Goal: Task Accomplishment & Management: Use online tool/utility

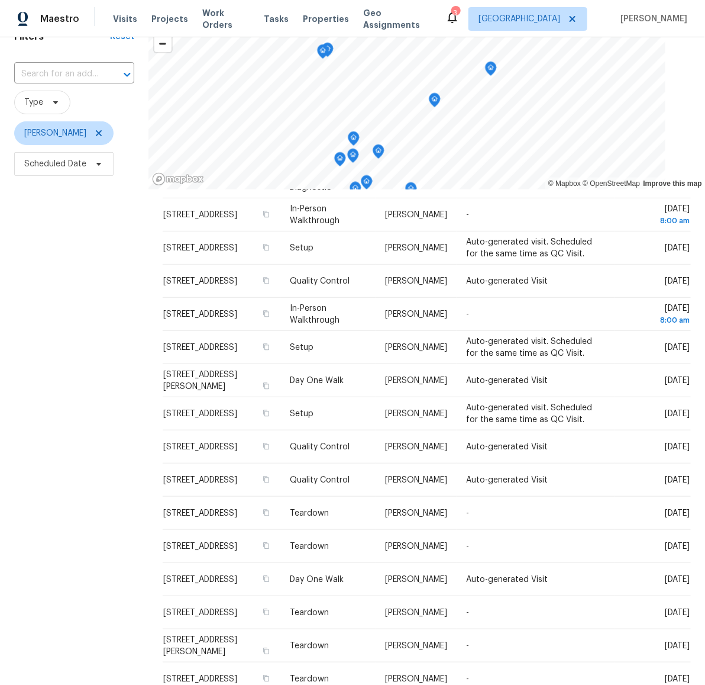
scroll to position [51, 0]
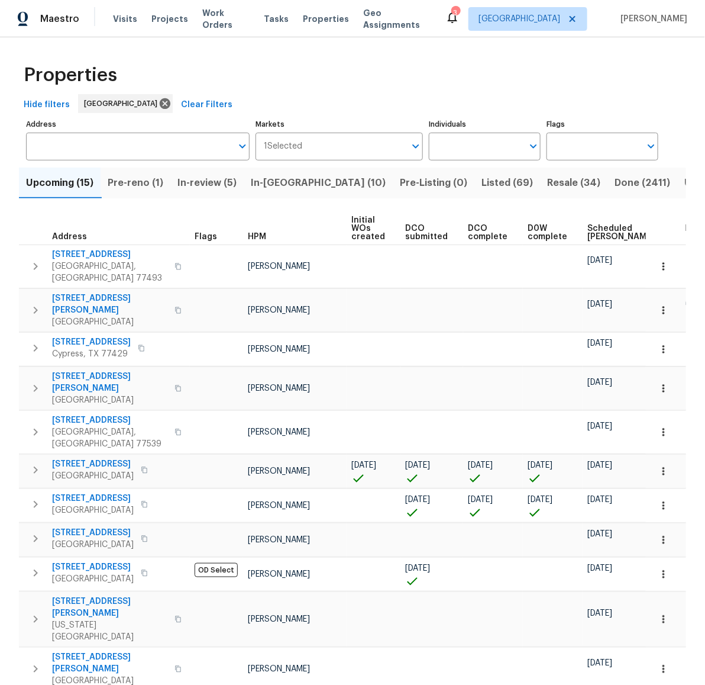
click at [266, 182] on span "In-reno (10)" at bounding box center [318, 183] width 135 height 17
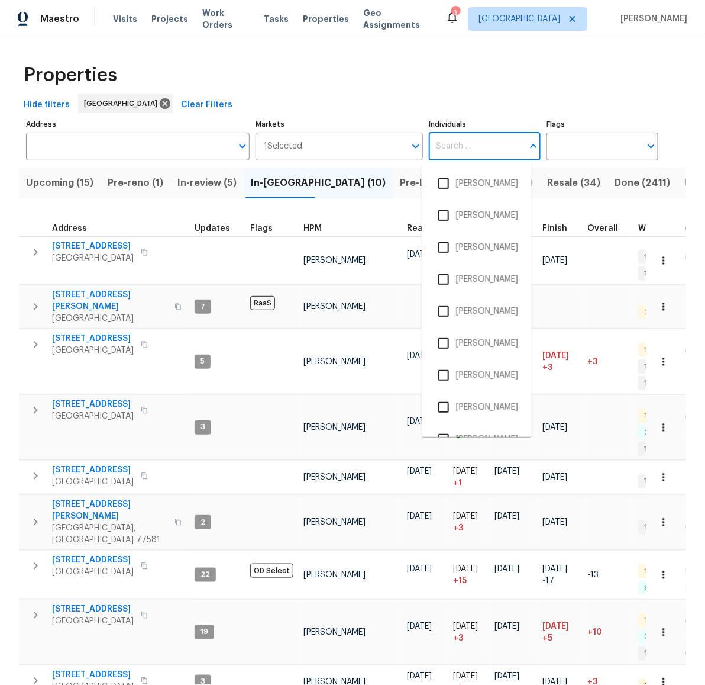
click at [444, 146] on input "Individuals" at bounding box center [476, 147] width 94 height 28
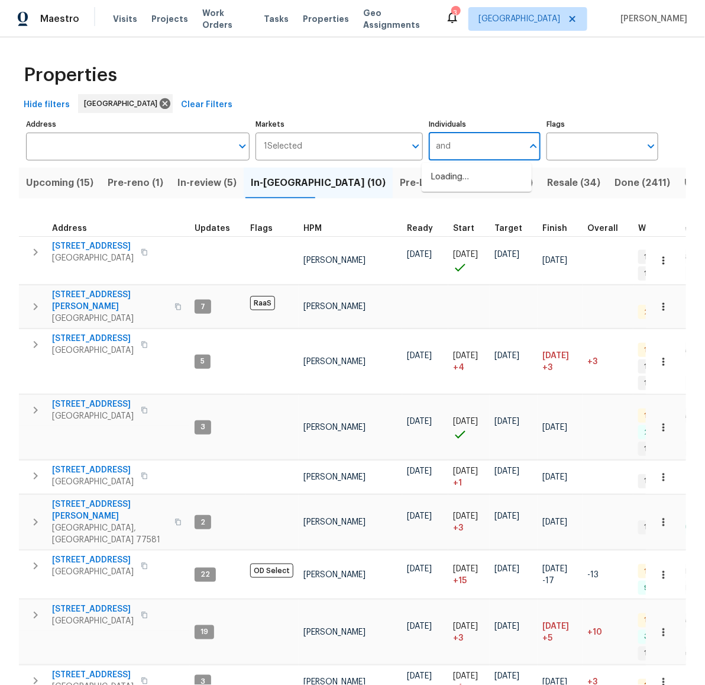
type input "andy"
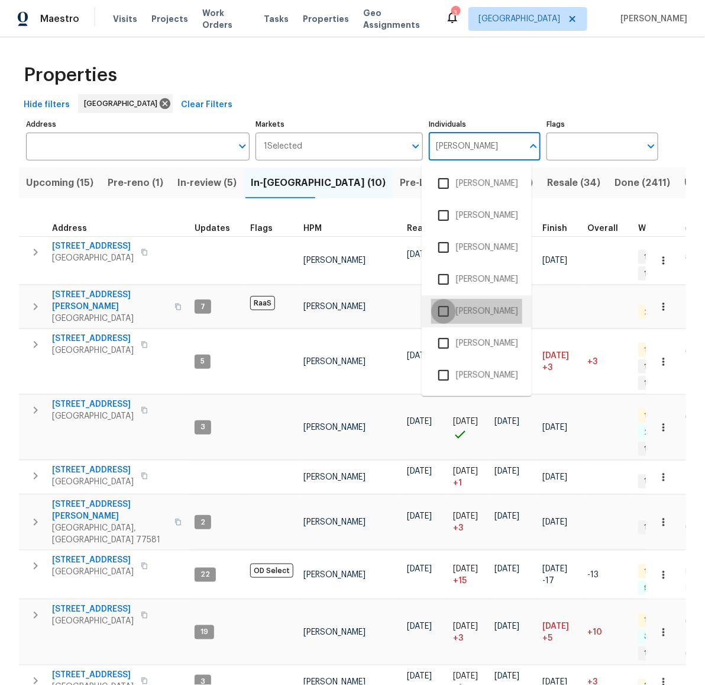
click at [436, 315] on input "checkbox" at bounding box center [443, 311] width 25 height 25
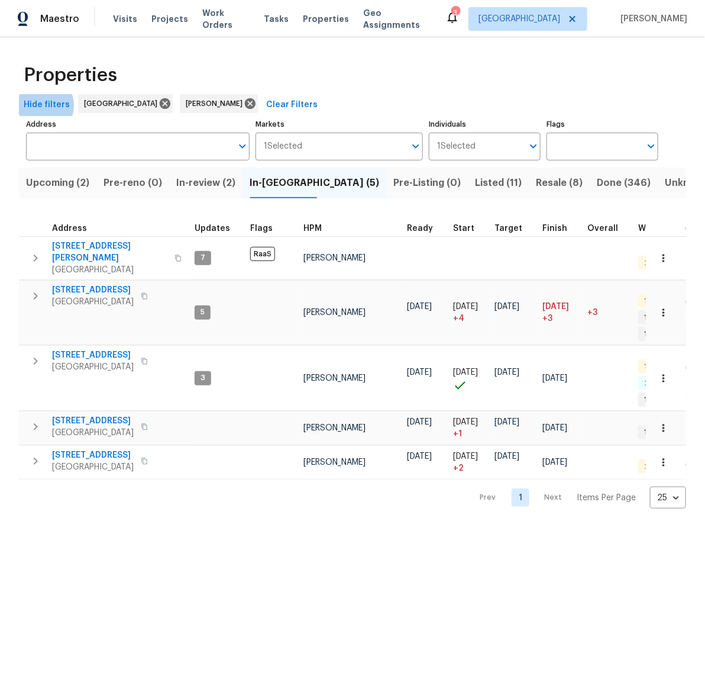
click at [38, 105] on span "Hide filters" at bounding box center [47, 105] width 46 height 15
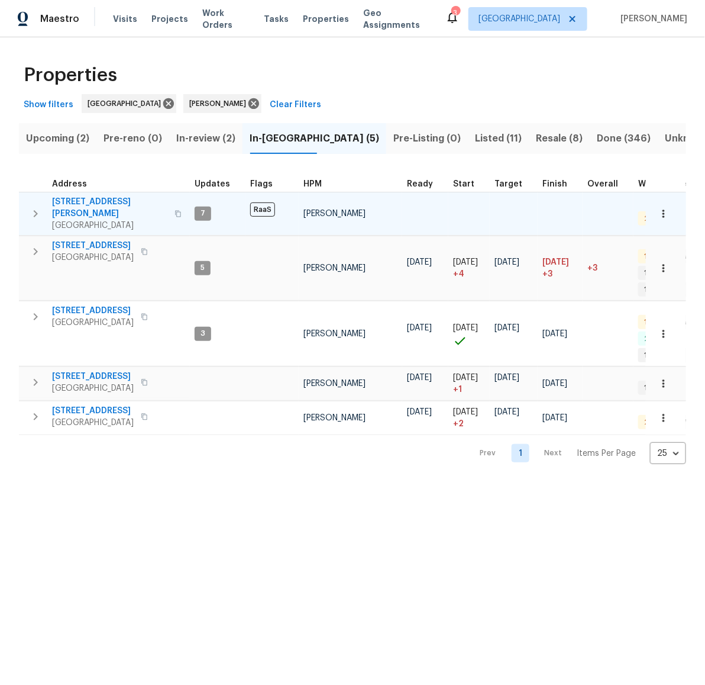
click at [70, 205] on span "2112 Dewberry Ln" at bounding box center [109, 208] width 115 height 24
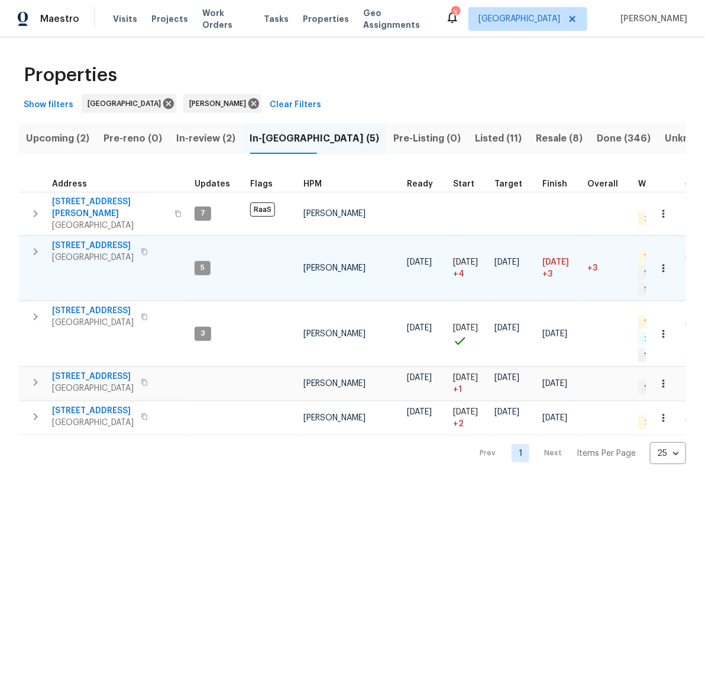
click at [85, 240] on span "6719 Trimstone Dr" at bounding box center [93, 246] width 82 height 12
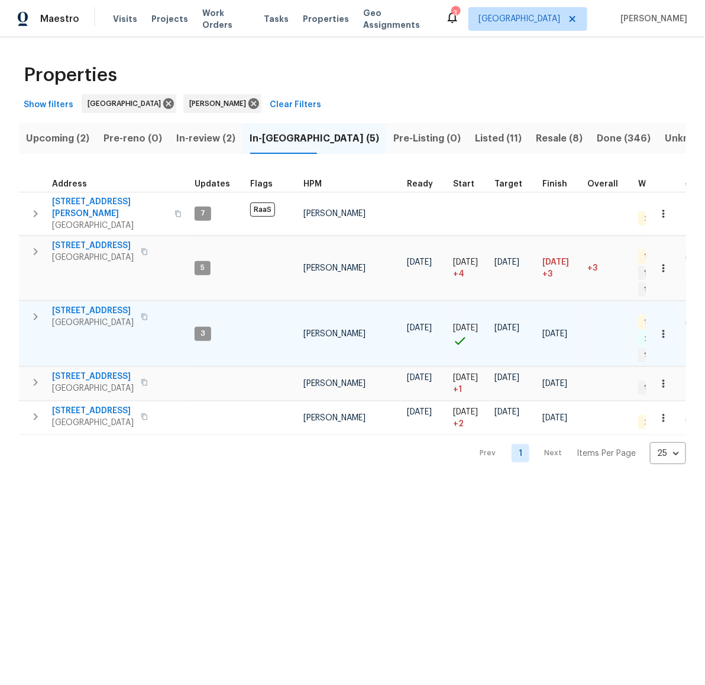
click at [83, 305] on span "[STREET_ADDRESS]" at bounding box center [93, 311] width 82 height 12
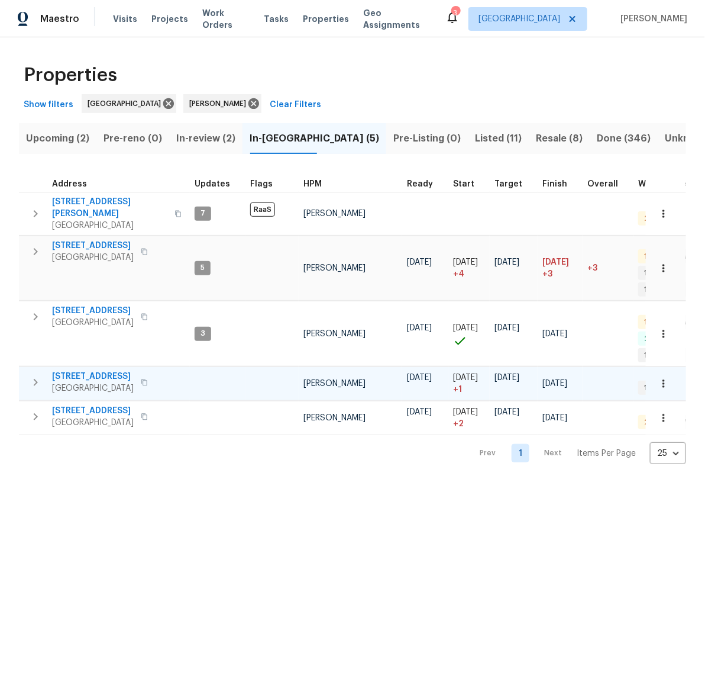
click at [83, 370] on span "3201 Brookhollow Dr" at bounding box center [93, 376] width 82 height 12
click at [322, 483] on html "Maestro Visits Projects Work Orders Tasks Properties Geo Assignments 3 Houston …" at bounding box center [352, 241] width 705 height 483
click at [497, 483] on html "Maestro Visits Projects Work Orders Tasks Properties Geo Assignments 3 Houston …" at bounding box center [352, 241] width 705 height 483
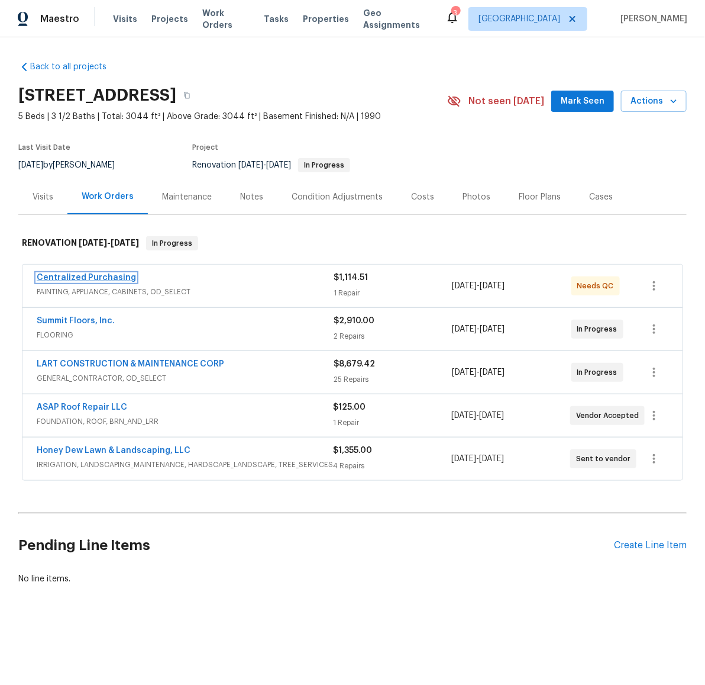
click at [73, 279] on link "Centralized Purchasing" at bounding box center [86, 277] width 99 height 8
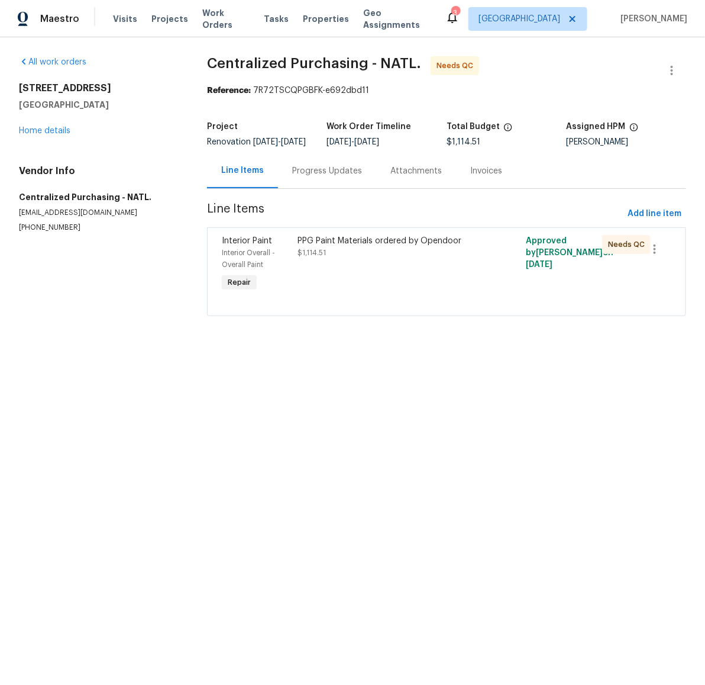
click at [337, 247] on div "PPG Paint Materials ordered by Opendoor" at bounding box center [389, 241] width 183 height 12
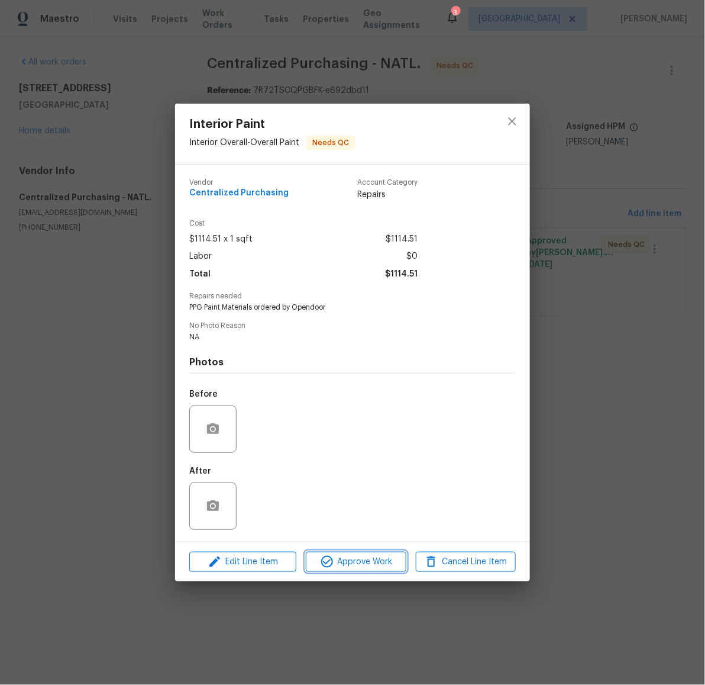
click at [350, 563] on span "Approve Work" at bounding box center [355, 561] width 93 height 15
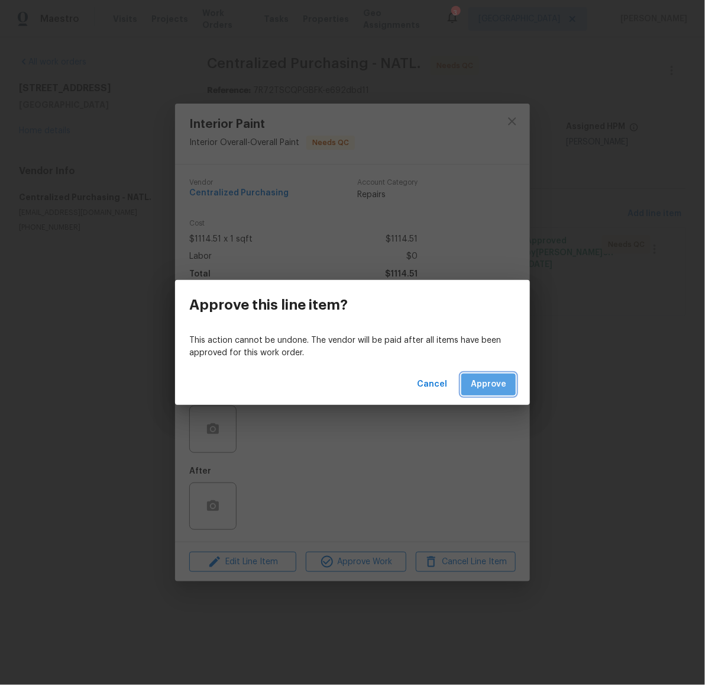
click at [463, 378] on button "Approve" at bounding box center [489, 384] width 54 height 22
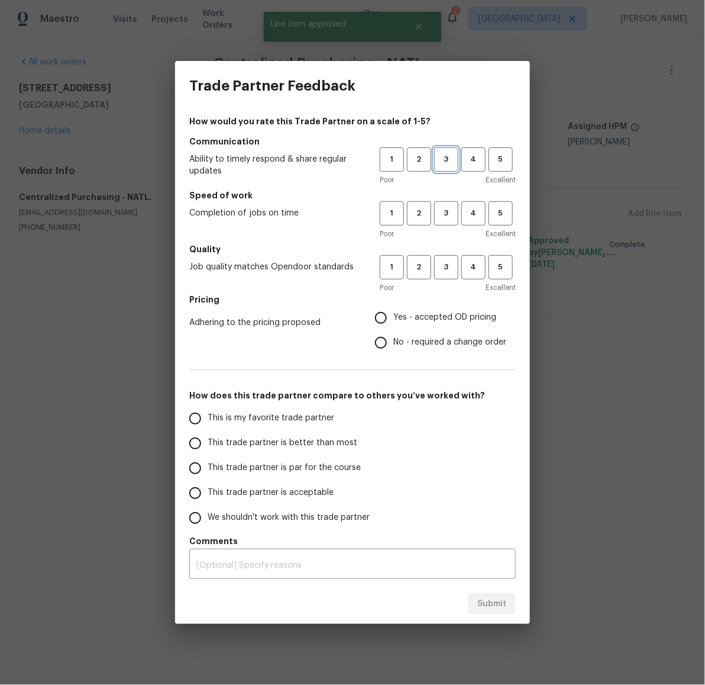
click at [449, 162] on span "3" at bounding box center [447, 160] width 22 height 14
click at [442, 217] on span "3" at bounding box center [447, 214] width 22 height 14
click at [449, 268] on span "3" at bounding box center [447, 267] width 22 height 14
click at [432, 319] on span "Yes - accepted OD pricing" at bounding box center [444, 317] width 103 height 12
click at [393, 319] on input "Yes - accepted OD pricing" at bounding box center [381, 317] width 25 height 25
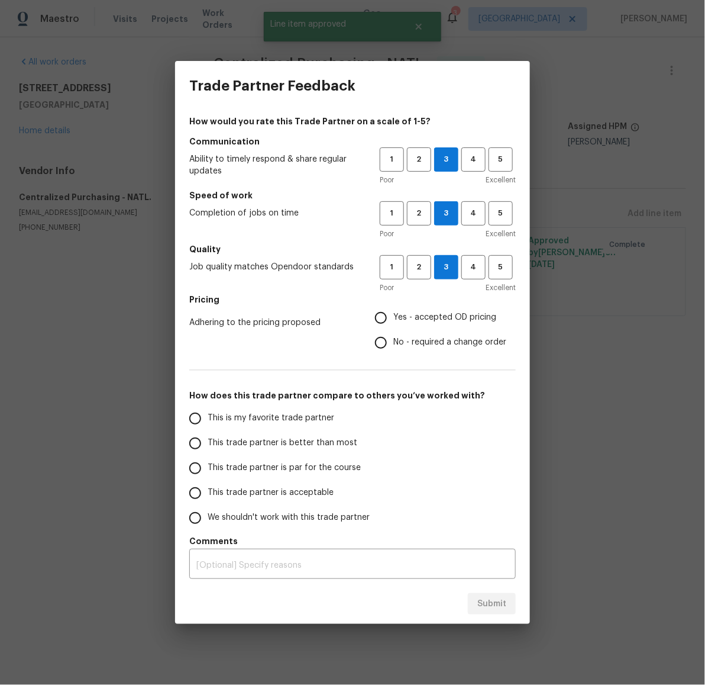
radio input "true"
click at [264, 467] on span "This trade partner is par for the course" at bounding box center [284, 468] width 153 height 12
click at [208, 467] on input "This trade partner is par for the course" at bounding box center [195, 468] width 25 height 25
click at [502, 608] on span "Submit" at bounding box center [492, 603] width 29 height 15
radio input "true"
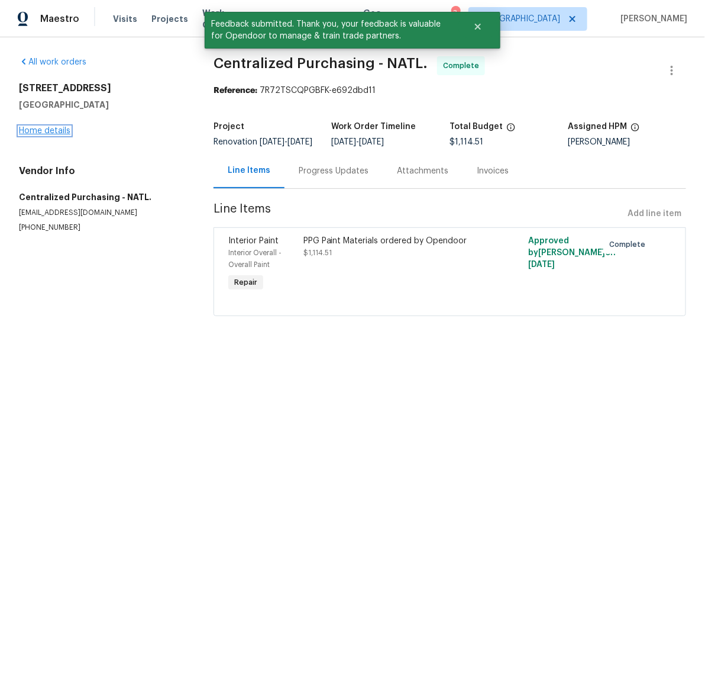
click at [37, 127] on link "Home details" at bounding box center [44, 131] width 51 height 8
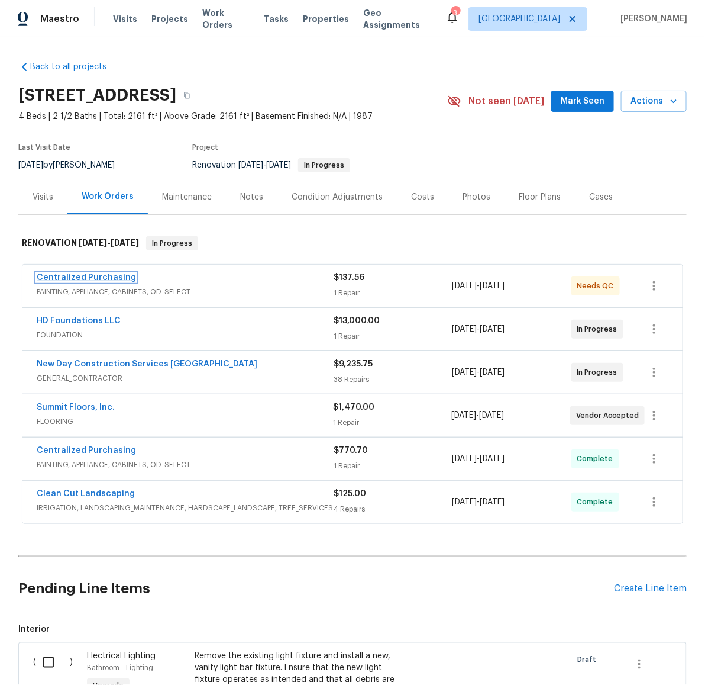
click at [49, 276] on link "Centralized Purchasing" at bounding box center [86, 277] width 99 height 8
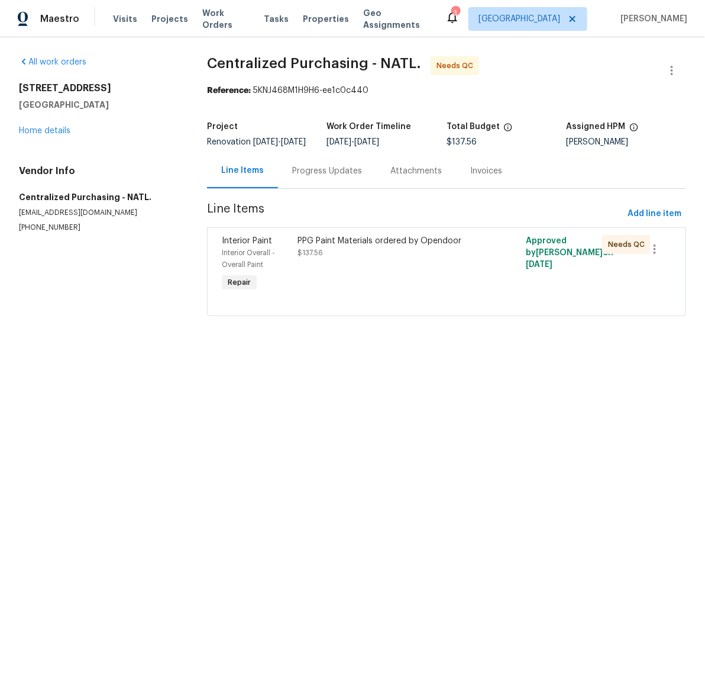
click at [359, 246] on div "PPG Paint Materials ordered by Opendoor" at bounding box center [389, 241] width 183 height 12
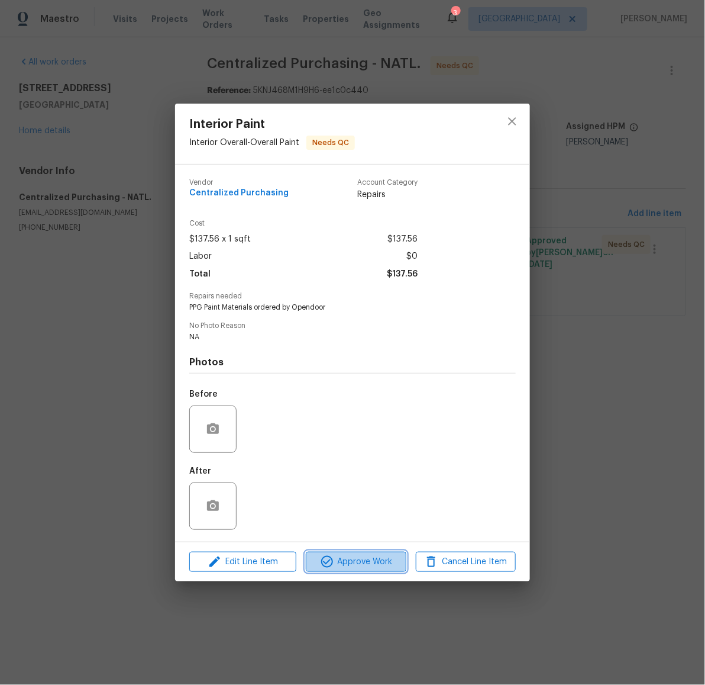
click at [351, 562] on span "Approve Work" at bounding box center [355, 561] width 93 height 15
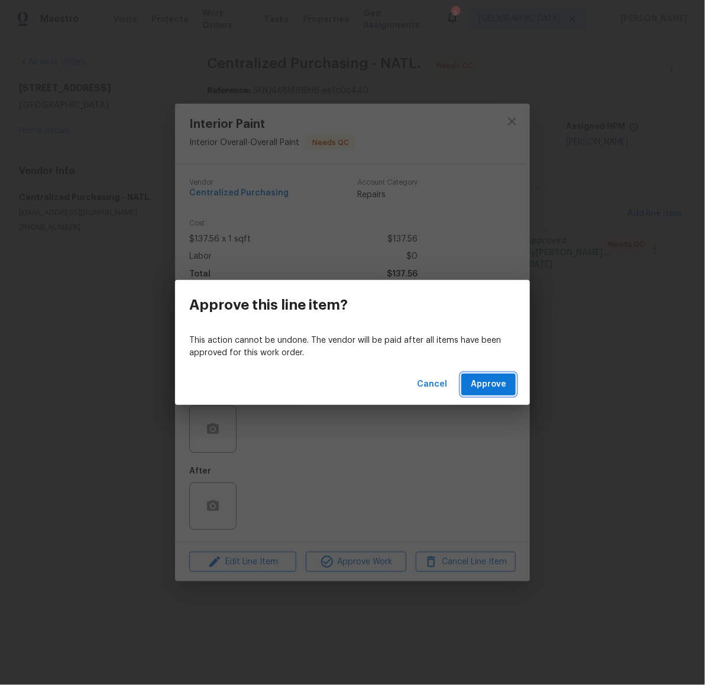
click at [487, 382] on span "Approve" at bounding box center [489, 384] width 36 height 15
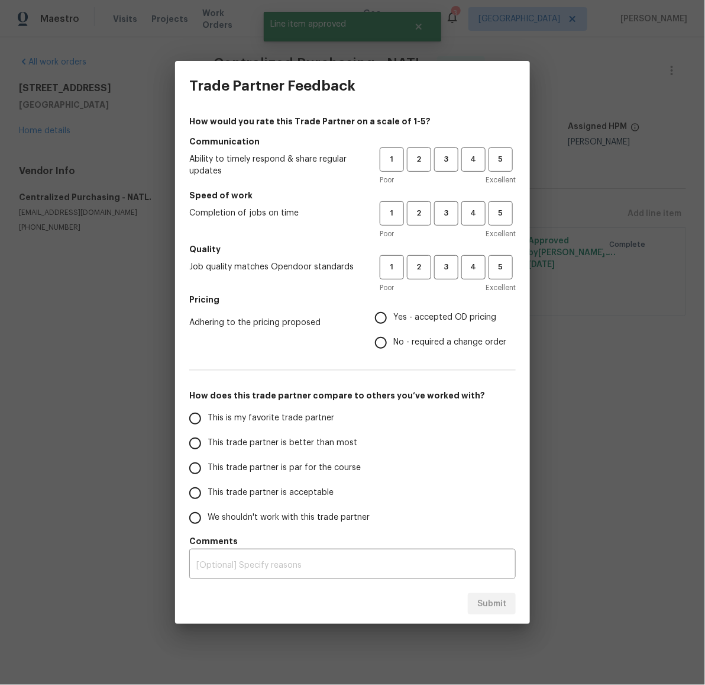
click at [452, 146] on h5 "Communication" at bounding box center [352, 142] width 327 height 12
click at [448, 160] on span "3" at bounding box center [447, 160] width 22 height 14
drag, startPoint x: 442, startPoint y: 214, endPoint x: 436, endPoint y: 259, distance: 45.4
click at [441, 220] on span "3" at bounding box center [447, 214] width 22 height 14
click at [442, 264] on span "3" at bounding box center [447, 267] width 22 height 14
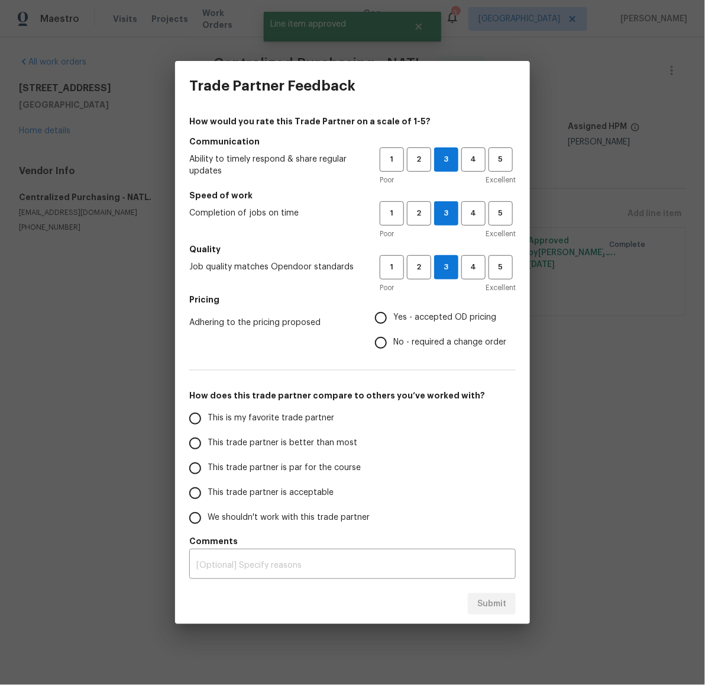
click at [431, 313] on span "Yes - accepted OD pricing" at bounding box center [444, 317] width 103 height 12
click at [393, 313] on input "Yes - accepted OD pricing" at bounding box center [381, 317] width 25 height 25
radio input "true"
click at [320, 463] on span "This trade partner is par for the course" at bounding box center [284, 468] width 153 height 12
click at [208, 463] on input "This trade partner is par for the course" at bounding box center [195, 468] width 25 height 25
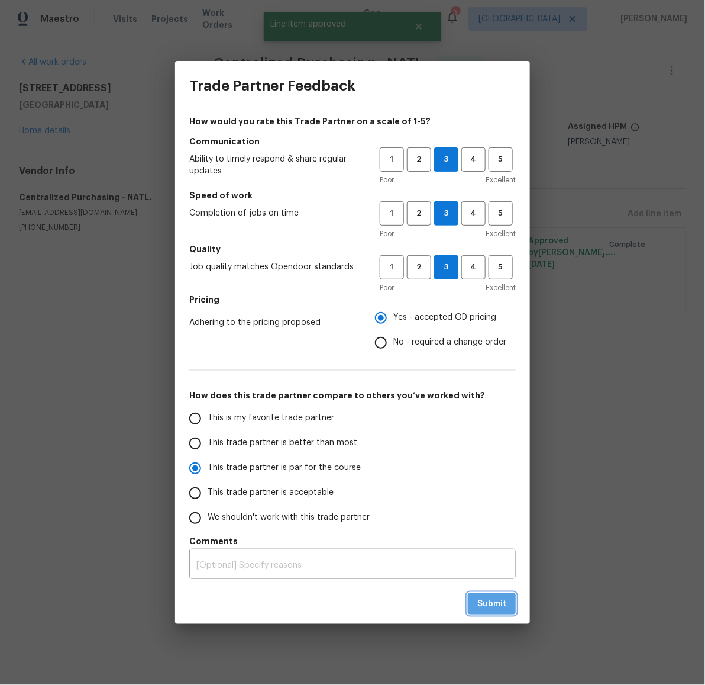
click at [498, 596] on span "Submit" at bounding box center [492, 603] width 29 height 15
radio input "true"
radio input "false"
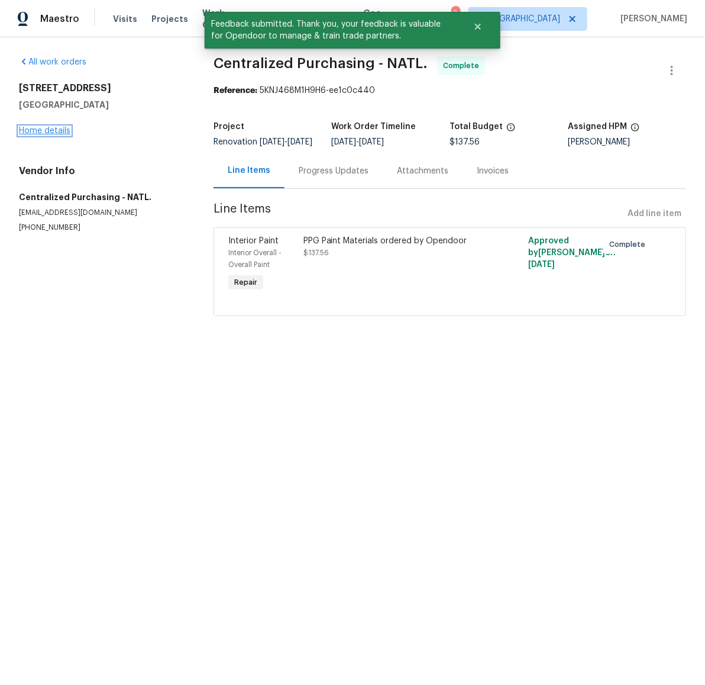
click at [47, 131] on link "Home details" at bounding box center [44, 131] width 51 height 8
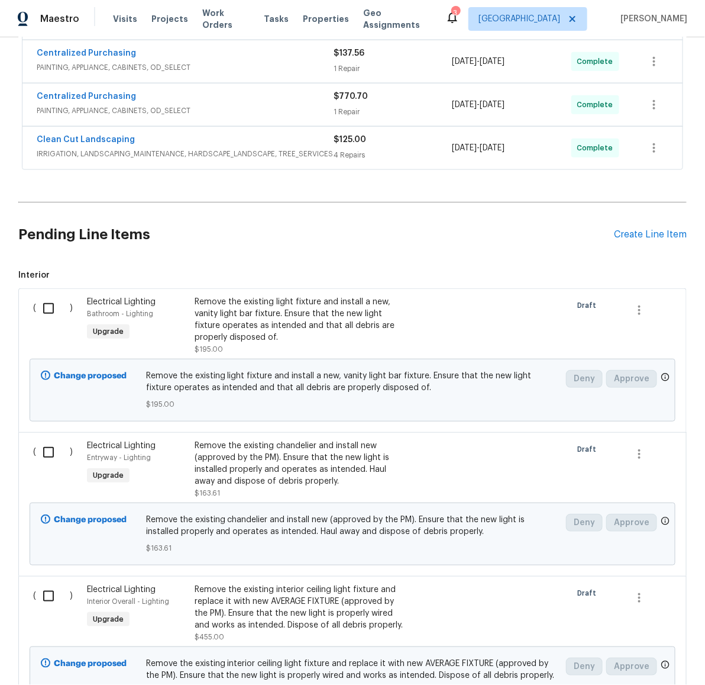
scroll to position [416, 0]
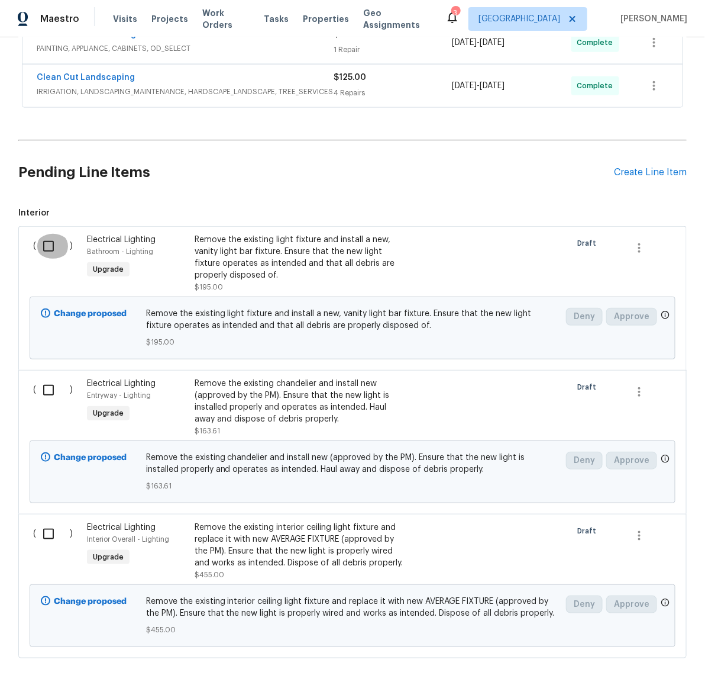
click at [42, 248] on input "checkbox" at bounding box center [53, 246] width 34 height 25
checkbox input "true"
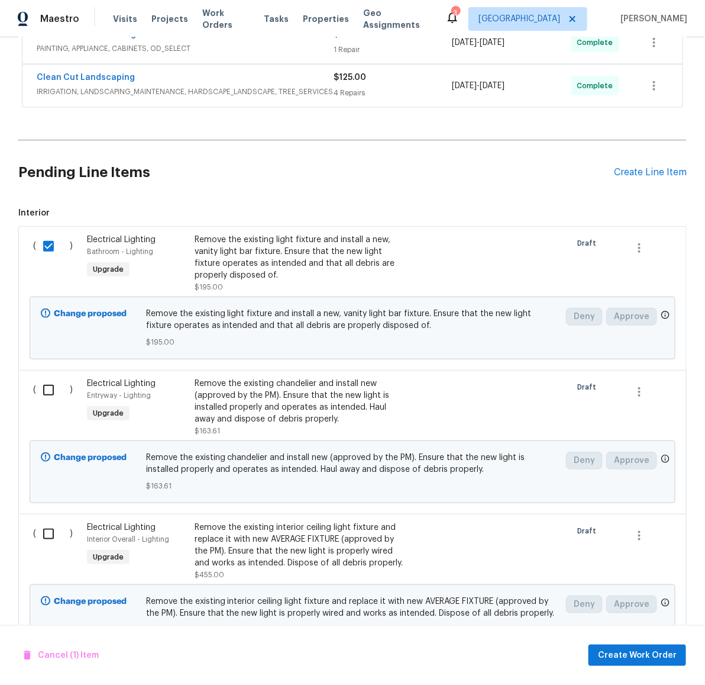
click at [49, 391] on input "checkbox" at bounding box center [53, 390] width 34 height 25
checkbox input "true"
click at [51, 541] on input "checkbox" at bounding box center [53, 533] width 34 height 25
checkbox input "true"
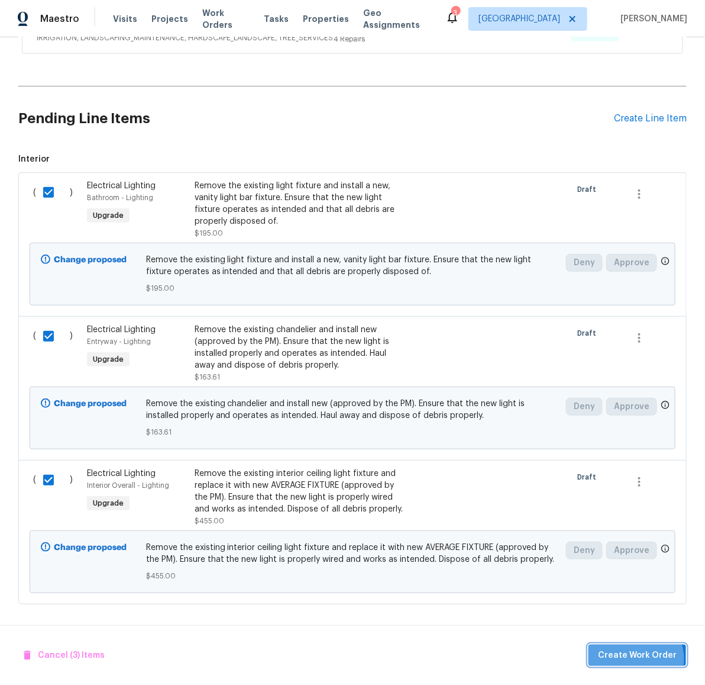
click at [638, 659] on span "Create Work Order" at bounding box center [637, 655] width 79 height 15
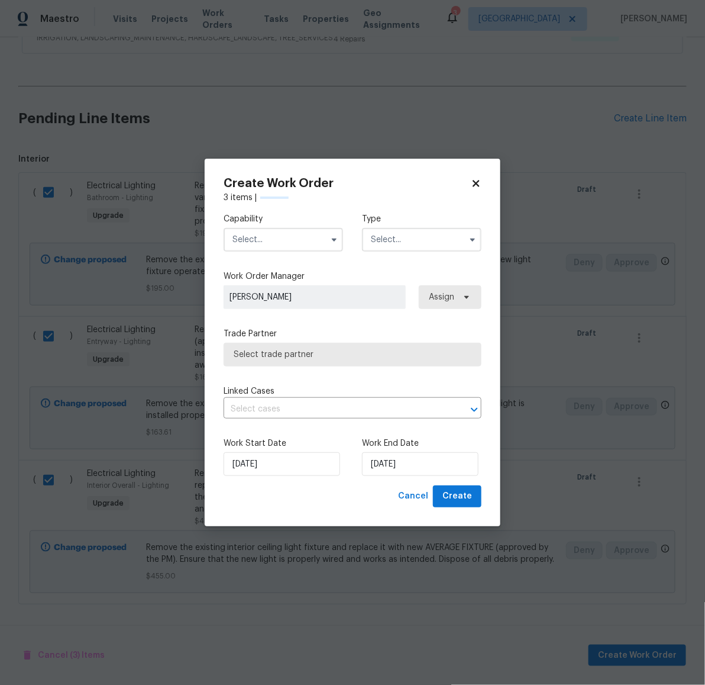
checkbox input "false"
click at [273, 243] on input "text" at bounding box center [284, 240] width 120 height 24
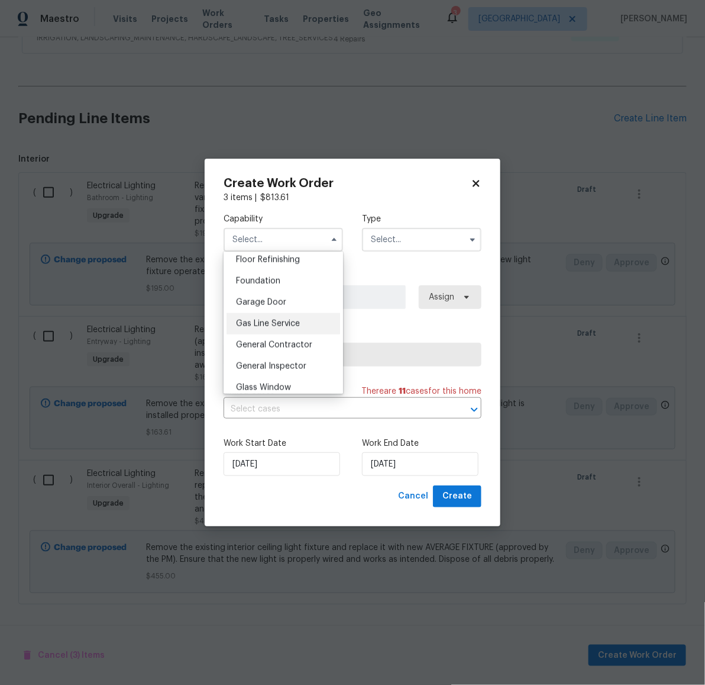
scroll to position [505, 0]
click at [270, 330] on span "General Contractor" at bounding box center [274, 326] width 76 height 8
type input "General Contractor"
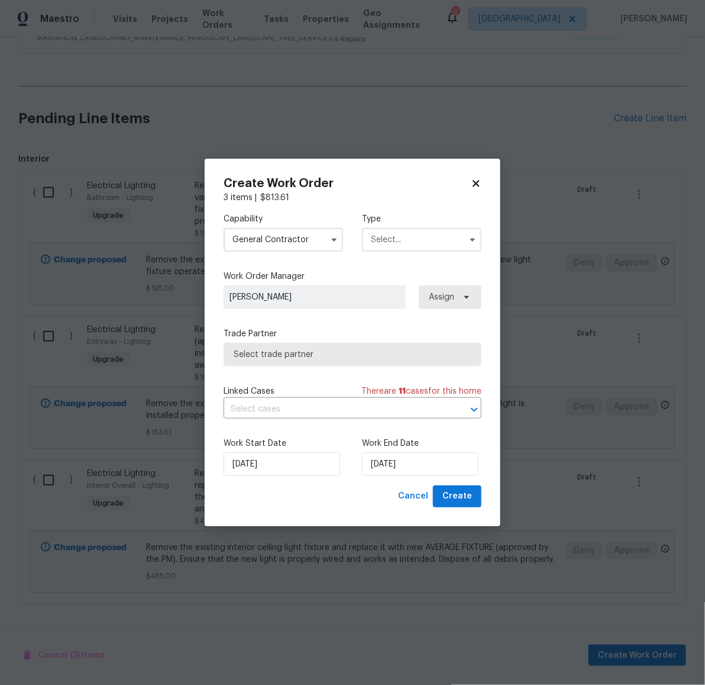
click at [427, 244] on input "text" at bounding box center [422, 240] width 120 height 24
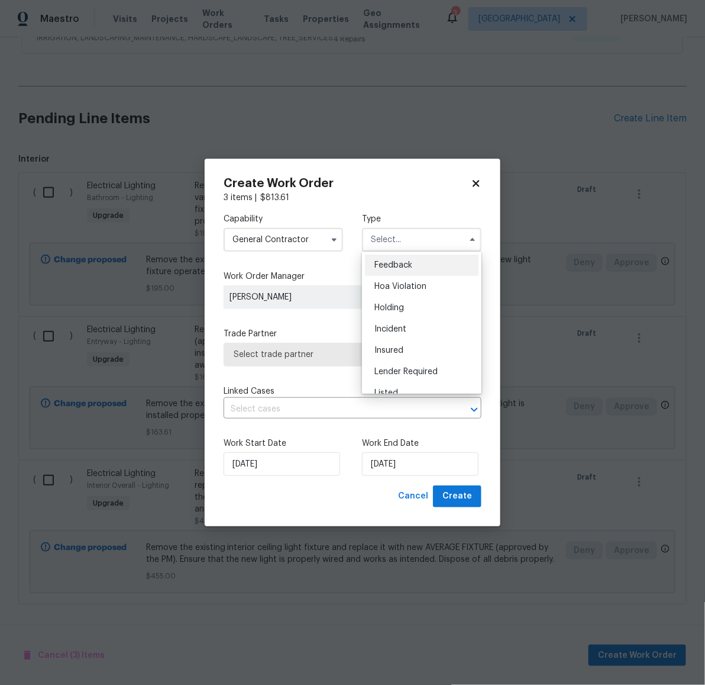
scroll to position [268, 0]
click at [402, 291] on span "Renovation" at bounding box center [397, 295] width 44 height 8
type input "Renovation"
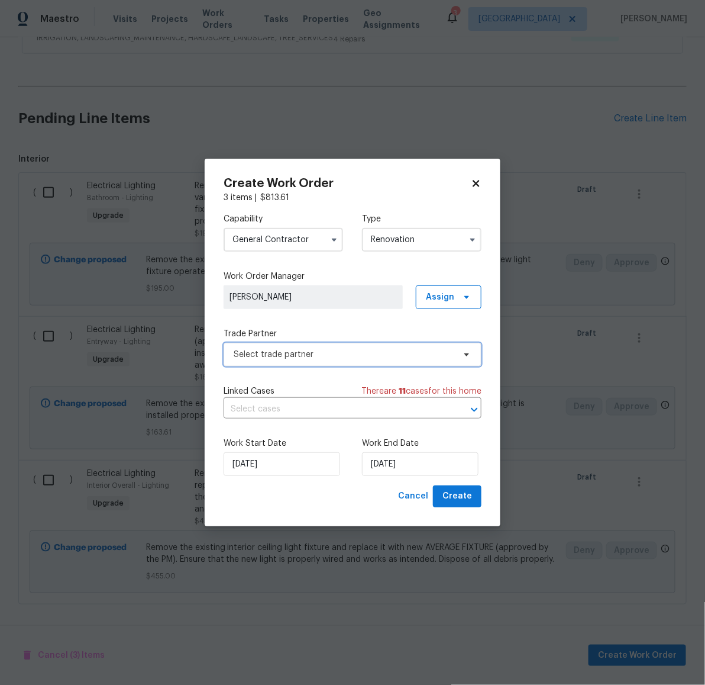
click at [273, 357] on span "Select trade partner" at bounding box center [344, 355] width 221 height 12
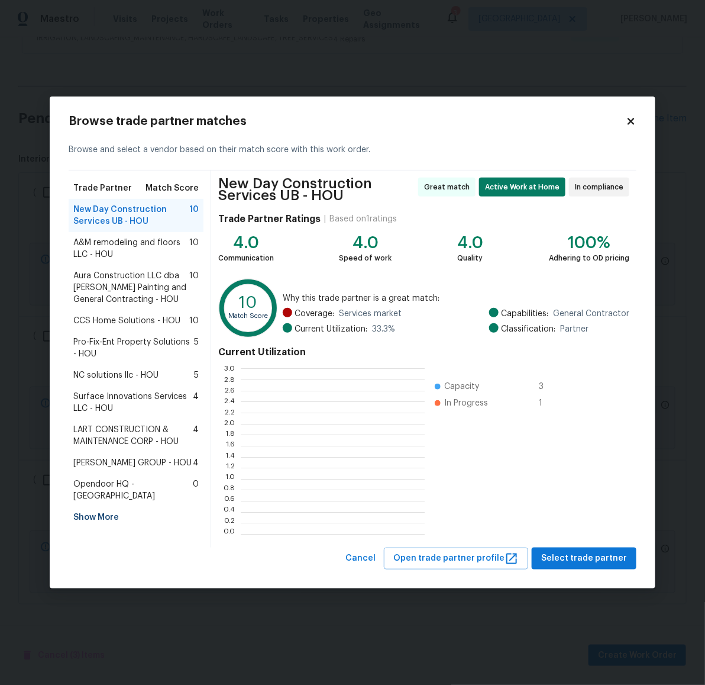
scroll to position [154, 173]
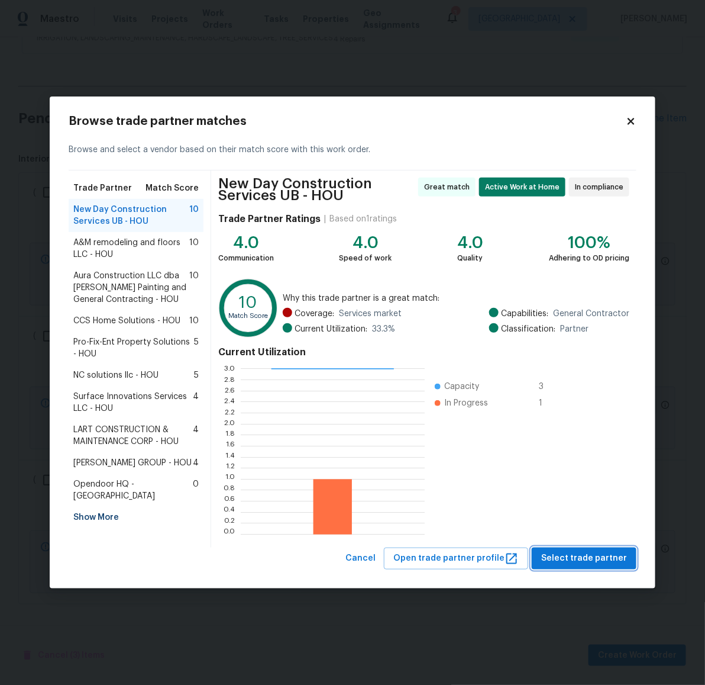
click at [602, 562] on span "Select trade partner" at bounding box center [584, 558] width 86 height 15
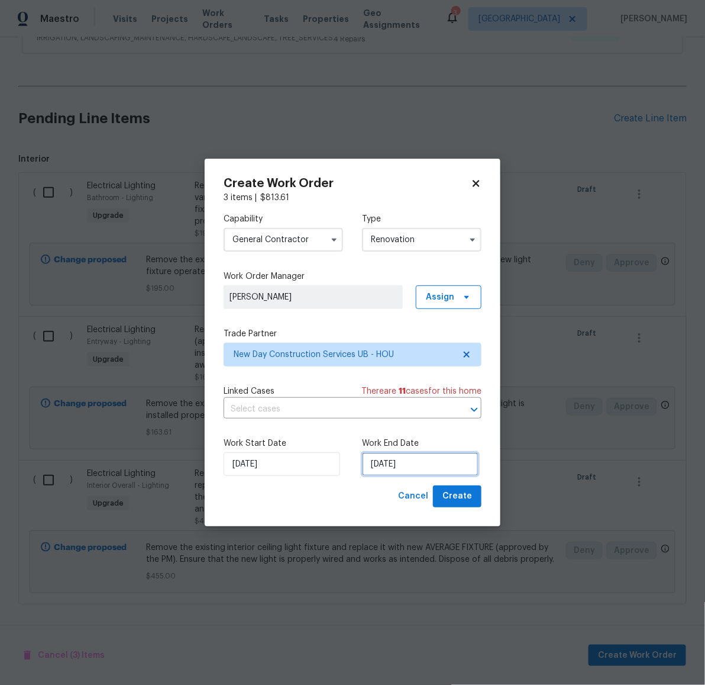
click at [408, 470] on input "8/26/2025" at bounding box center [420, 464] width 117 height 24
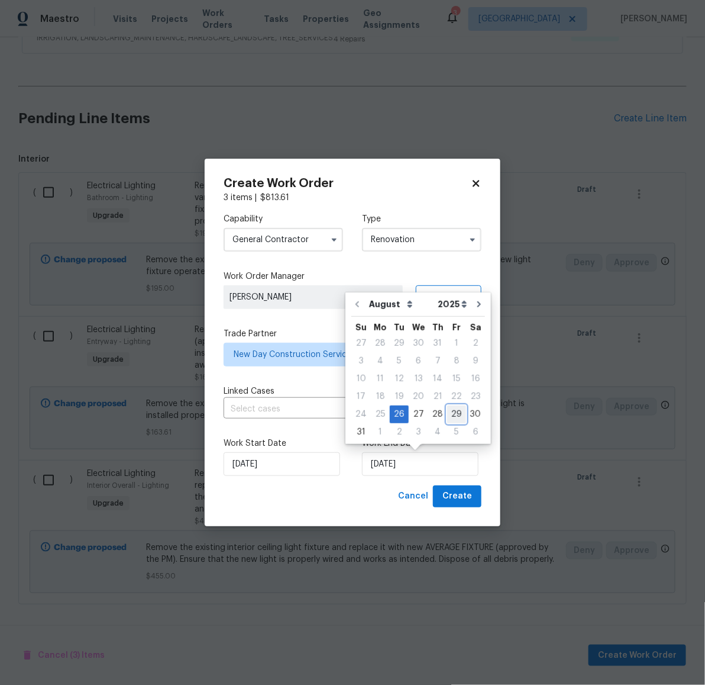
click at [451, 415] on div "29" at bounding box center [456, 414] width 19 height 17
type input "8/29/2025"
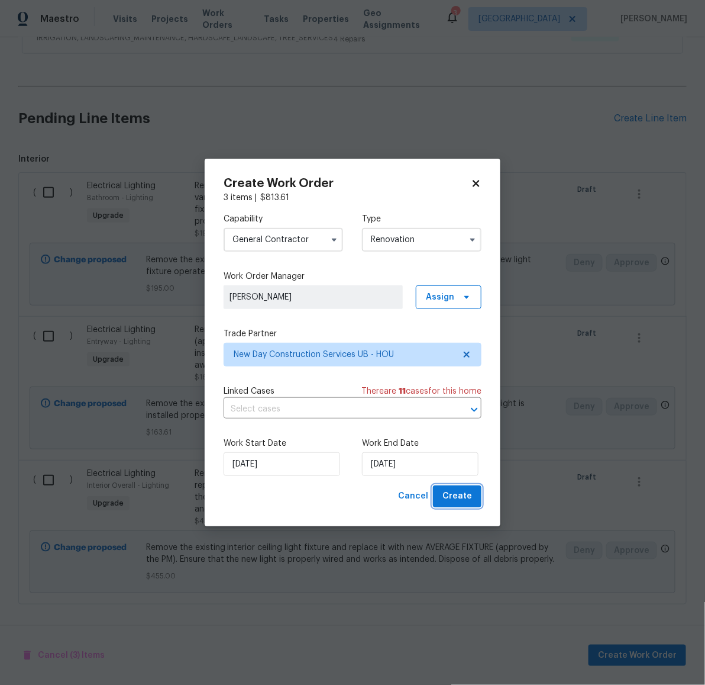
click at [467, 495] on span "Create" at bounding box center [458, 496] width 30 height 15
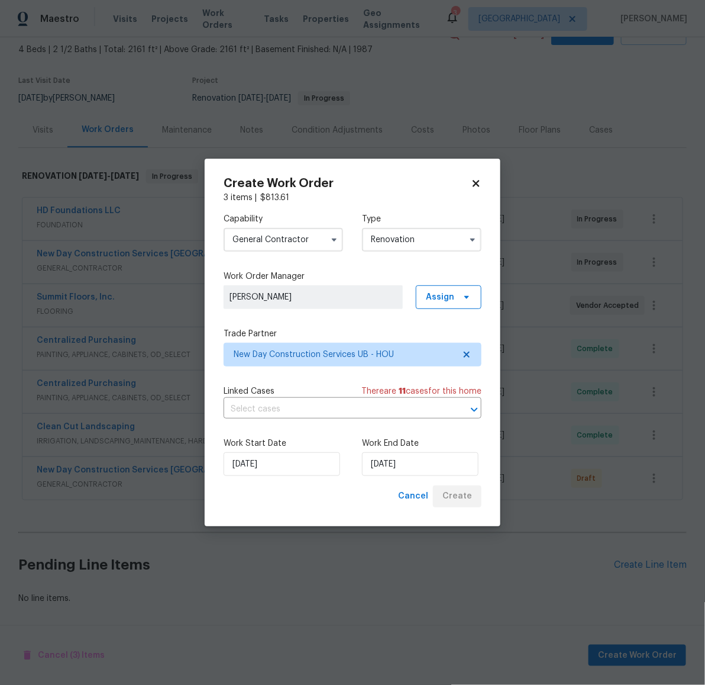
scroll to position [80, 0]
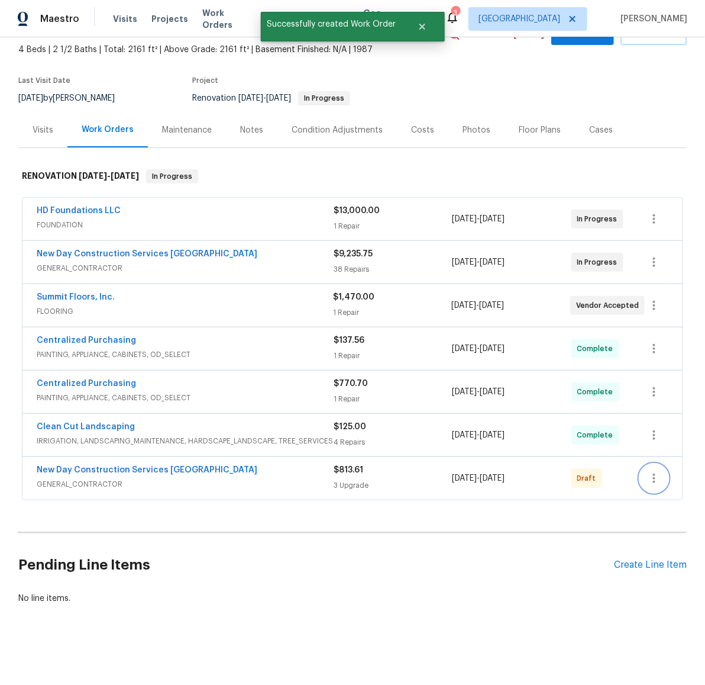
click at [654, 471] on icon "button" at bounding box center [654, 478] width 14 height 14
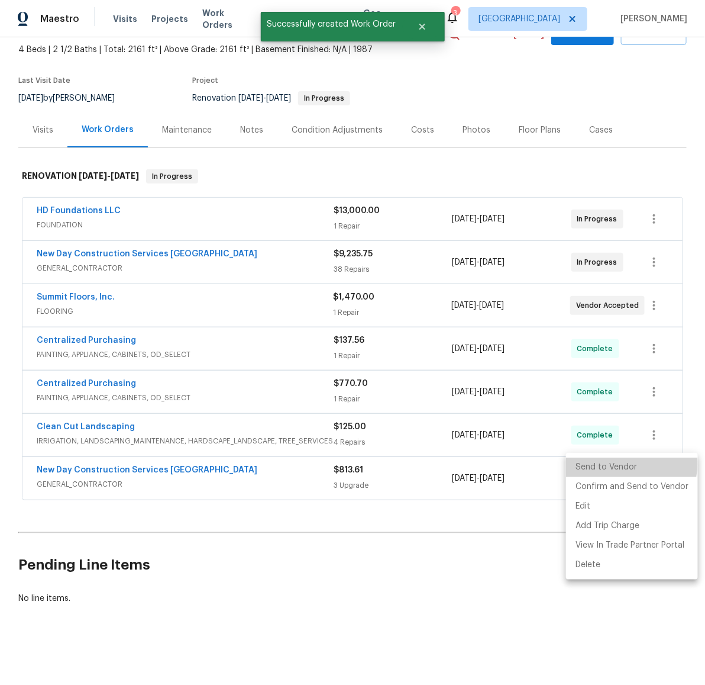
click at [619, 462] on li "Send to Vendor" at bounding box center [632, 467] width 132 height 20
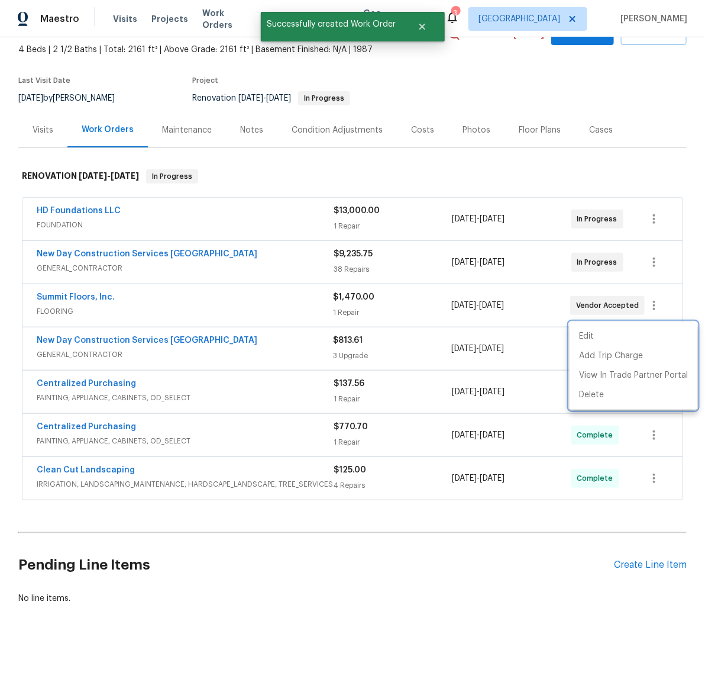
click at [288, 495] on div at bounding box center [352, 342] width 705 height 685
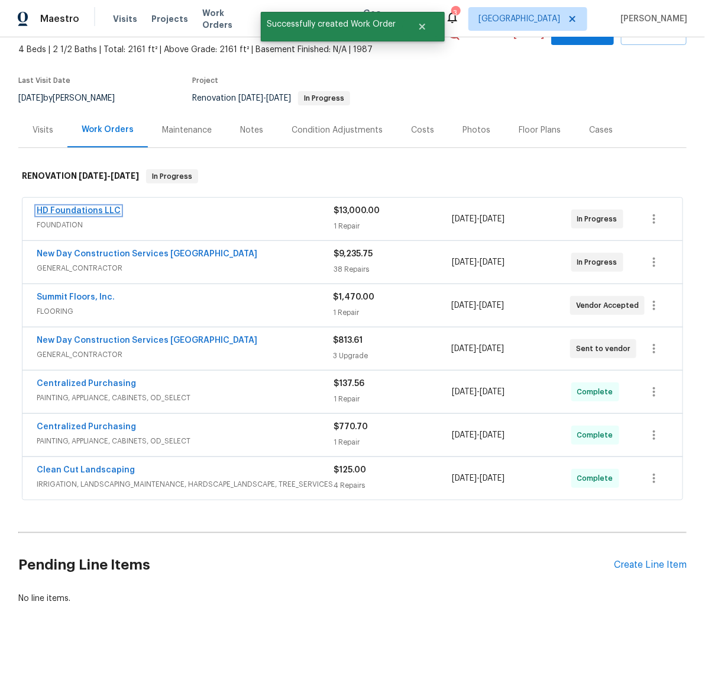
click at [60, 207] on link "HD Foundations LLC" at bounding box center [79, 211] width 84 height 8
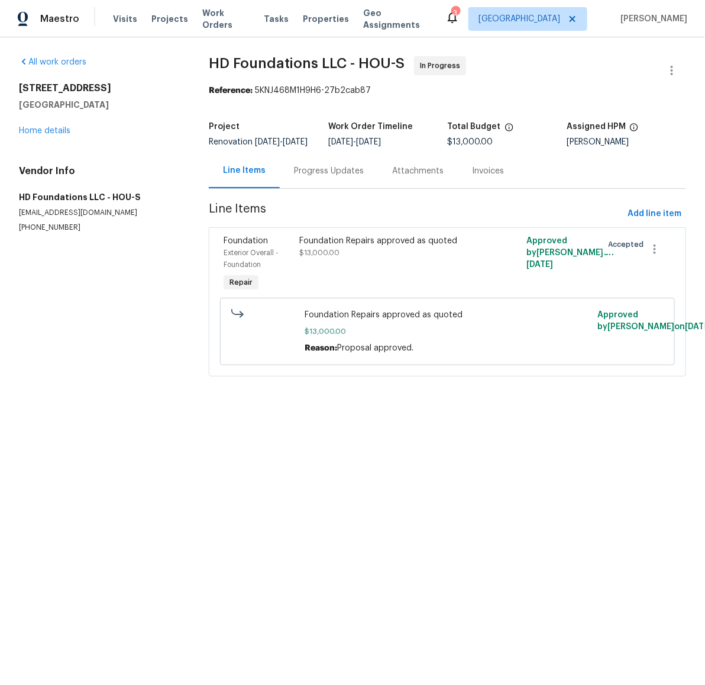
click at [321, 177] on div "Progress Updates" at bounding box center [329, 171] width 70 height 12
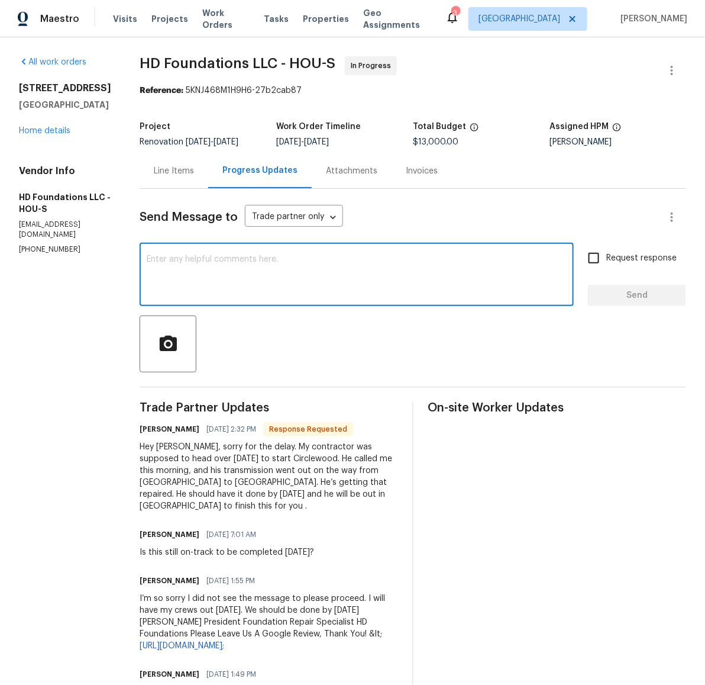
click at [268, 270] on textarea at bounding box center [357, 275] width 420 height 41
type textarea "N"
type textarea "Can I get an update on this please? GC is waiting to get started"
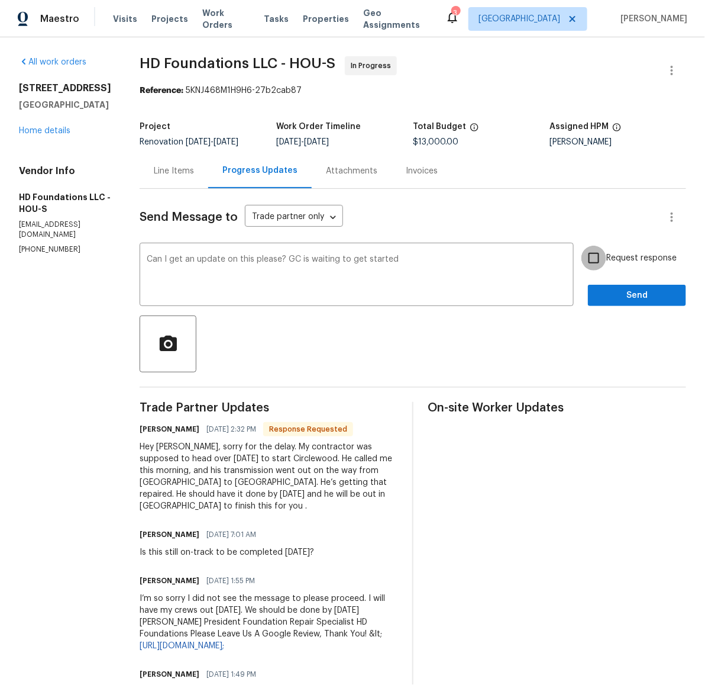
click at [585, 255] on input "Request response" at bounding box center [594, 258] width 25 height 25
checkbox input "true"
click at [635, 311] on div "Send Message to Trade partner only Trade partner only ​ Can I get an update on …" at bounding box center [413, 531] width 547 height 685
click at [634, 293] on span "Send" at bounding box center [637, 295] width 79 height 15
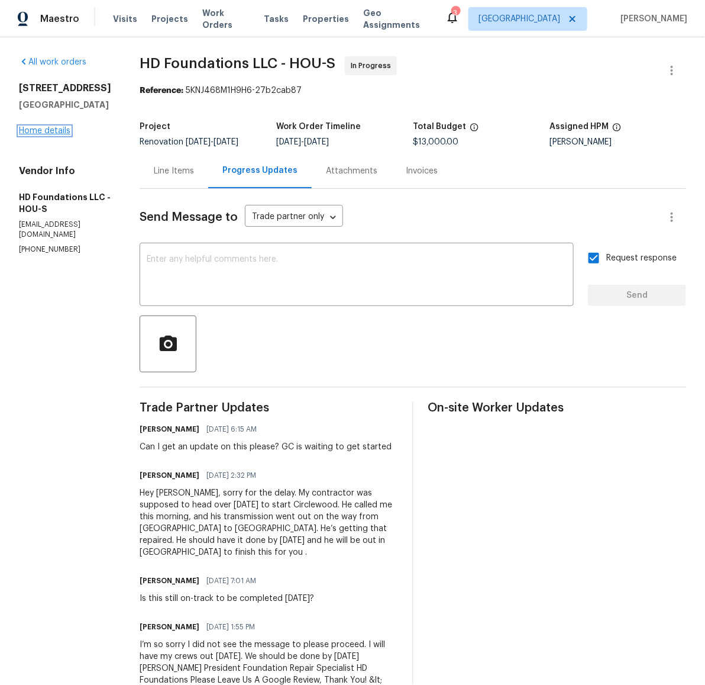
click at [44, 128] on link "Home details" at bounding box center [44, 131] width 51 height 8
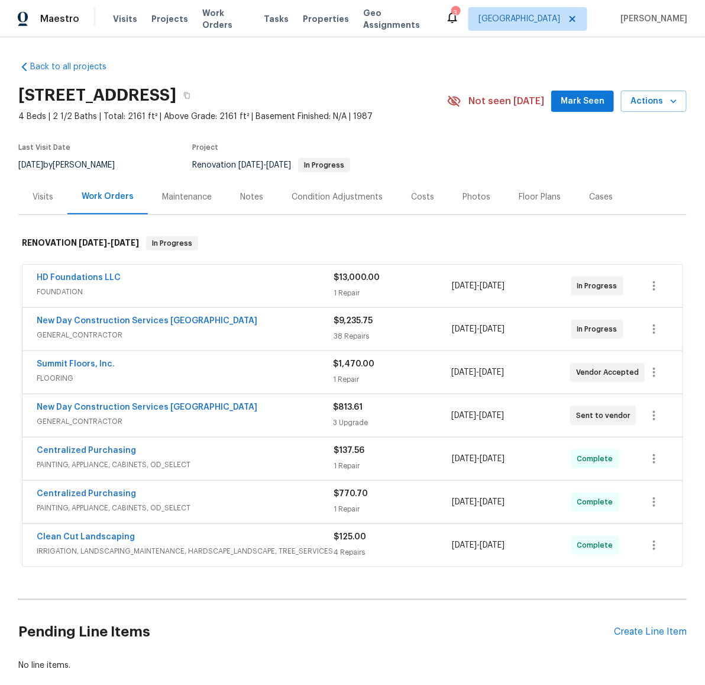
click at [248, 196] on div "Notes" at bounding box center [251, 197] width 23 height 12
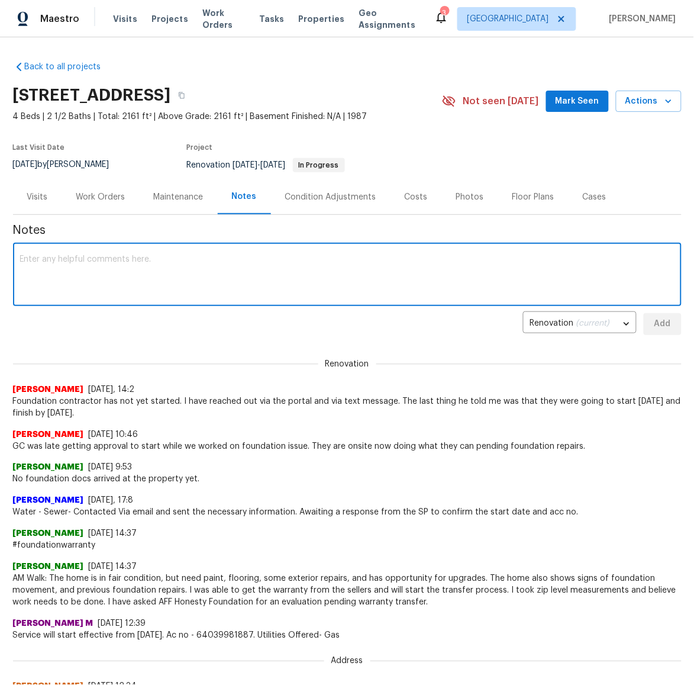
click at [257, 280] on textarea at bounding box center [347, 275] width 654 height 41
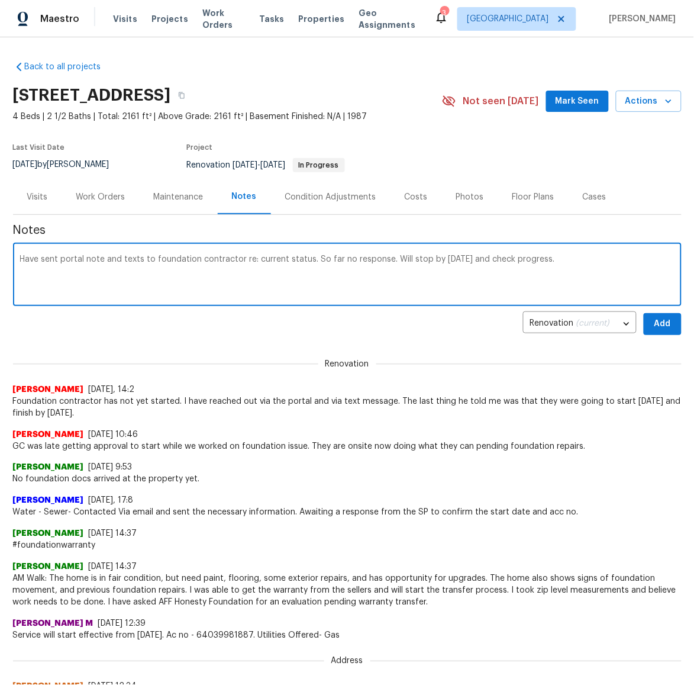
type textarea "Have sent portal note and texts to foundation contractor re: current status. So…"
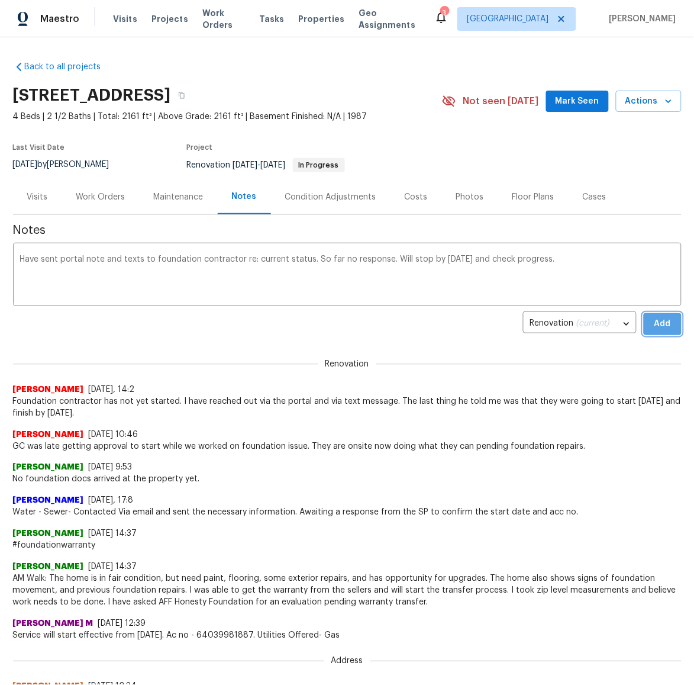
click at [661, 328] on span "Add" at bounding box center [662, 324] width 19 height 15
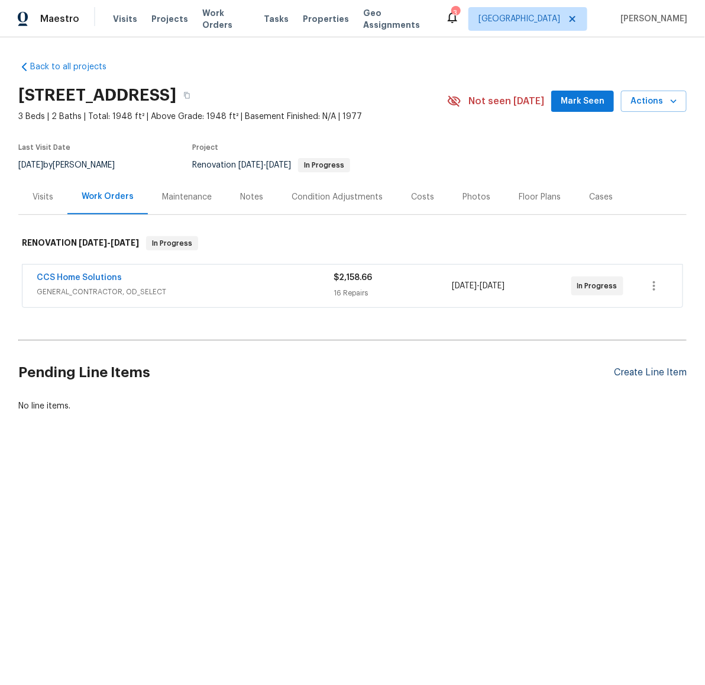
click at [645, 376] on div "Create Line Item" at bounding box center [650, 372] width 73 height 11
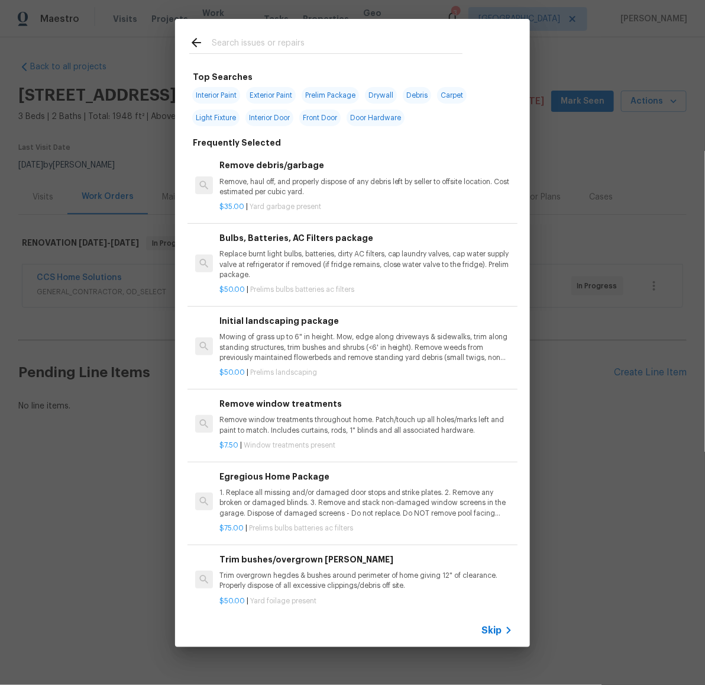
click at [292, 48] on input "text" at bounding box center [337, 45] width 251 height 18
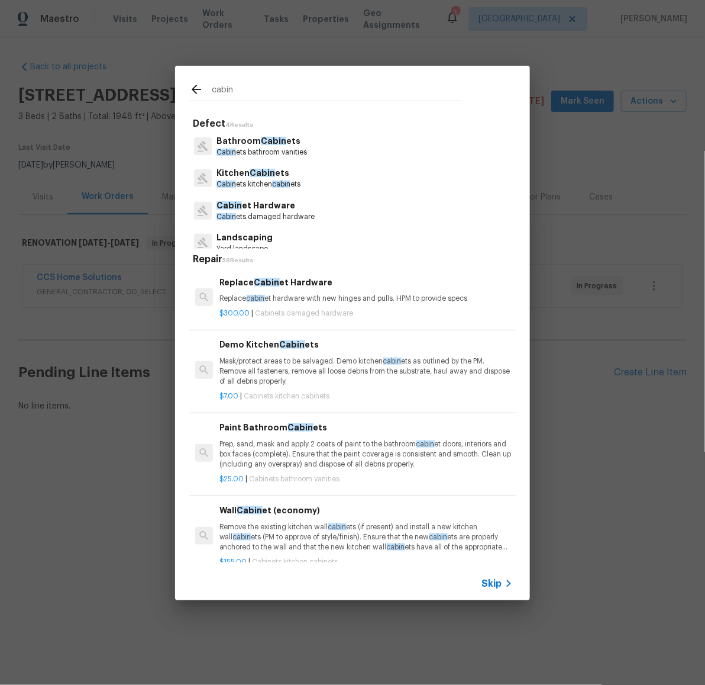
type input "cabin"
click at [250, 174] on span "Cabin" at bounding box center [262, 173] width 25 height 8
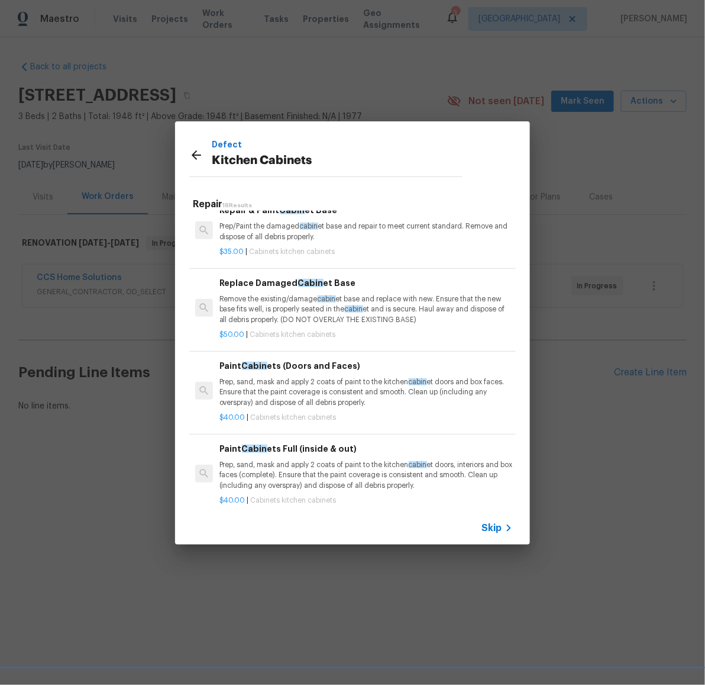
scroll to position [718, 0]
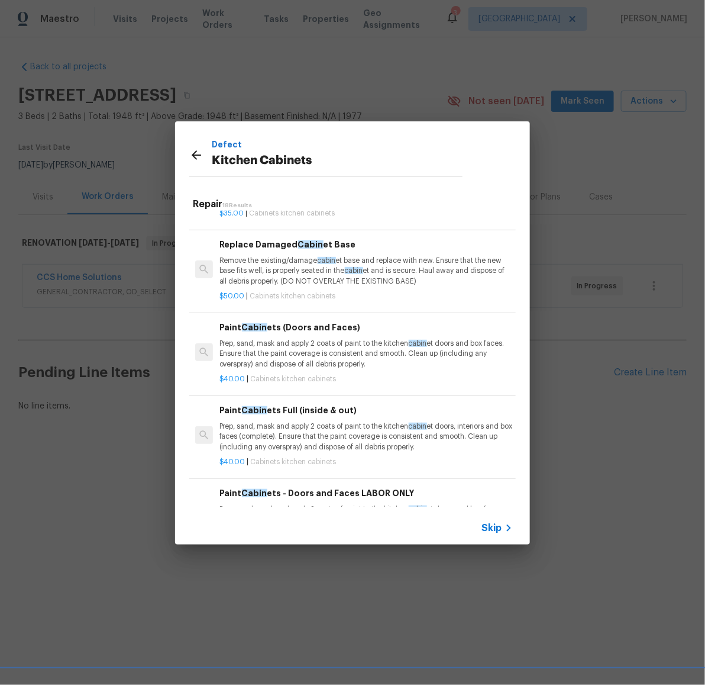
click at [310, 436] on p "Prep, sand, mask and apply 2 coats of paint to the kitchen cabin et doors, inte…" at bounding box center [366, 436] width 293 height 30
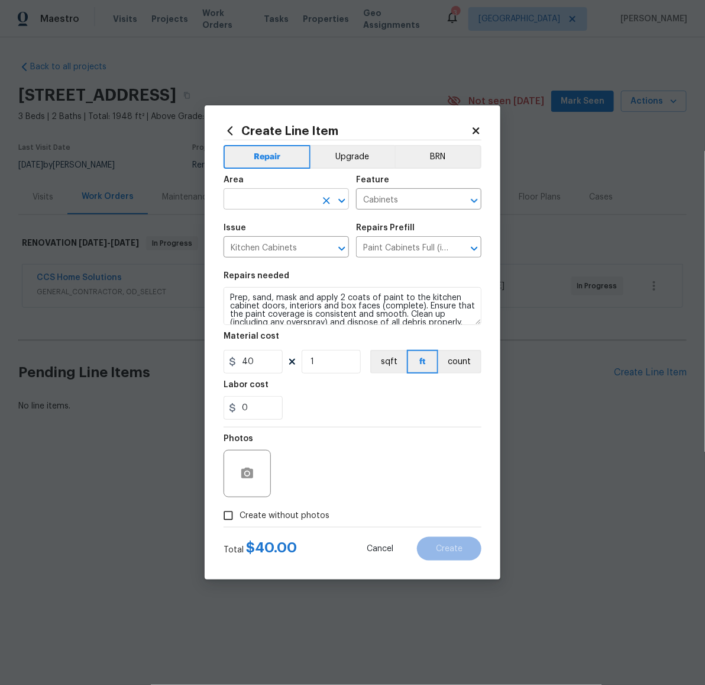
click at [281, 203] on input "text" at bounding box center [270, 200] width 92 height 18
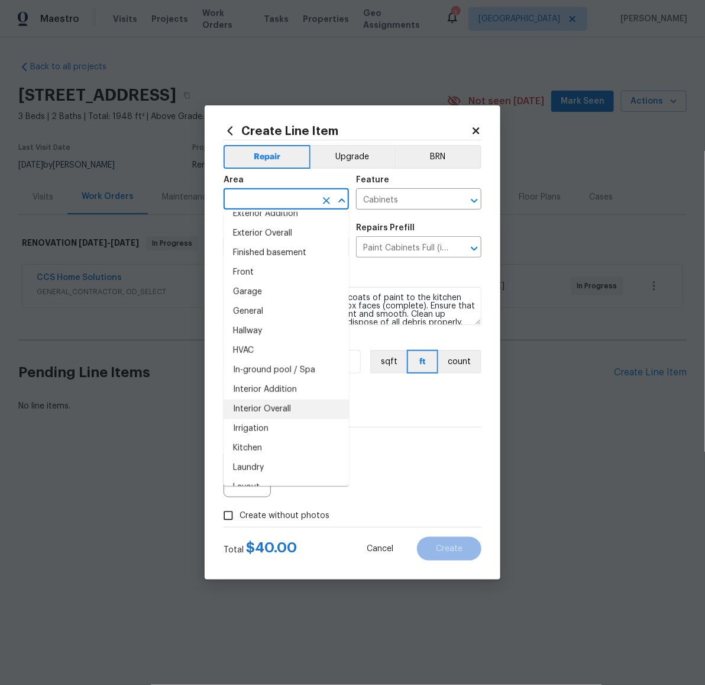
scroll to position [389, 0]
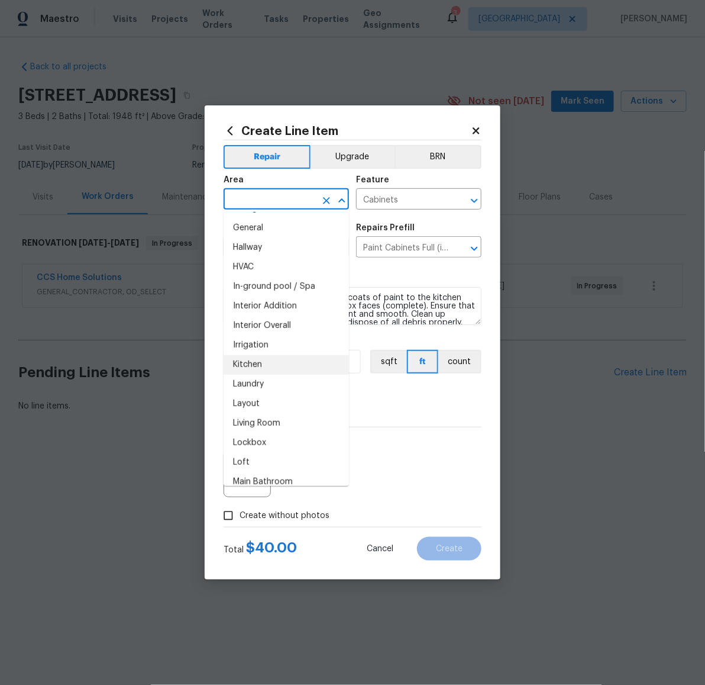
click at [275, 363] on li "Kitchen" at bounding box center [286, 365] width 125 height 20
type input "Kitchen"
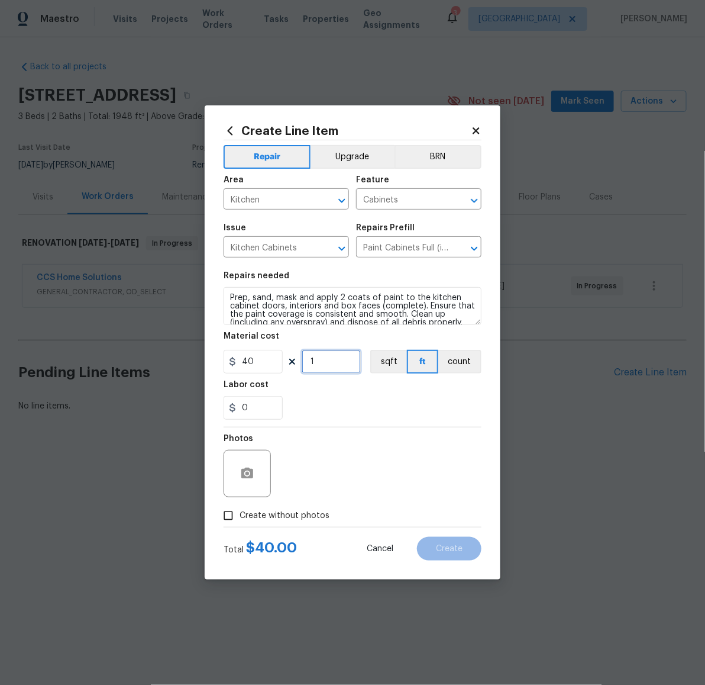
click at [326, 362] on input "1" at bounding box center [331, 362] width 59 height 24
type input "30"
click at [350, 157] on button "Upgrade" at bounding box center [353, 157] width 85 height 24
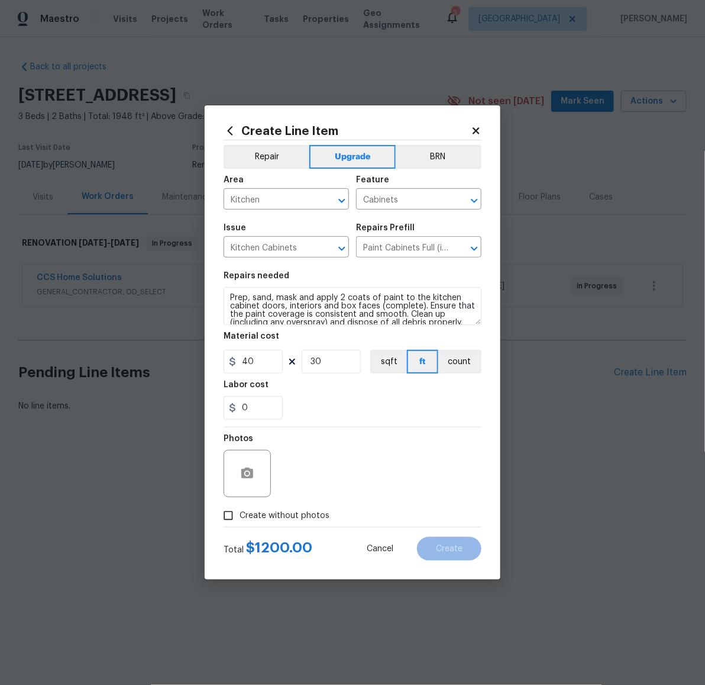
drag, startPoint x: 282, startPoint y: 511, endPoint x: 286, endPoint y: 506, distance: 7.1
click at [282, 511] on span "Create without photos" at bounding box center [285, 515] width 90 height 12
click at [240, 511] on input "Create without photos" at bounding box center [228, 515] width 22 height 22
checkbox input "true"
click at [306, 485] on textarea at bounding box center [380, 473] width 201 height 47
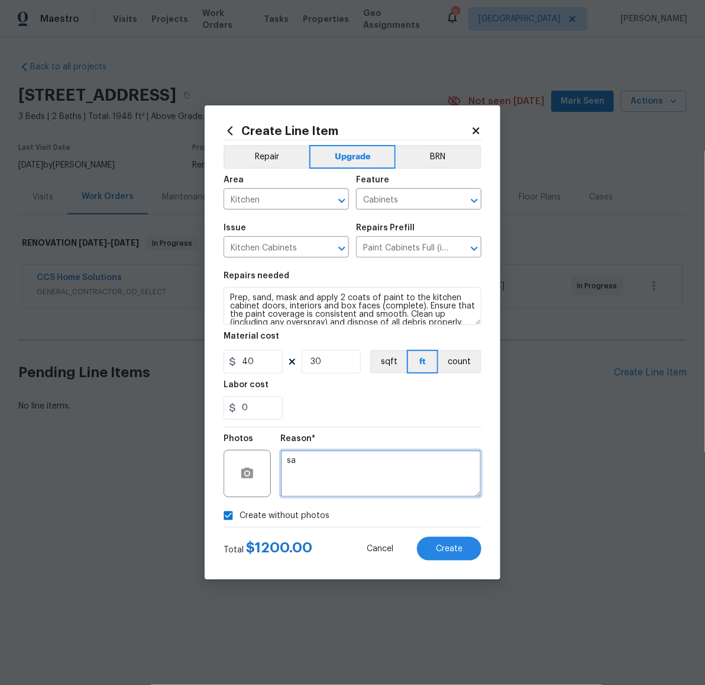
type textarea "s"
type textarea "#"
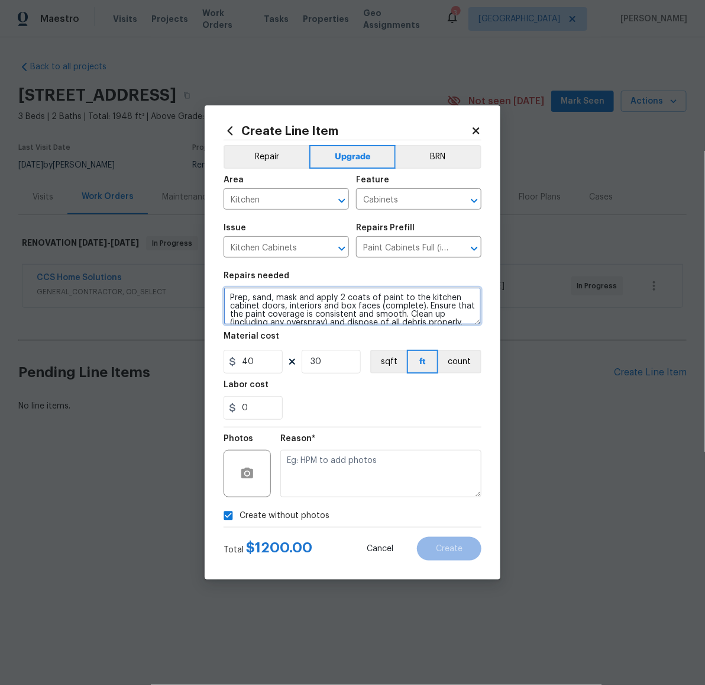
click at [233, 302] on textarea "Prep, sand, mask and apply 2 coats of paint to the kitchen cabinet doors, inter…" at bounding box center [353, 306] width 258 height 38
click at [231, 298] on textarea "Prep, sand, mask and apply 2 coats of paint to the kitchen cabinet doors, inter…" at bounding box center [353, 306] width 258 height 38
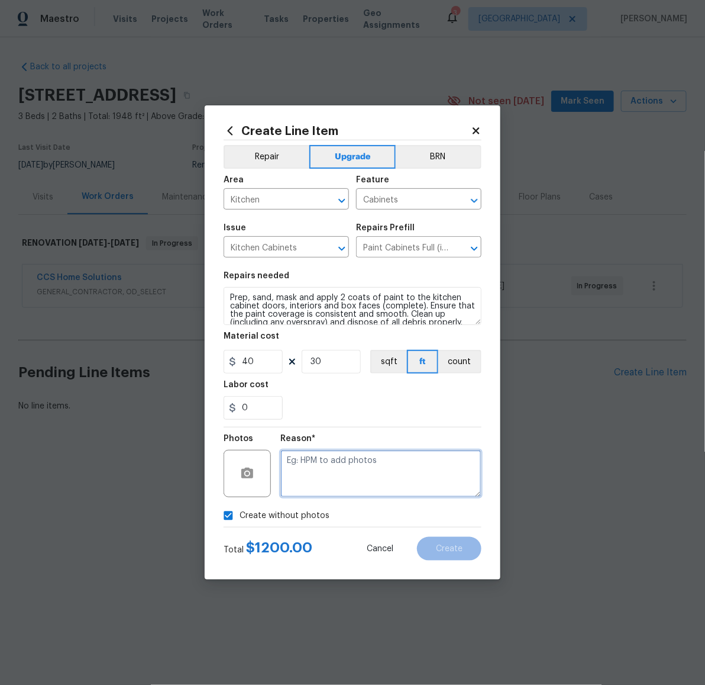
click at [359, 494] on textarea at bounding box center [380, 473] width 201 height 47
type textarea "#"
type textarea "escalation approval"
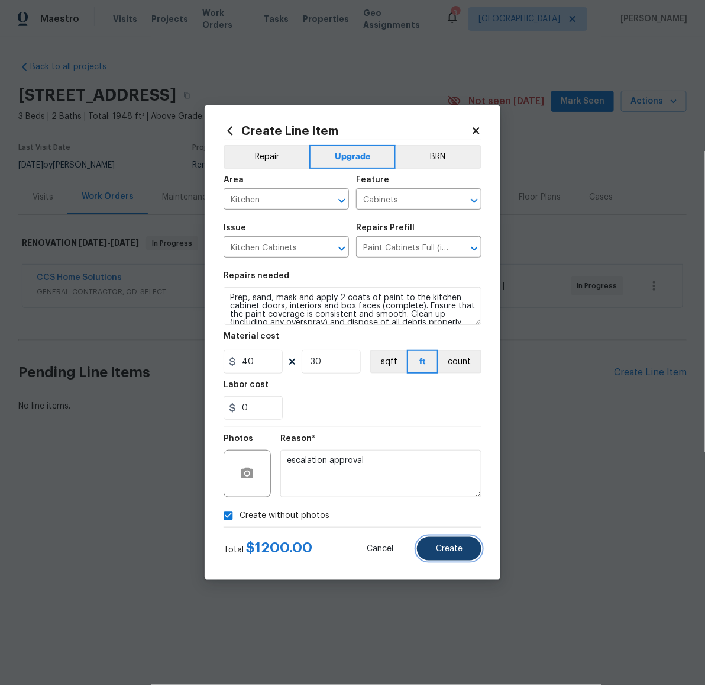
click at [447, 554] on button "Create" at bounding box center [449, 549] width 64 height 24
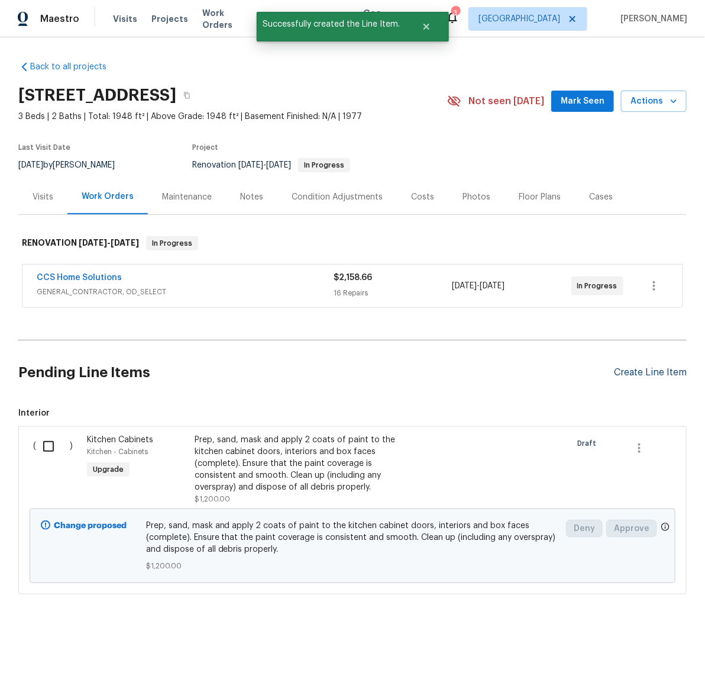
click at [646, 373] on div "Create Line Item" at bounding box center [650, 372] width 73 height 11
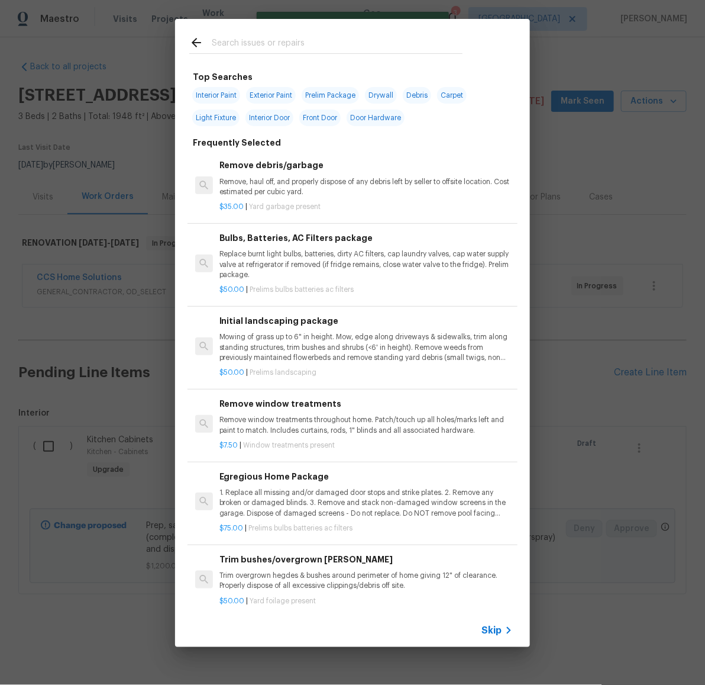
click at [311, 46] on input "text" at bounding box center [337, 45] width 251 height 18
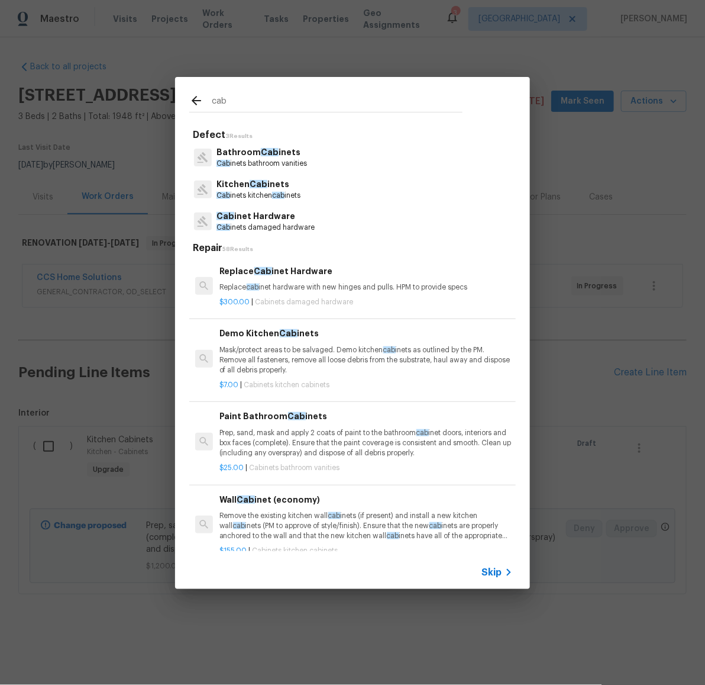
type input "cab"
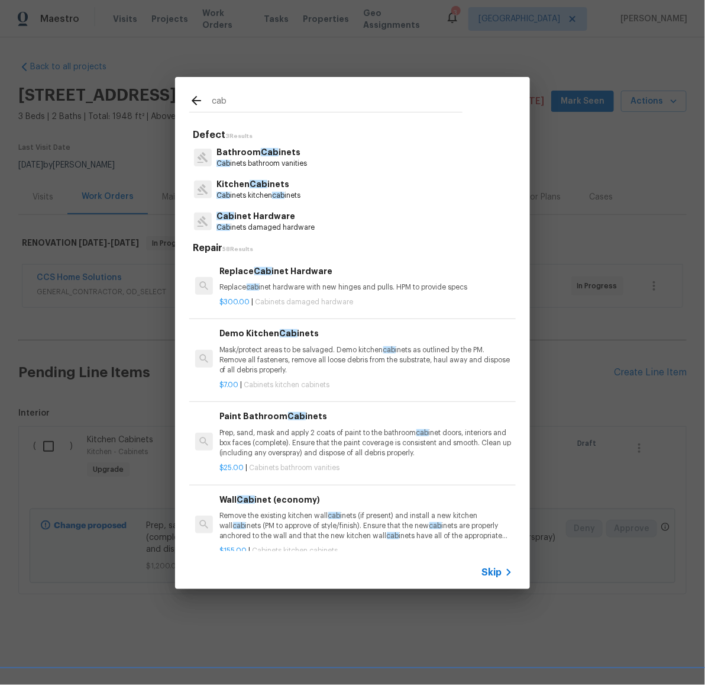
click at [279, 154] on p "Bathroom Cab inets" at bounding box center [262, 152] width 91 height 12
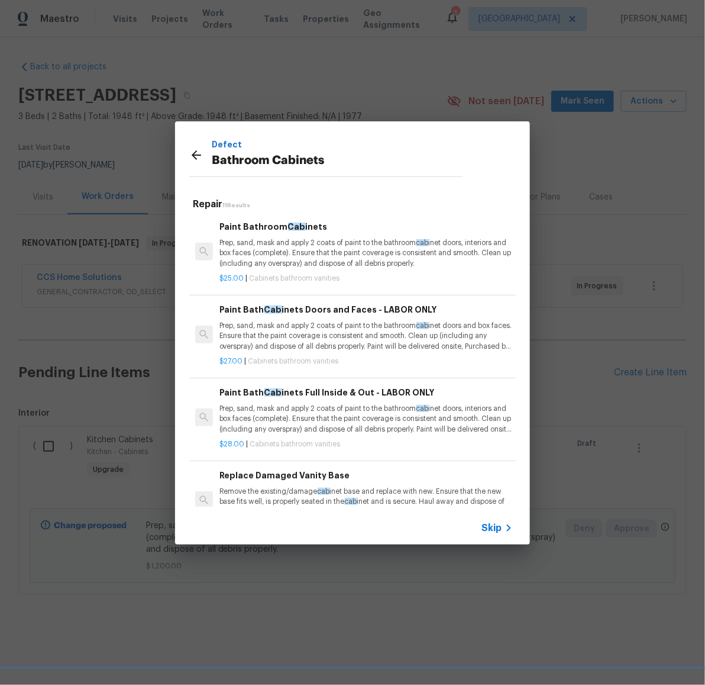
click at [307, 257] on p "Prep, sand, mask and apply 2 coats of paint to the bathroom cab inet doors, int…" at bounding box center [366, 253] width 293 height 30
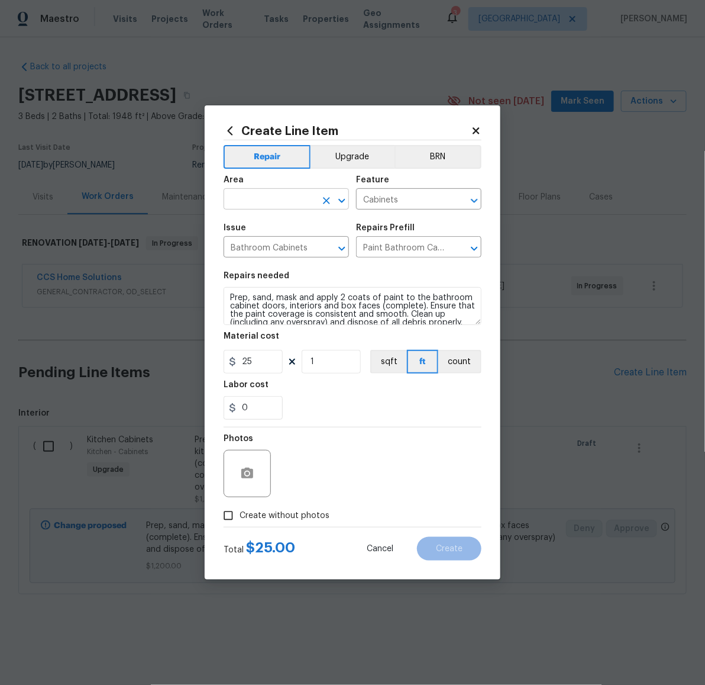
click at [290, 201] on input "text" at bounding box center [270, 200] width 92 height 18
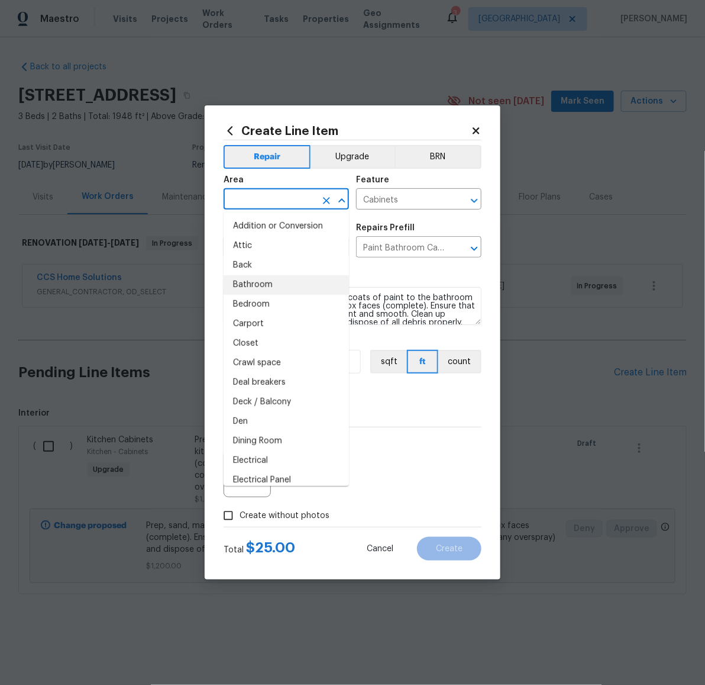
click at [276, 285] on li "Bathroom" at bounding box center [286, 285] width 125 height 20
type input "Bathroom"
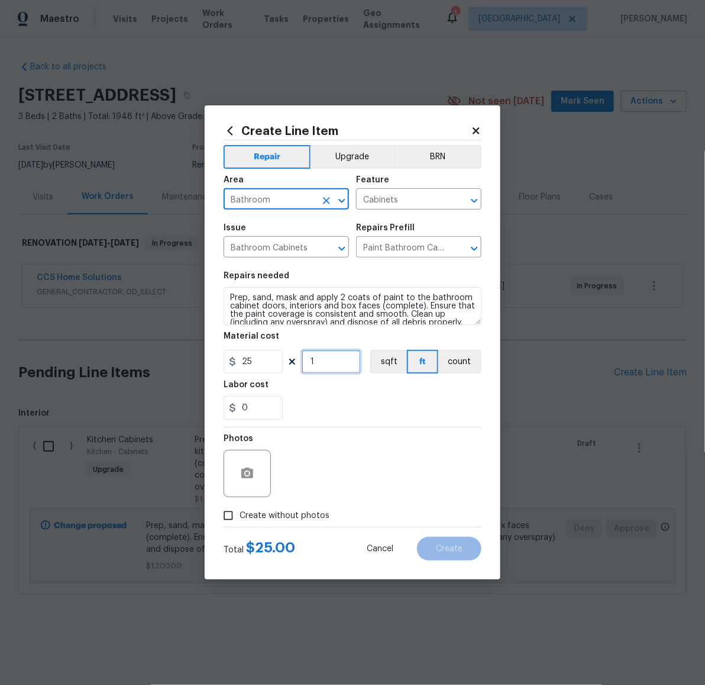
click at [322, 364] on input "1" at bounding box center [331, 362] width 59 height 24
type input "32"
click at [310, 517] on span "Create without photos" at bounding box center [285, 515] width 90 height 12
click at [240, 517] on input "Create without photos" at bounding box center [228, 515] width 22 height 22
checkbox input "true"
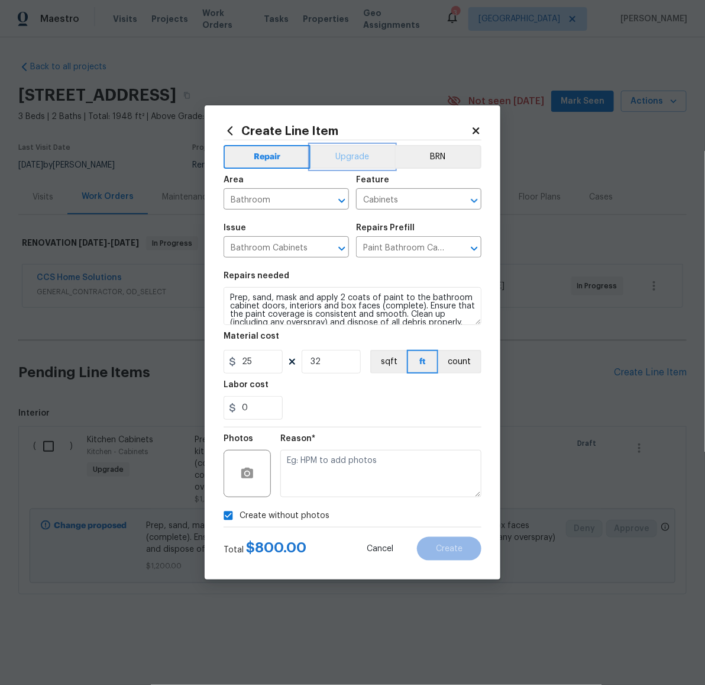
click at [349, 167] on button "Upgrade" at bounding box center [353, 157] width 85 height 24
click at [365, 501] on div "Reason*" at bounding box center [380, 465] width 201 height 77
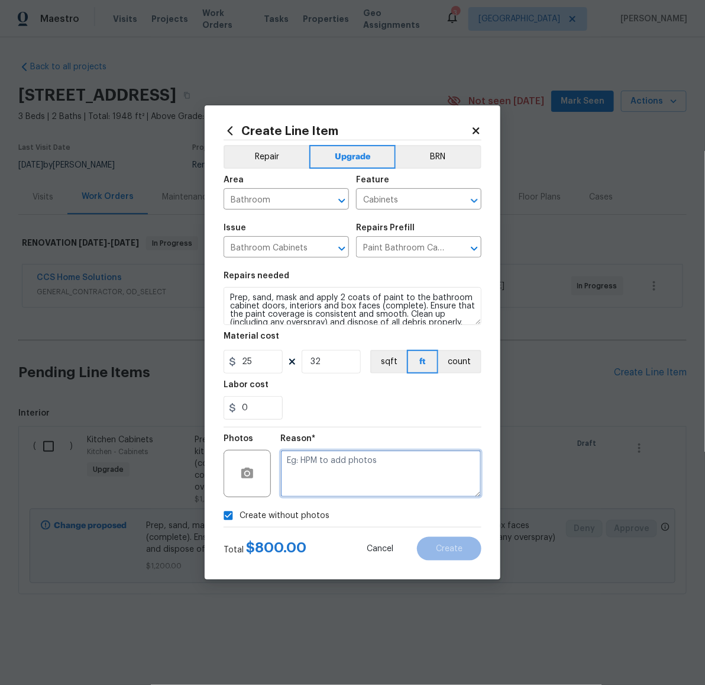
click at [370, 486] on textarea at bounding box center [380, 473] width 201 height 47
type textarea "escalation approval"
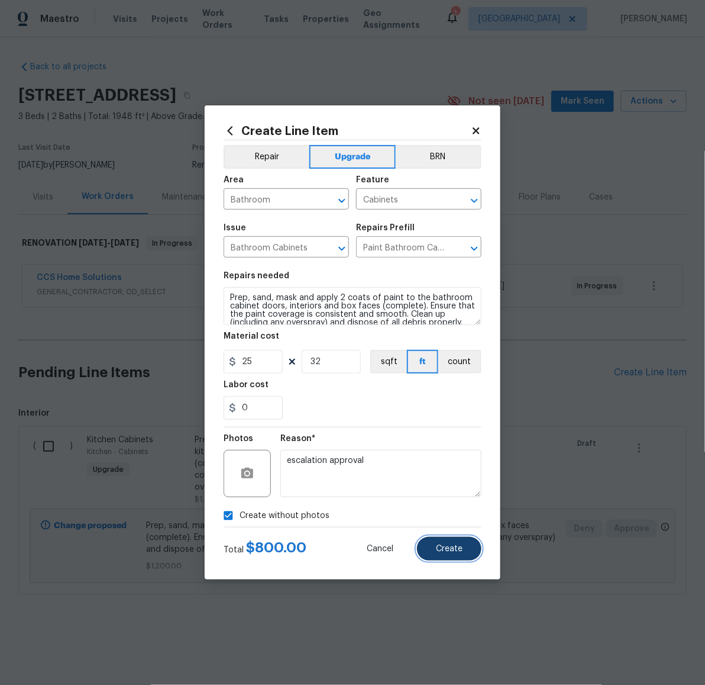
click at [452, 552] on span "Create" at bounding box center [449, 548] width 27 height 9
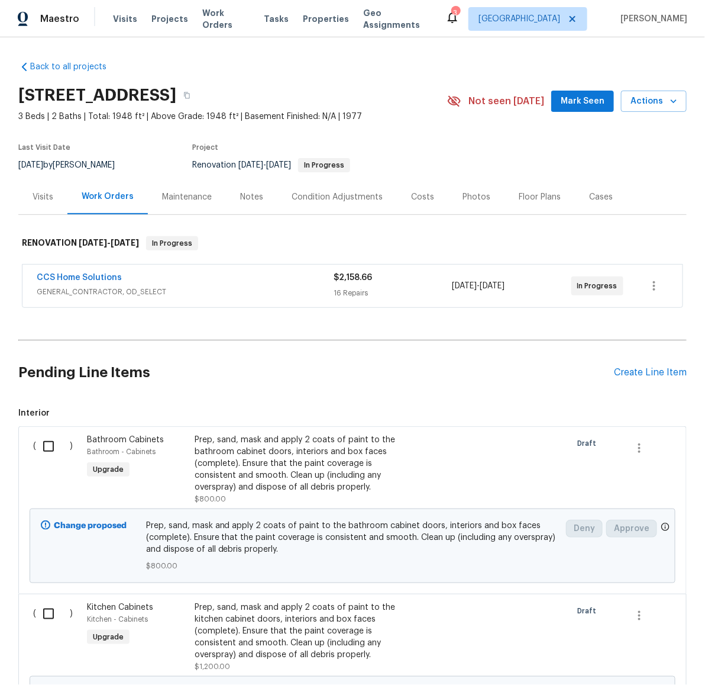
click at [669, 379] on div "Pending Line Items Create Line Item" at bounding box center [352, 372] width 669 height 55
click at [640, 369] on div "Create Line Item" at bounding box center [650, 372] width 73 height 11
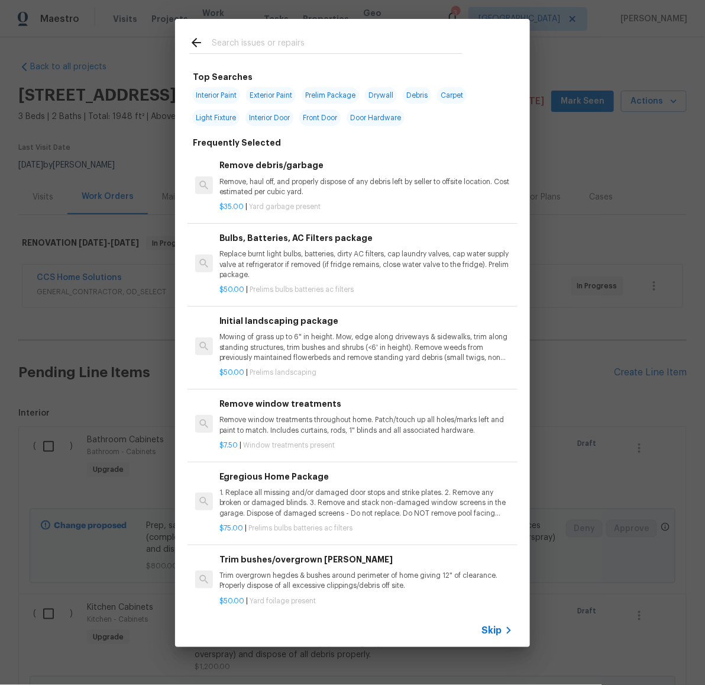
click at [226, 97] on span "Interior Paint" at bounding box center [216, 95] width 48 height 17
type input "Interior Paint"
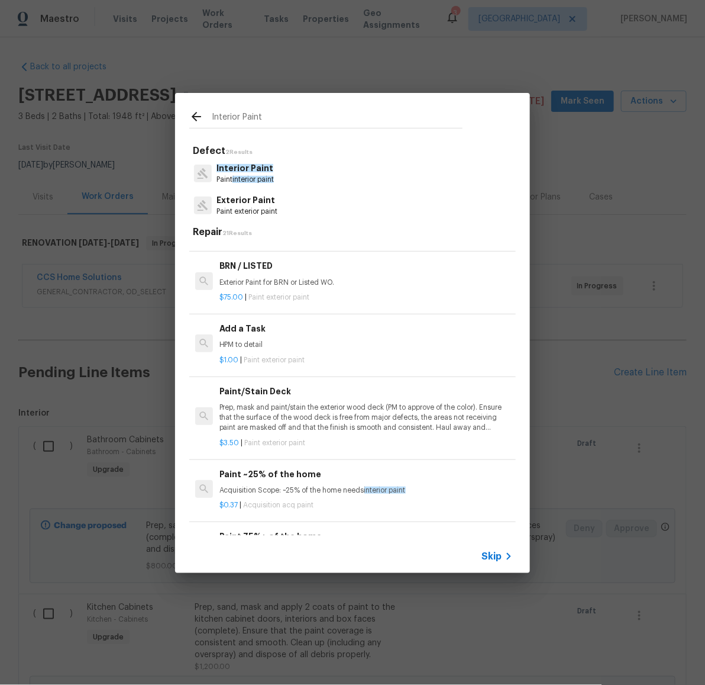
scroll to position [640, 0]
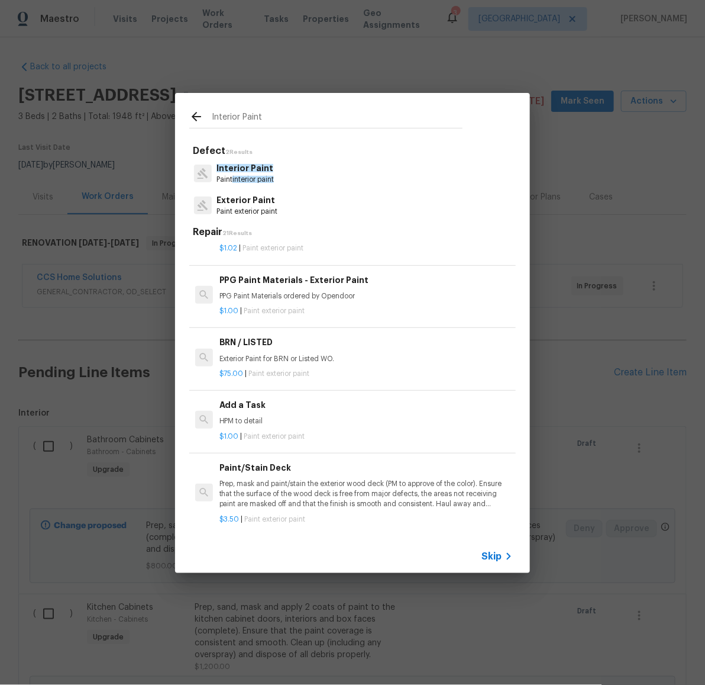
click at [317, 411] on h6 "Add a Task" at bounding box center [366, 404] width 293 height 13
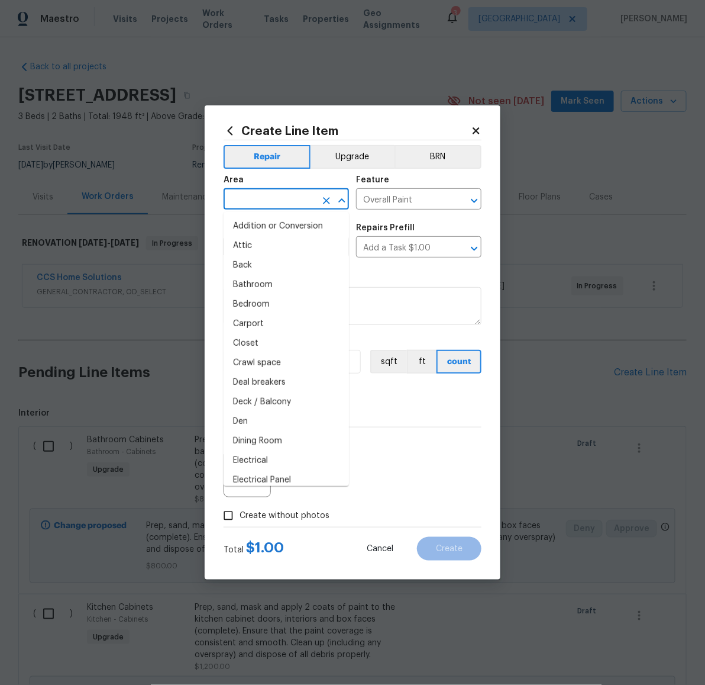
click at [289, 201] on input "text" at bounding box center [270, 200] width 92 height 18
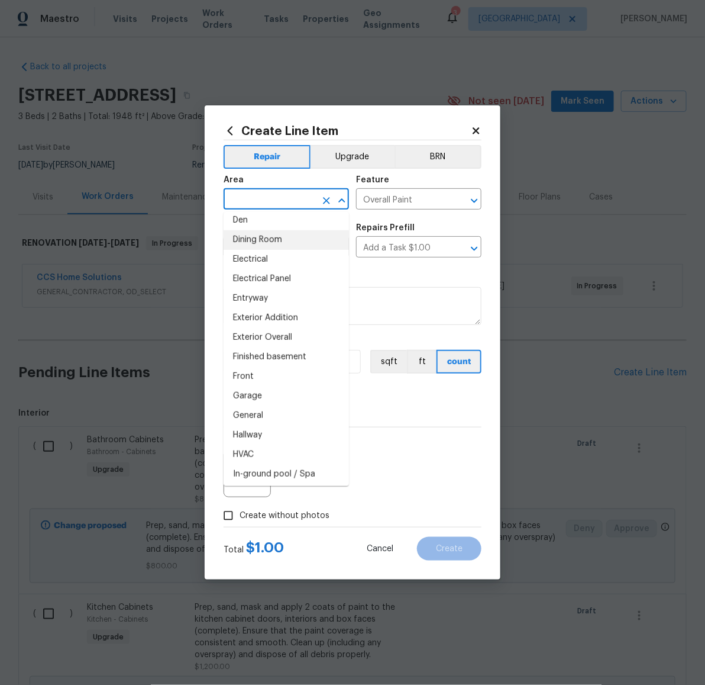
scroll to position [285, 0]
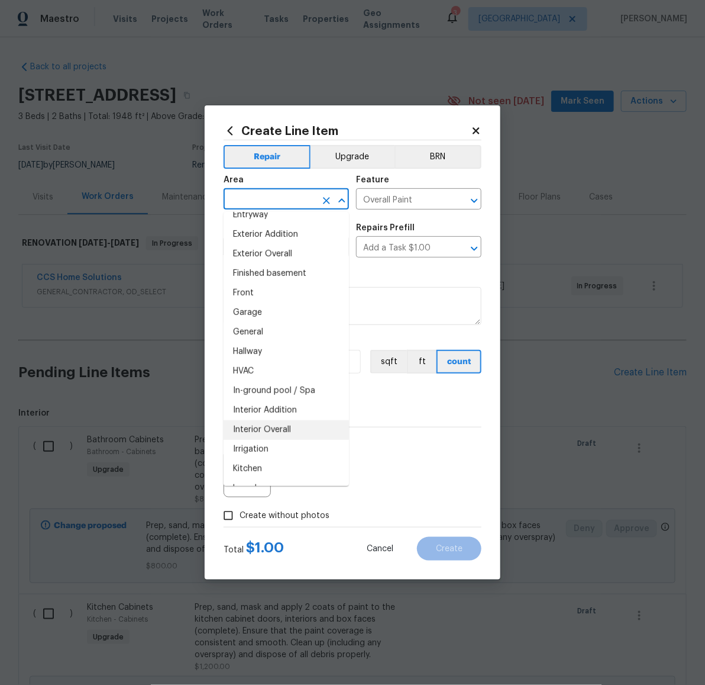
click at [288, 425] on li "Interior Overall" at bounding box center [286, 430] width 125 height 20
type input "Interior Overall"
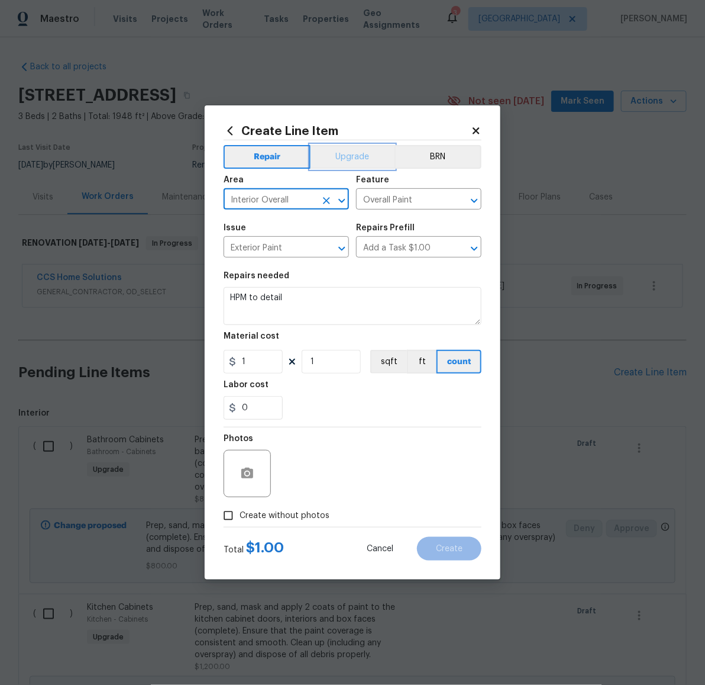
click at [361, 157] on button "Upgrade" at bounding box center [353, 157] width 85 height 24
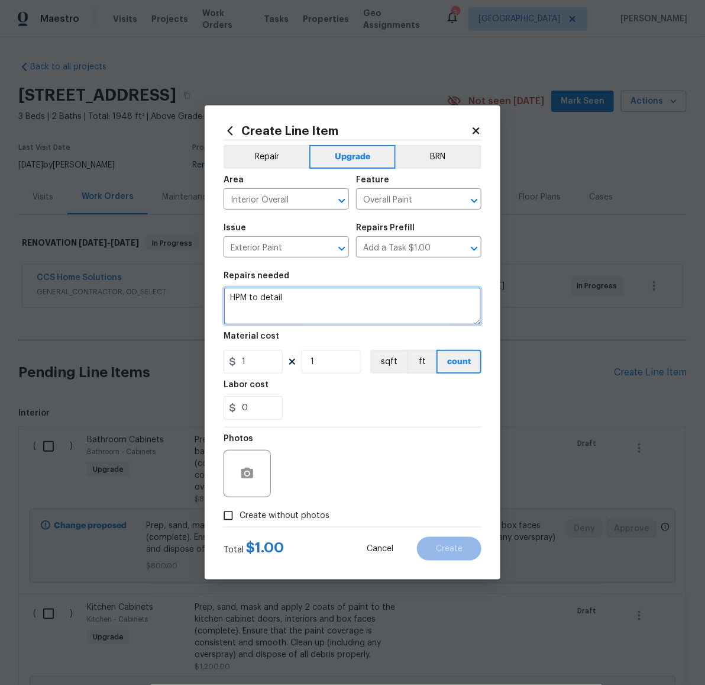
click at [300, 287] on textarea "HPM to detail" at bounding box center [353, 306] width 258 height 38
drag, startPoint x: 308, startPoint y: 296, endPoint x: 202, endPoint y: 295, distance: 105.9
click at [202, 295] on div "Create Line Item Repair Upgrade BRN Area Interior Overall ​ Feature Overall Pai…" at bounding box center [352, 342] width 705 height 685
type textarea "Paint interior doors and trim"
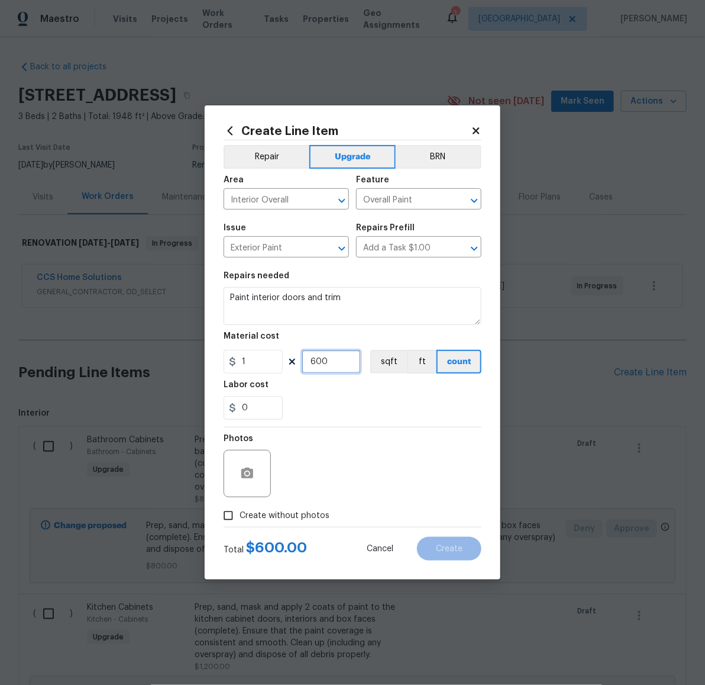
type input "600"
click at [305, 514] on span "Create without photos" at bounding box center [285, 515] width 90 height 12
click at [240, 514] on input "Create without photos" at bounding box center [228, 515] width 22 height 22
checkbox input "true"
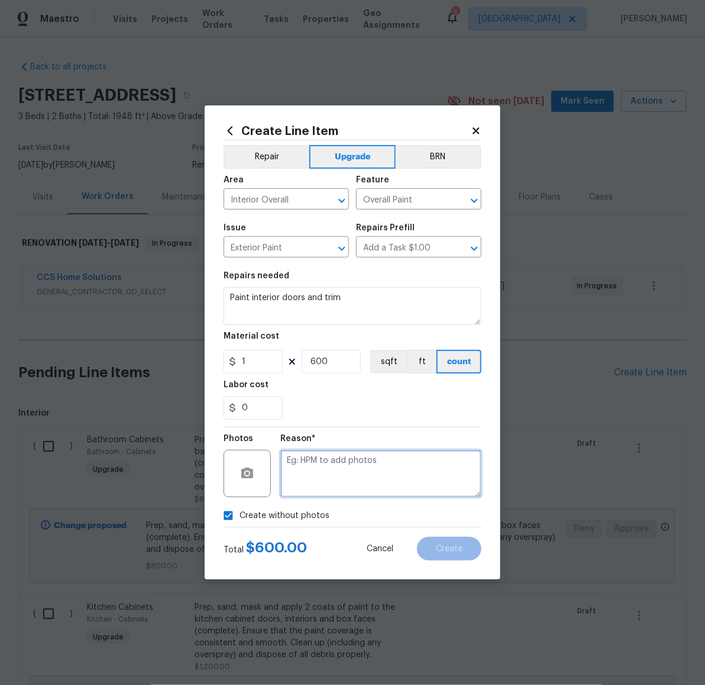
click at [325, 482] on textarea at bounding box center [380, 473] width 201 height 47
type textarea "escalation approval"
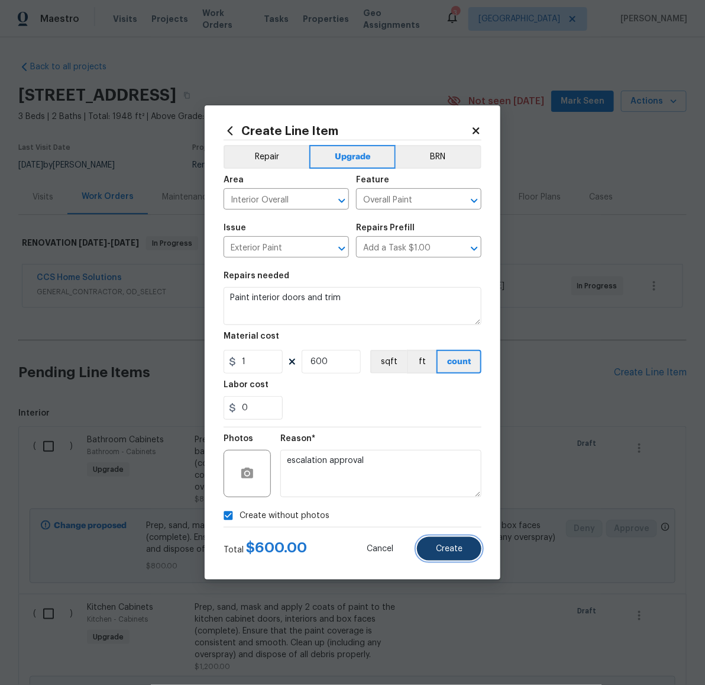
click at [436, 555] on button "Create" at bounding box center [449, 549] width 64 height 24
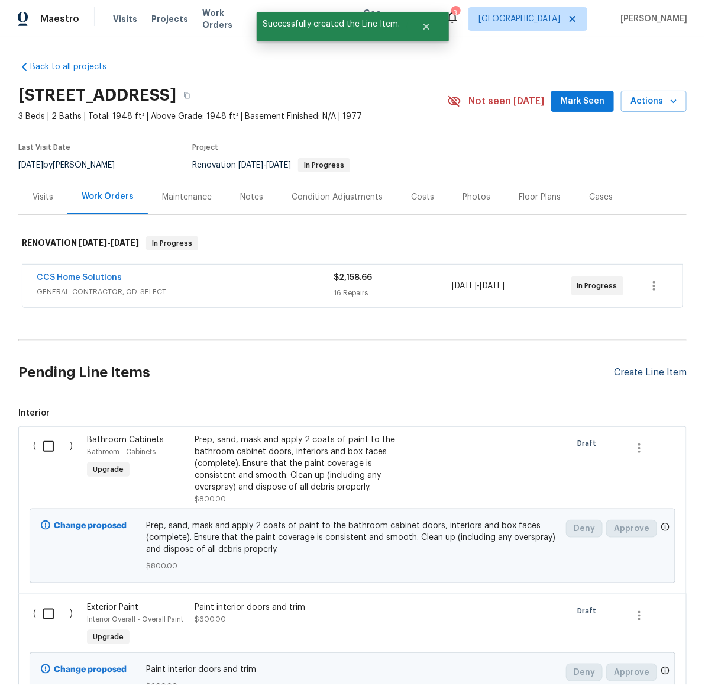
click at [636, 372] on div "Create Line Item" at bounding box center [650, 372] width 73 height 11
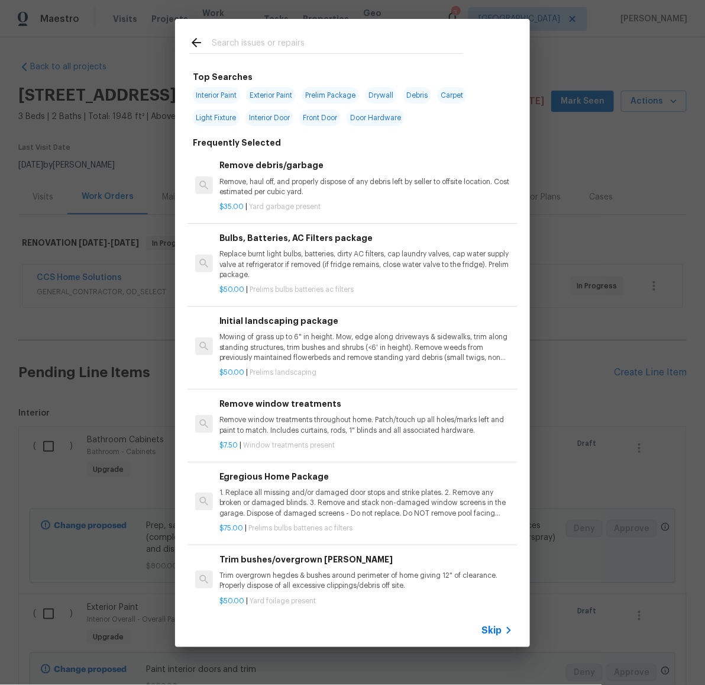
click at [287, 47] on input "text" at bounding box center [337, 45] width 251 height 18
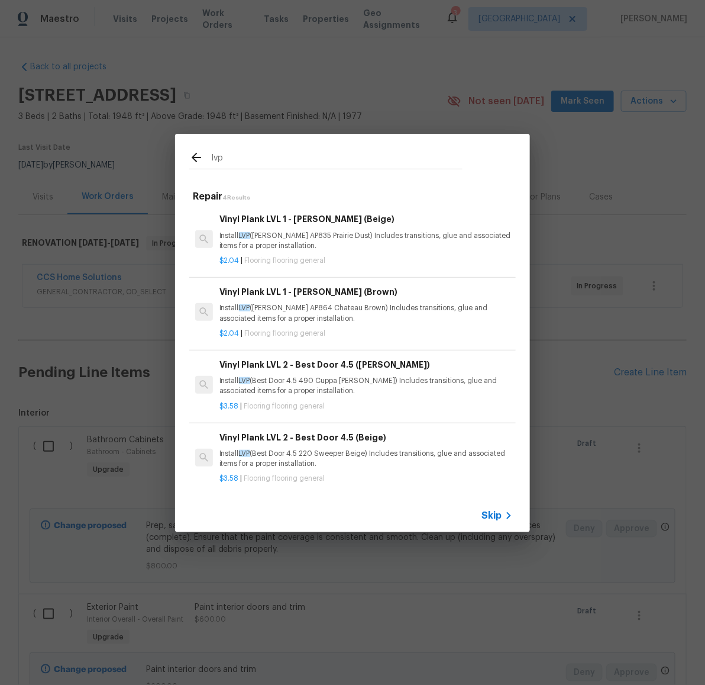
type input "lvp"
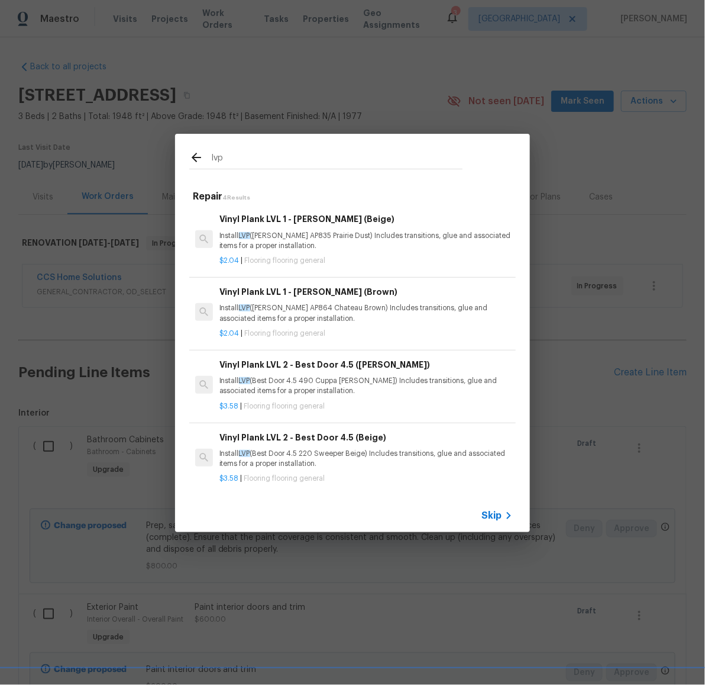
click at [295, 234] on p "Install LVP (Knighton AP835 Prairie Dust) Includes transitions, glue and associ…" at bounding box center [366, 241] width 293 height 20
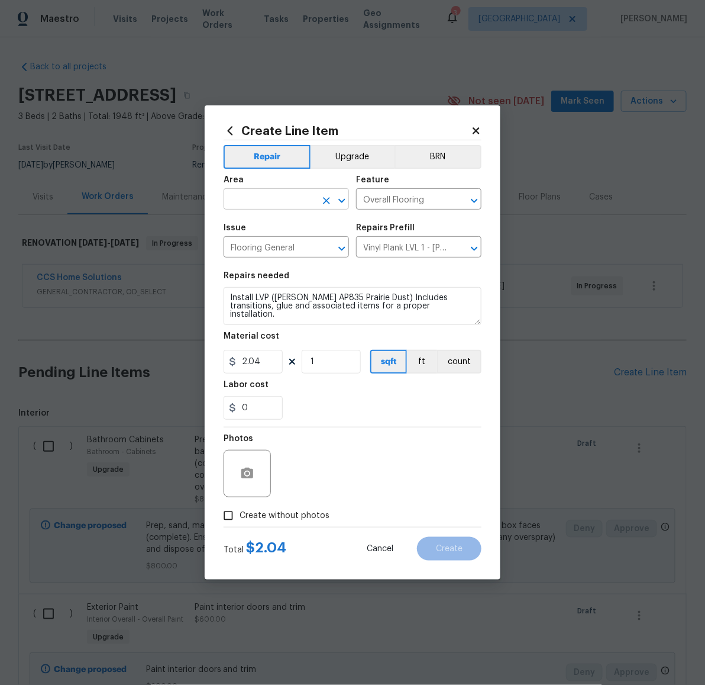
click at [300, 207] on input "text" at bounding box center [270, 200] width 92 height 18
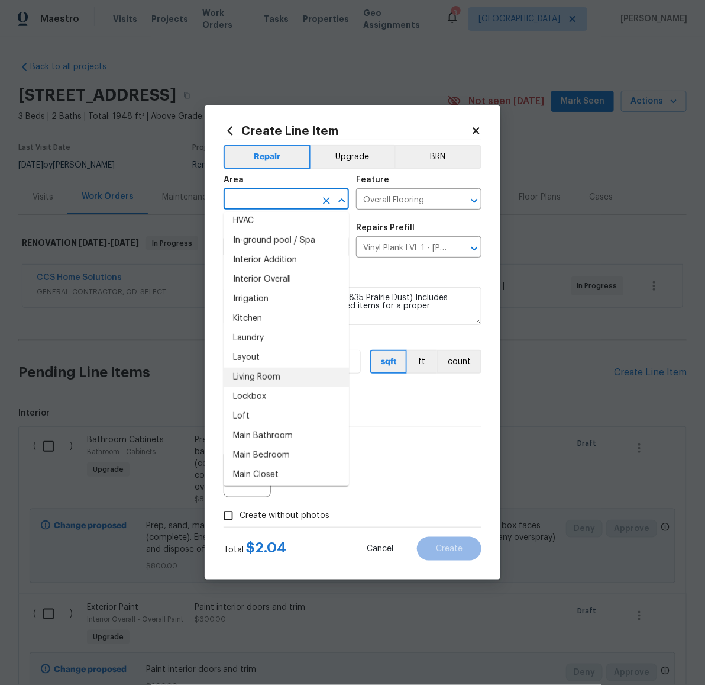
scroll to position [486, 0]
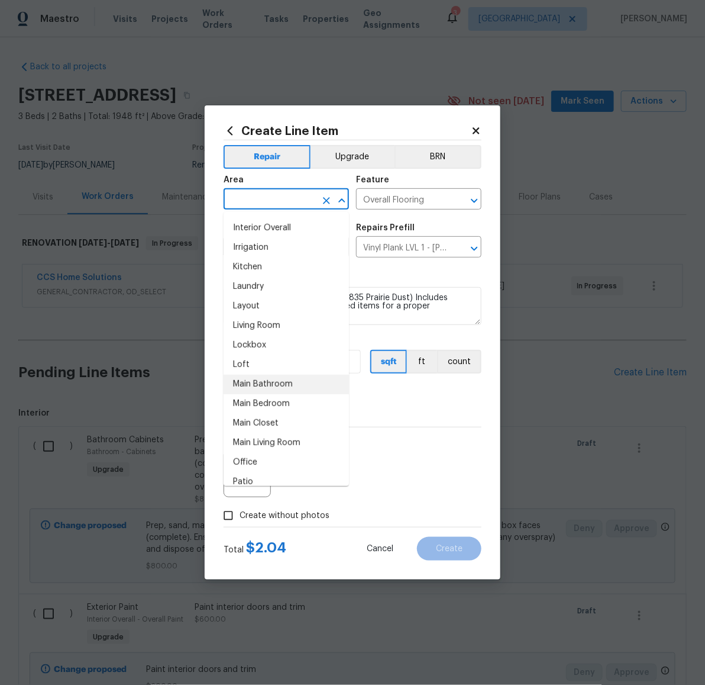
click at [285, 381] on li "Main Bathroom" at bounding box center [286, 385] width 125 height 20
type input "Main Bathroom"
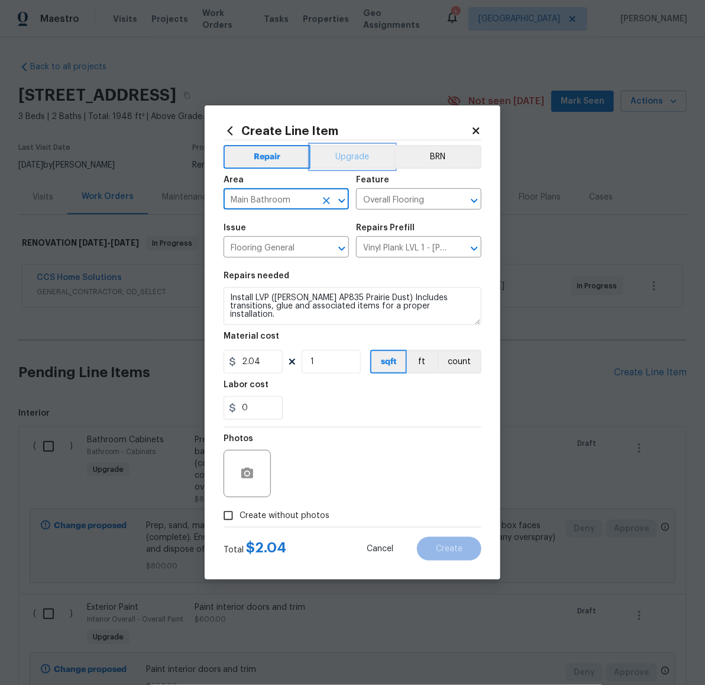
click at [343, 162] on button "Upgrade" at bounding box center [353, 157] width 85 height 24
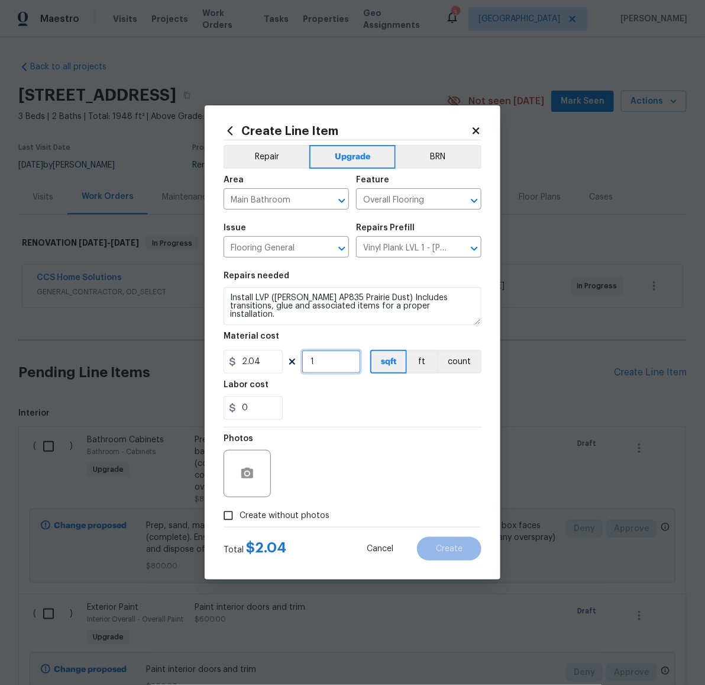
click at [338, 363] on input "1" at bounding box center [331, 362] width 59 height 24
type input "221"
click at [312, 515] on span "Create without photos" at bounding box center [285, 515] width 90 height 12
click at [240, 515] on input "Create without photos" at bounding box center [228, 515] width 22 height 22
checkbox input "true"
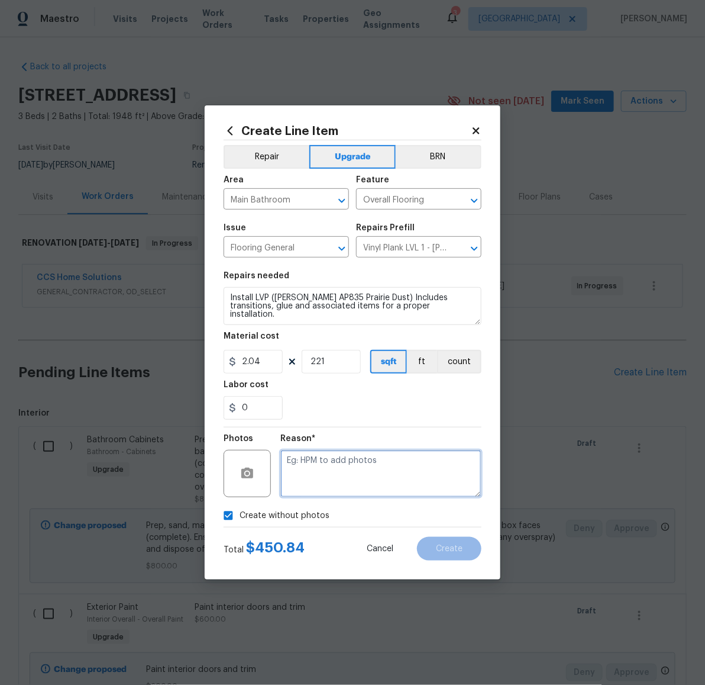
click at [330, 480] on textarea at bounding box center [380, 473] width 201 height 47
type textarea "escalation approval"
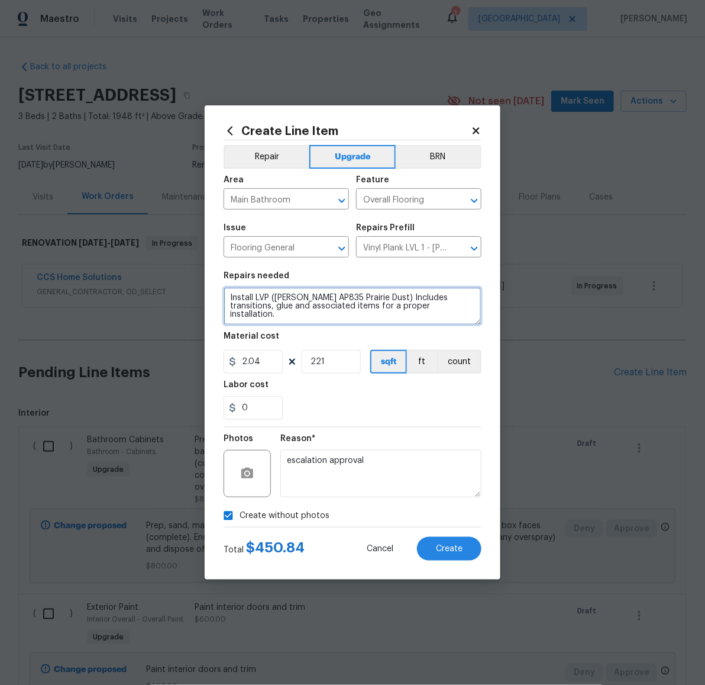
click at [440, 308] on textarea "Install LVP (Knighton AP835 Prairie Dust) Includes transitions, glue and associ…" at bounding box center [353, 306] width 258 height 38
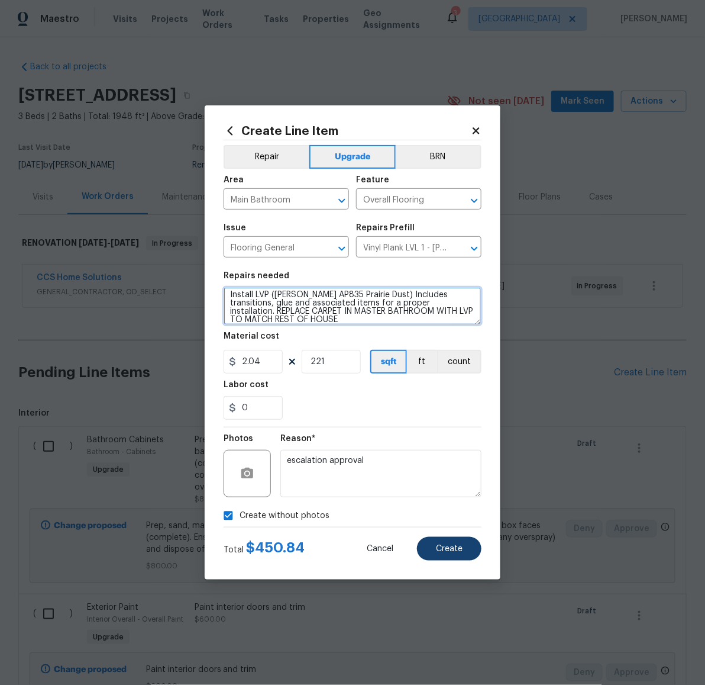
type textarea "Install LVP (Knighton AP835 Prairie Dust) Includes transitions, glue and associ…"
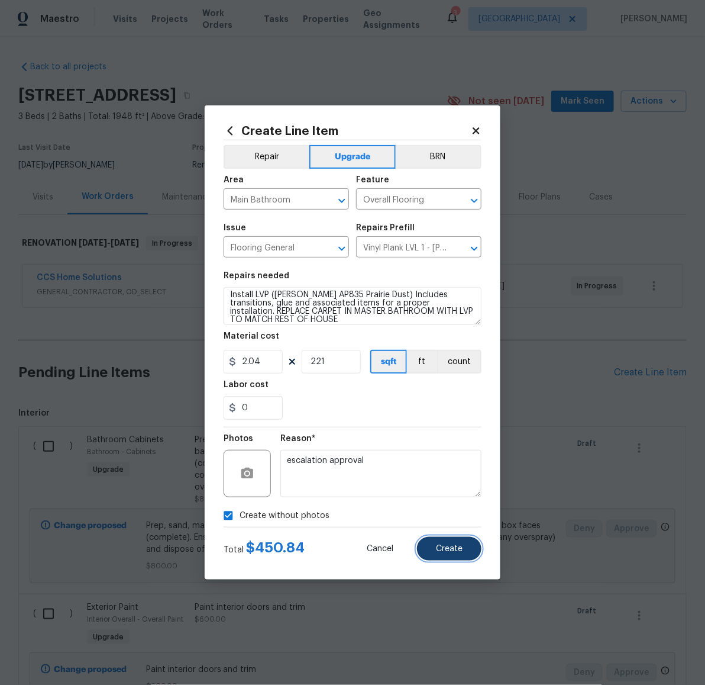
click at [450, 549] on span "Create" at bounding box center [449, 548] width 27 height 9
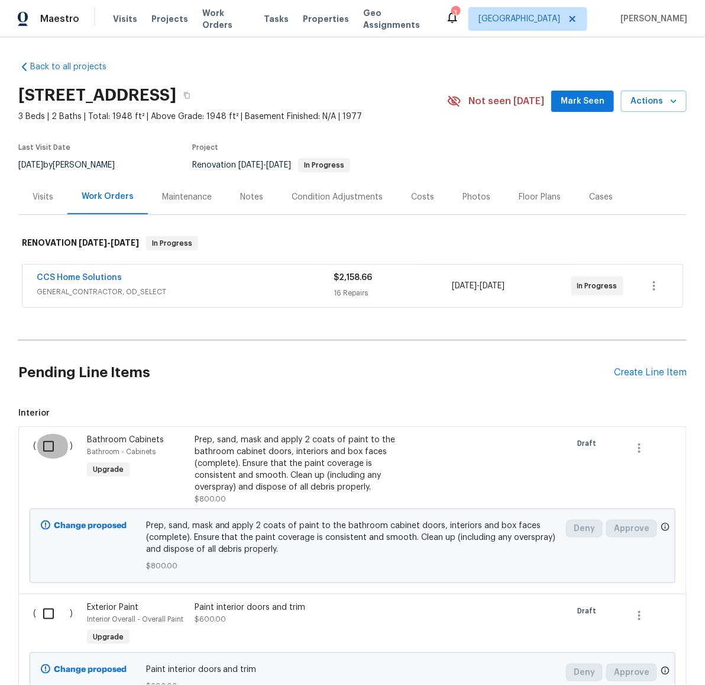
click at [46, 440] on input "checkbox" at bounding box center [53, 446] width 34 height 25
checkbox input "true"
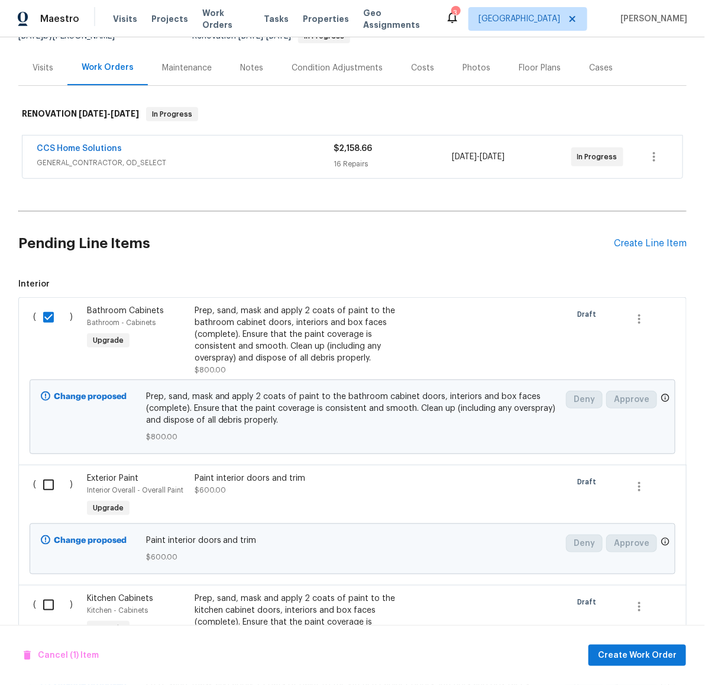
scroll to position [149, 0]
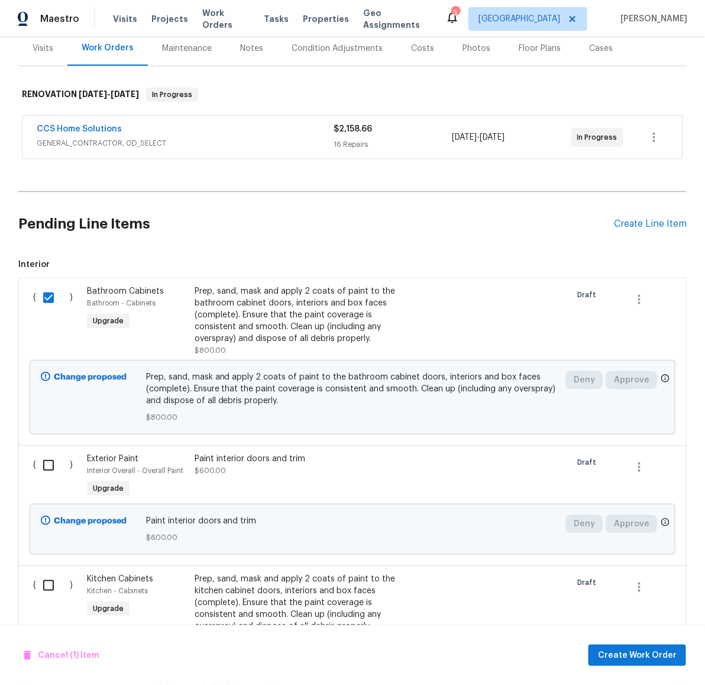
click at [40, 462] on input "checkbox" at bounding box center [53, 465] width 34 height 25
checkbox input "true"
click at [44, 584] on input "checkbox" at bounding box center [53, 585] width 34 height 25
checkbox input "true"
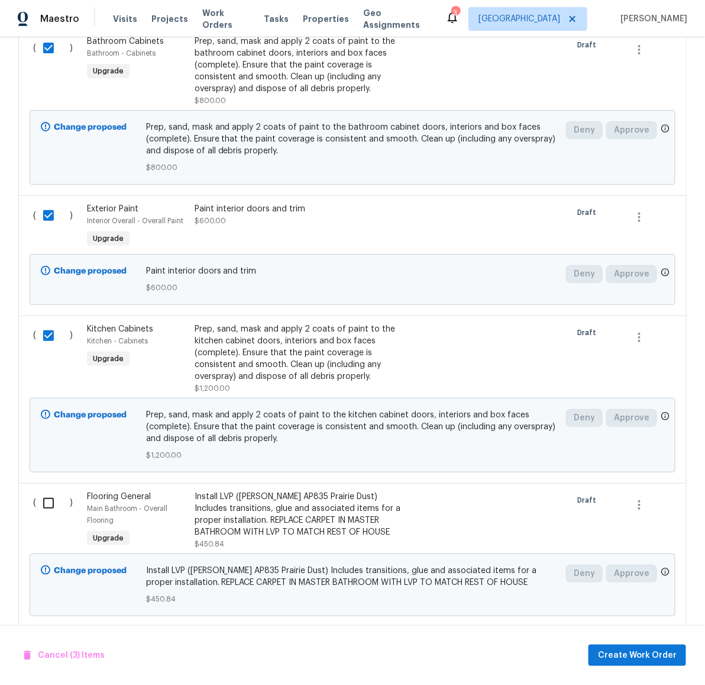
scroll to position [434, 0]
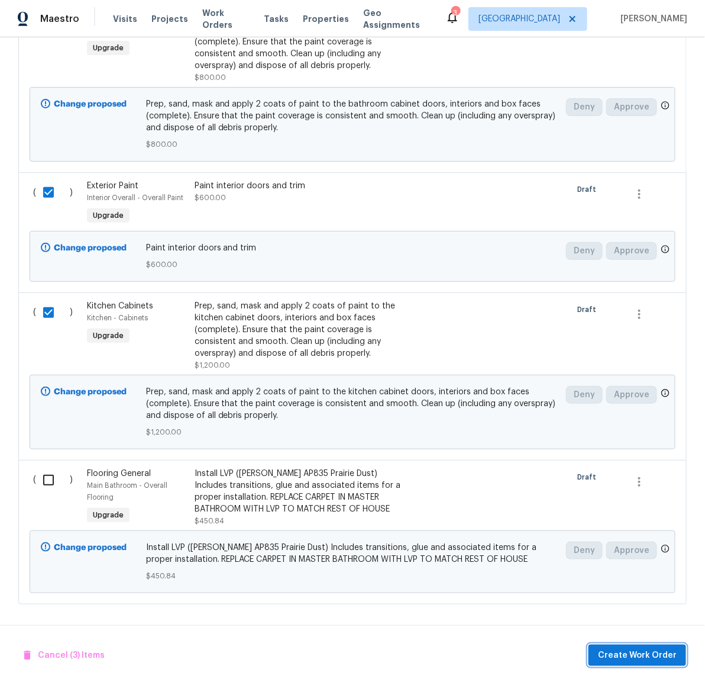
click at [622, 651] on span "Create Work Order" at bounding box center [637, 655] width 79 height 15
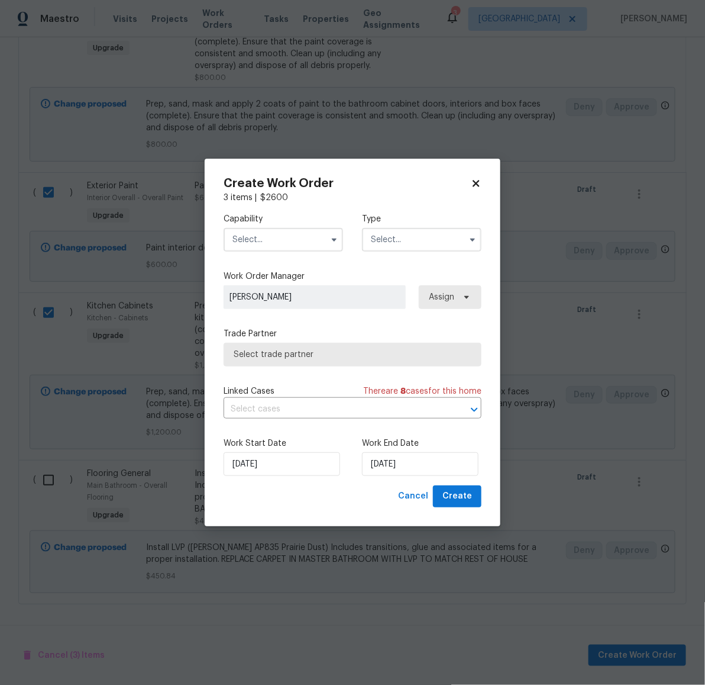
click at [282, 241] on input "text" at bounding box center [284, 240] width 120 height 24
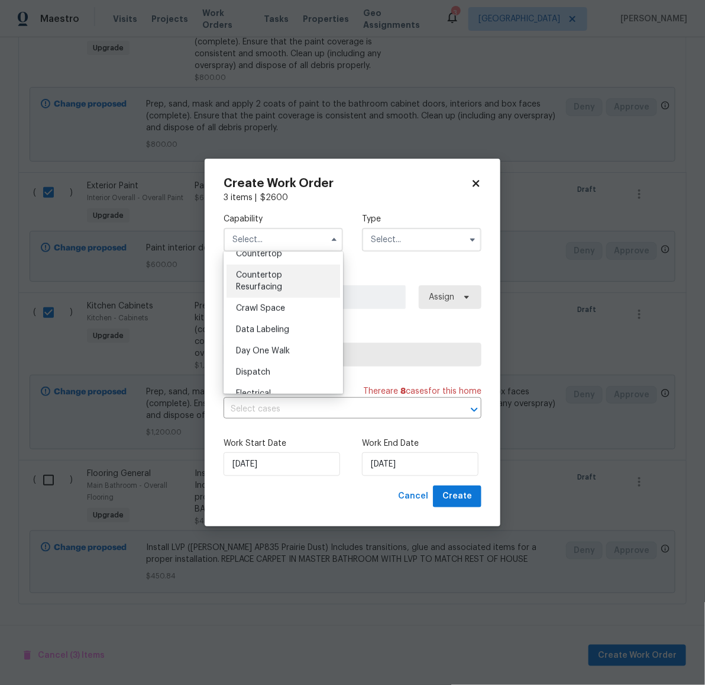
scroll to position [486, 0]
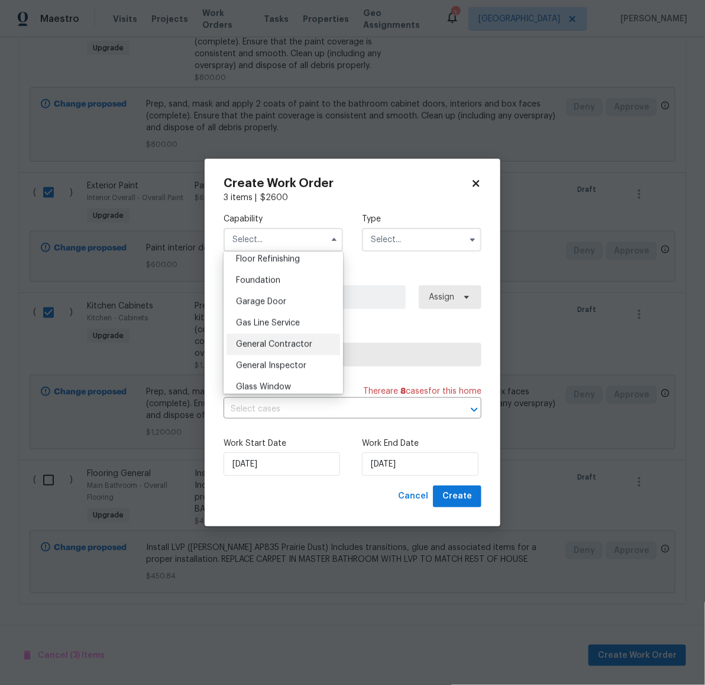
click at [286, 349] on span "General Contractor" at bounding box center [274, 344] width 76 height 8
type input "General Contractor"
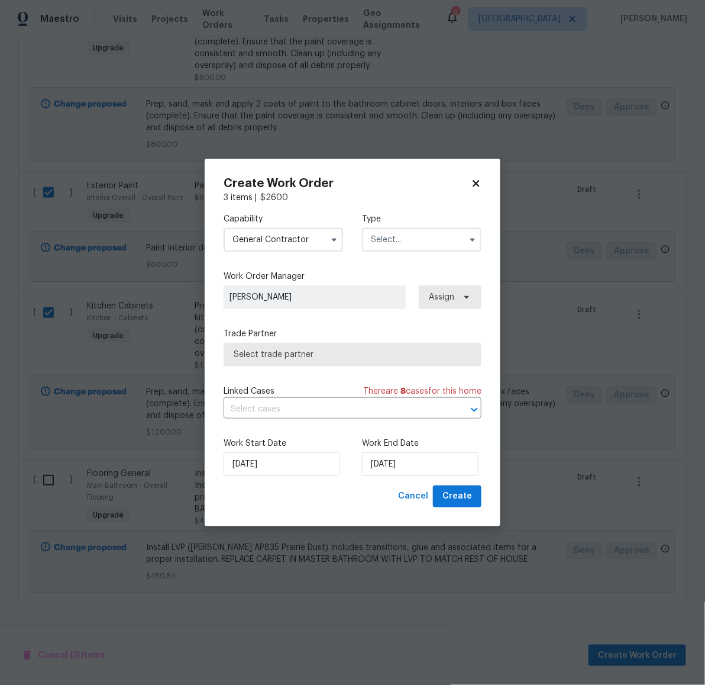
click at [412, 242] on input "text" at bounding box center [422, 240] width 120 height 24
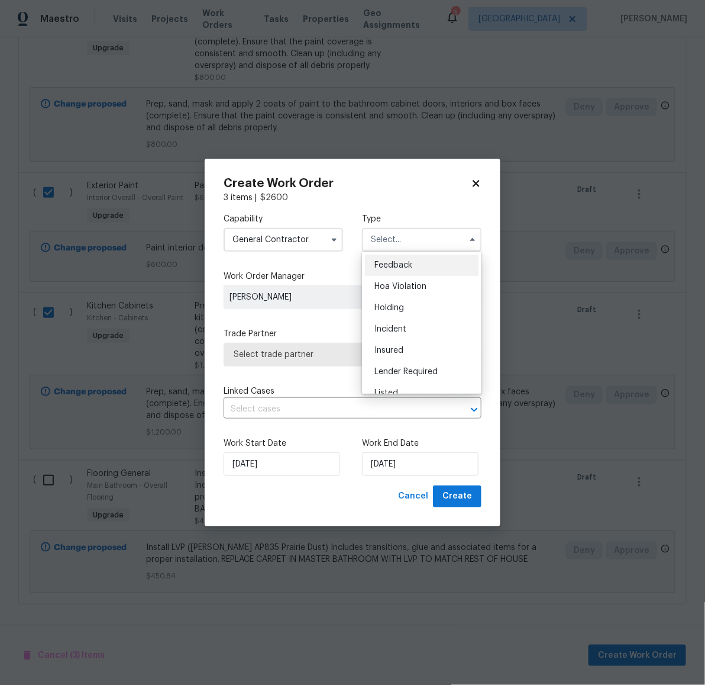
scroll to position [268, 0]
click at [415, 295] on span "Renovation" at bounding box center [397, 295] width 44 height 8
type input "Renovation"
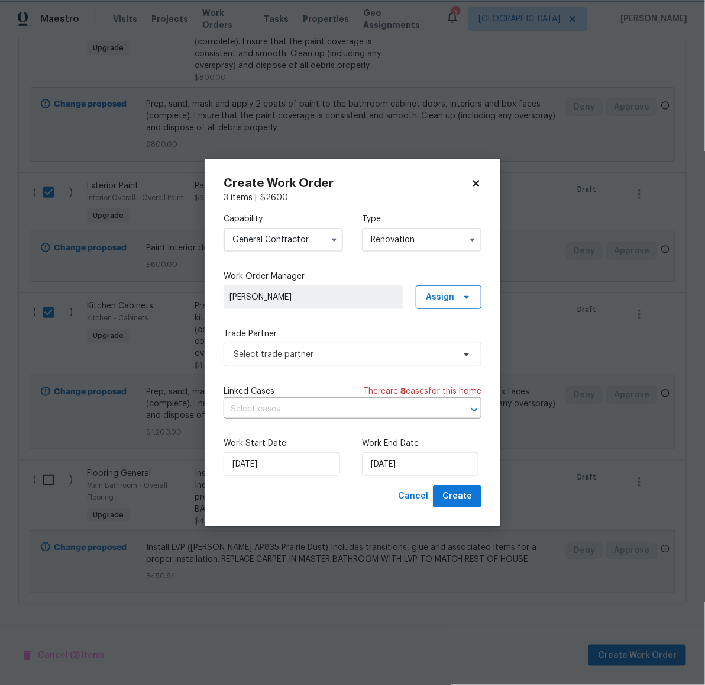
scroll to position [0, 0]
click at [325, 349] on span "Select trade partner" at bounding box center [344, 355] width 221 height 12
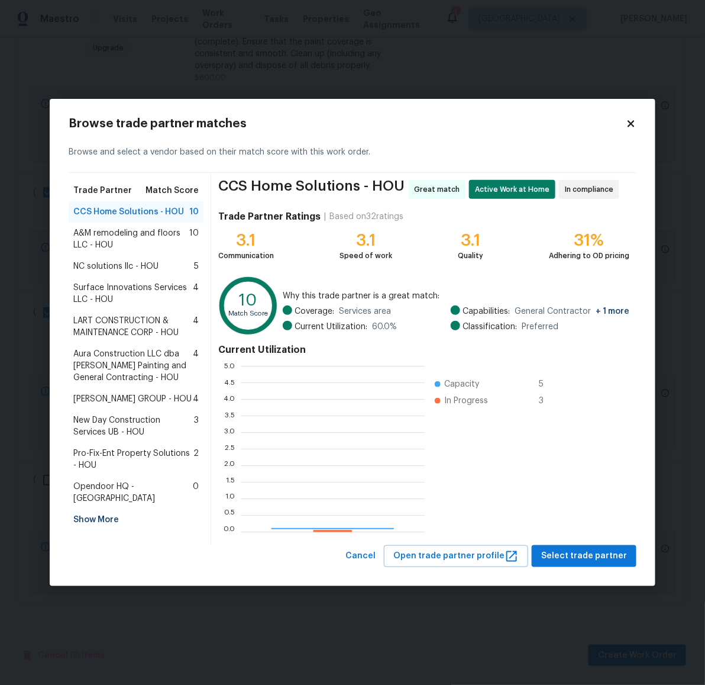
scroll to position [154, 173]
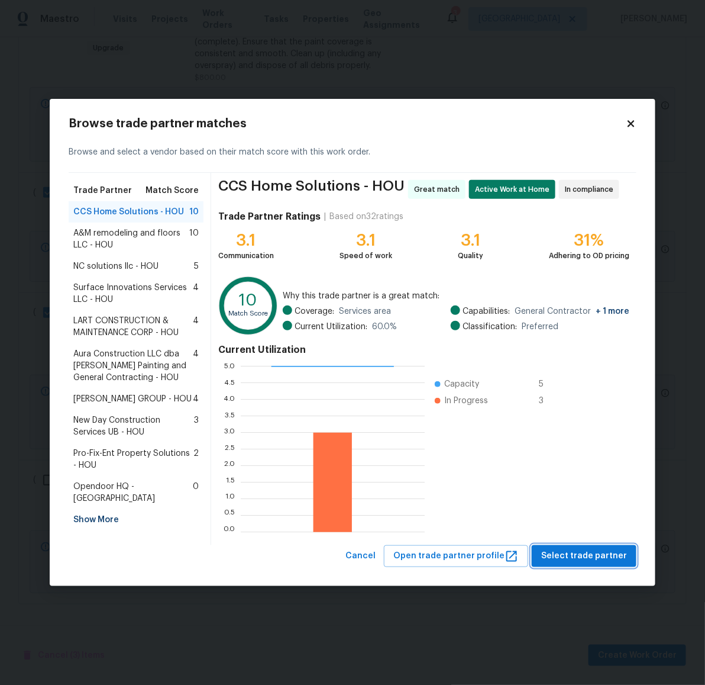
click at [592, 551] on span "Select trade partner" at bounding box center [584, 556] width 86 height 15
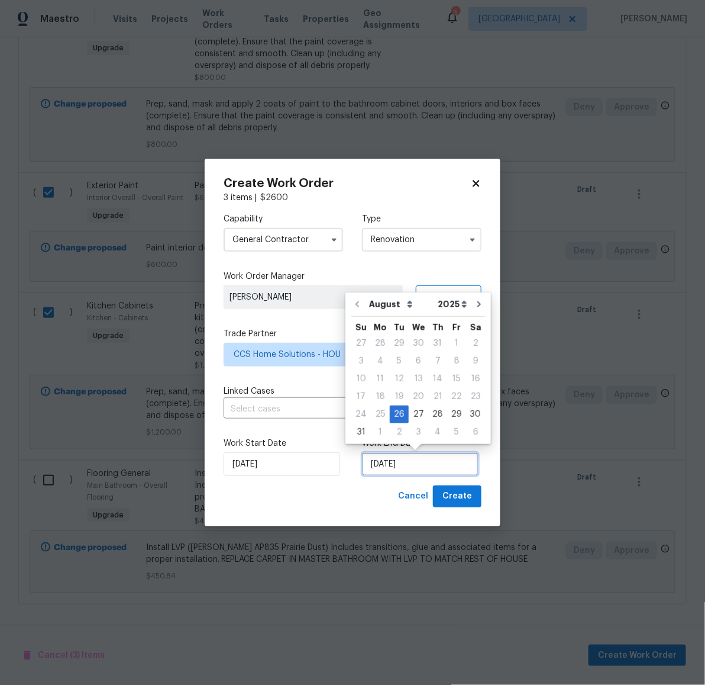
click at [424, 467] on input "8/26/2025" at bounding box center [420, 464] width 117 height 24
click at [453, 412] on div "29" at bounding box center [456, 414] width 19 height 17
type input "8/29/2025"
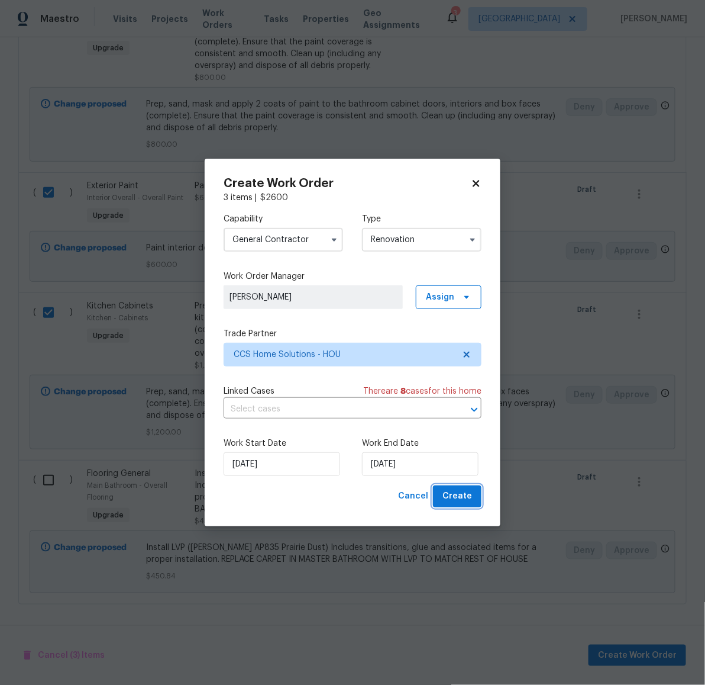
click at [459, 499] on span "Create" at bounding box center [458, 496] width 30 height 15
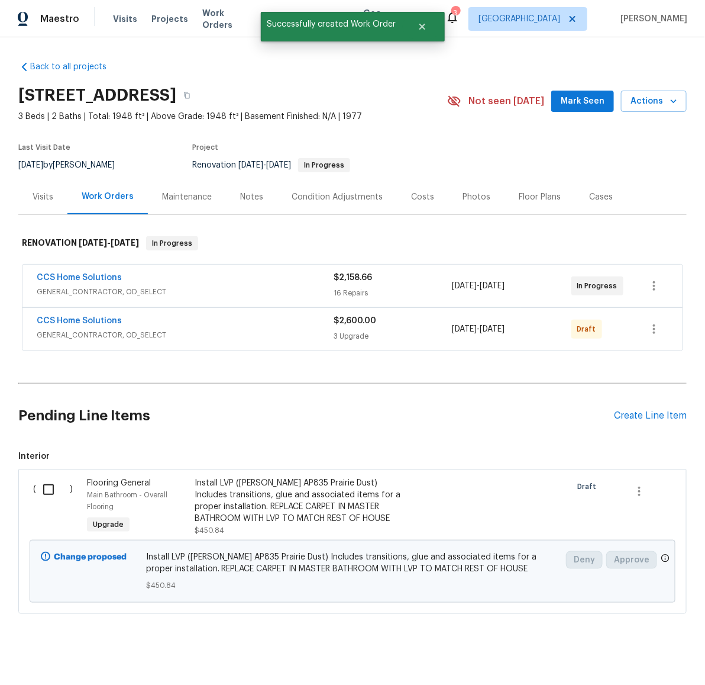
click at [37, 489] on input "checkbox" at bounding box center [53, 489] width 34 height 25
checkbox input "true"
click at [607, 645] on button "Create Work Order" at bounding box center [638, 655] width 98 height 22
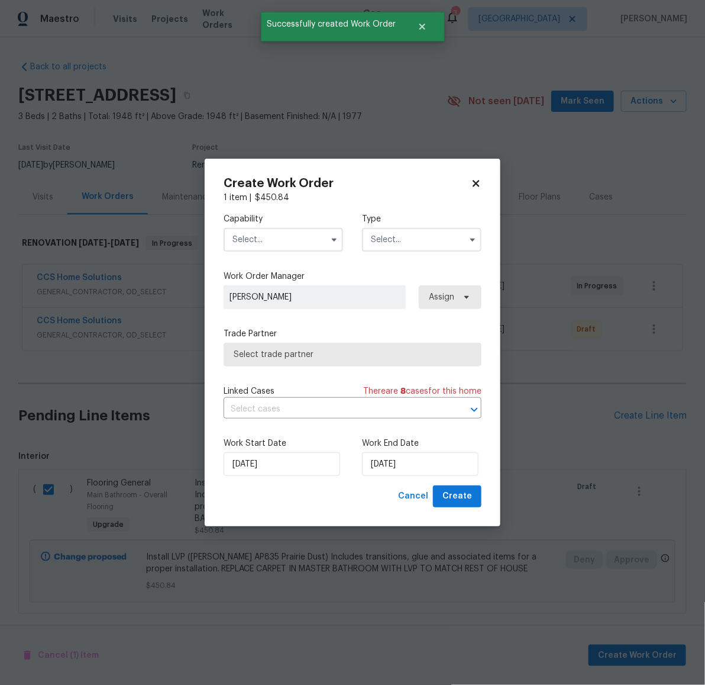
click at [292, 240] on input "text" at bounding box center [284, 240] width 120 height 24
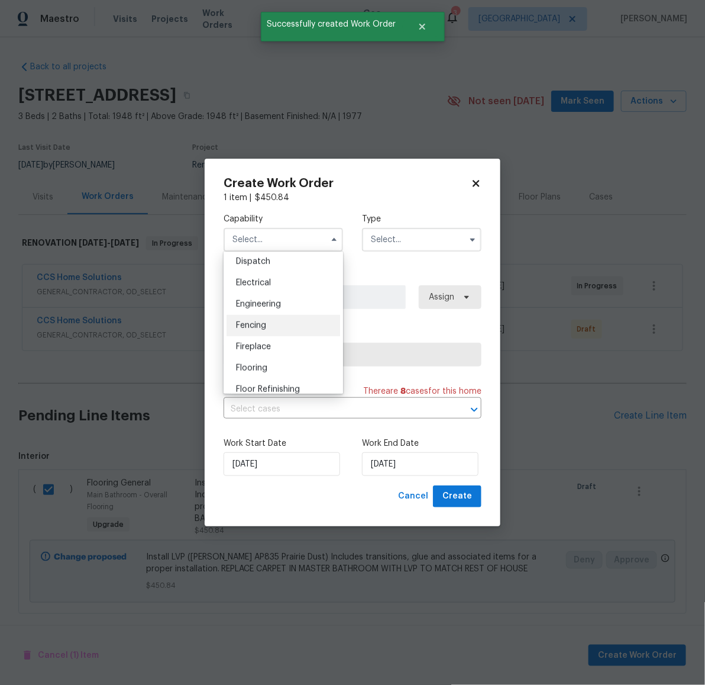
scroll to position [398, 0]
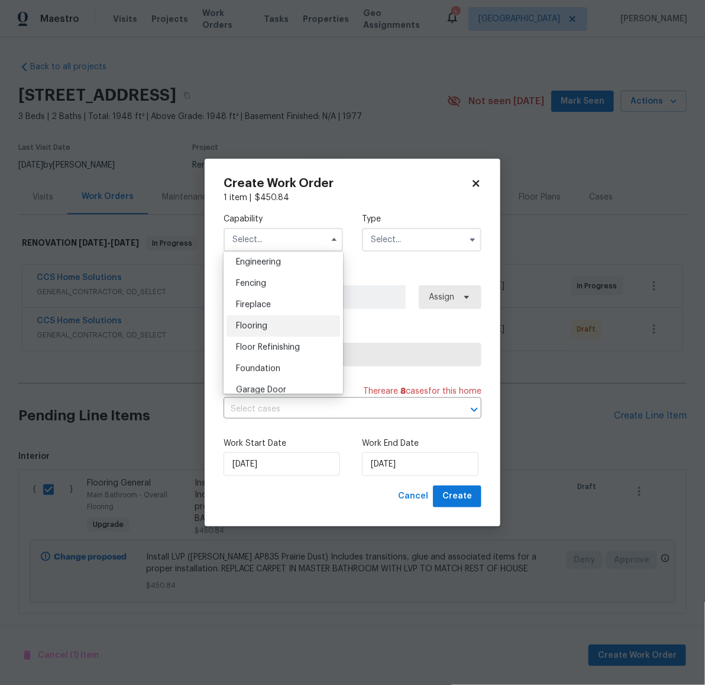
click at [263, 330] on span "Flooring" at bounding box center [251, 326] width 31 height 8
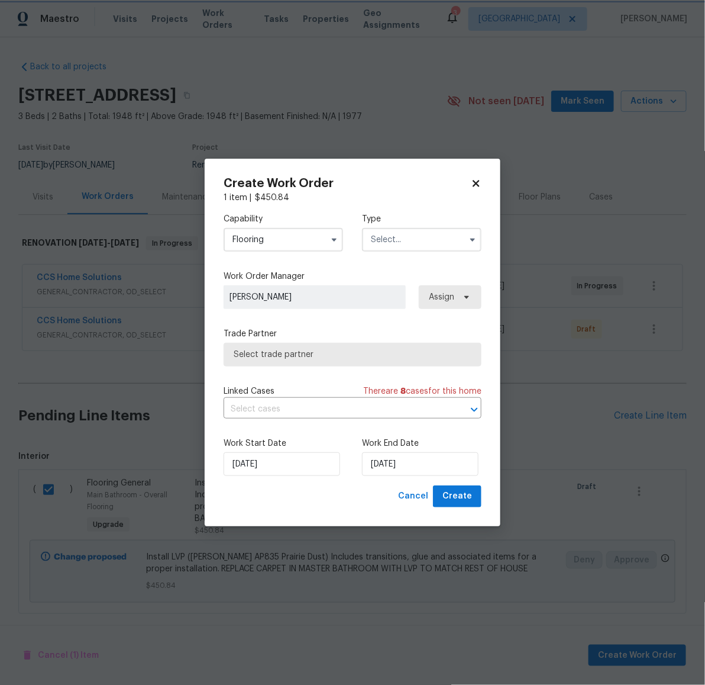
type input "Flooring"
click at [383, 233] on input "text" at bounding box center [422, 240] width 120 height 24
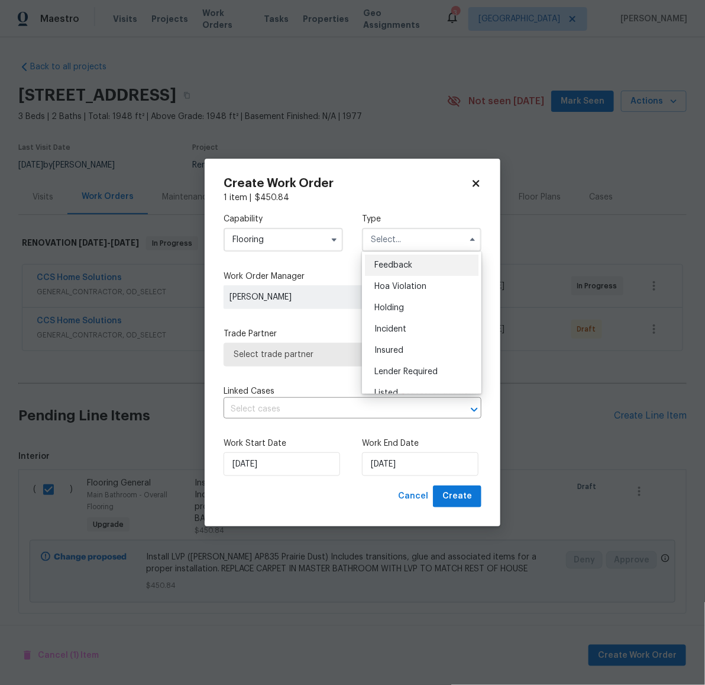
scroll to position [268, 0]
click at [398, 298] on span "Renovation" at bounding box center [397, 295] width 44 height 8
type input "Renovation"
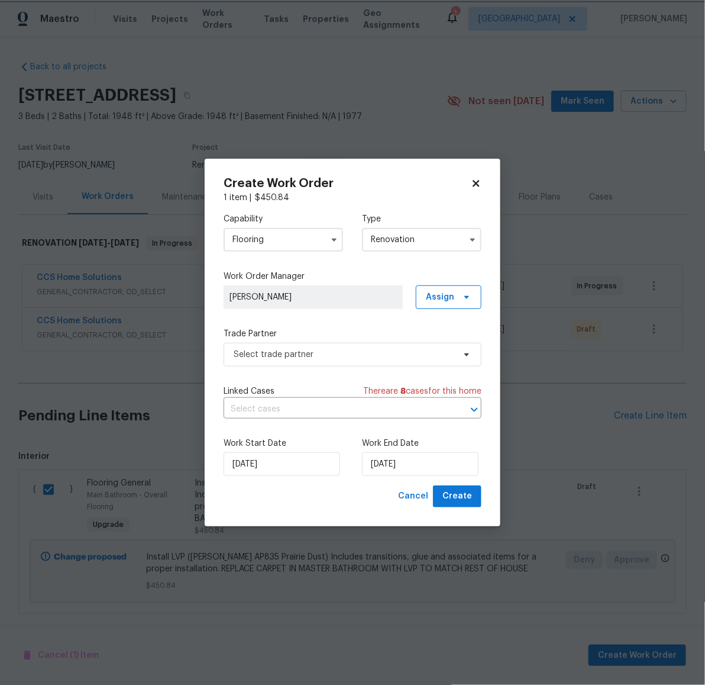
scroll to position [0, 0]
click at [320, 357] on span "Select trade partner" at bounding box center [344, 355] width 221 height 12
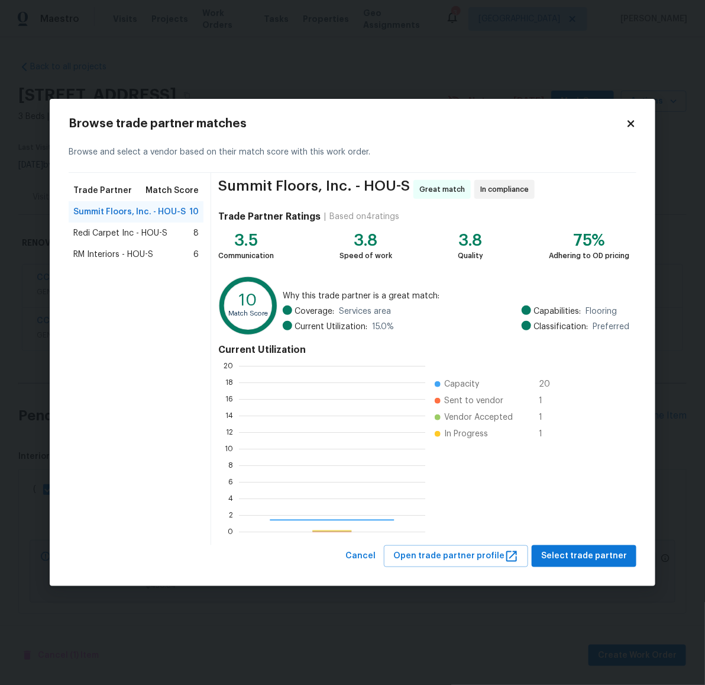
scroll to position [154, 175]
click at [607, 553] on span "Select trade partner" at bounding box center [584, 556] width 86 height 15
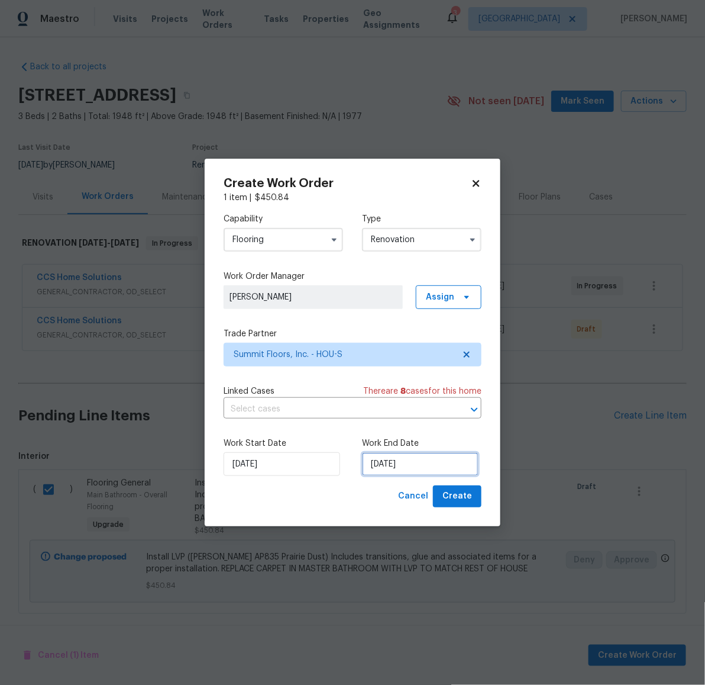
click at [400, 461] on input "8/26/2025" at bounding box center [420, 464] width 117 height 24
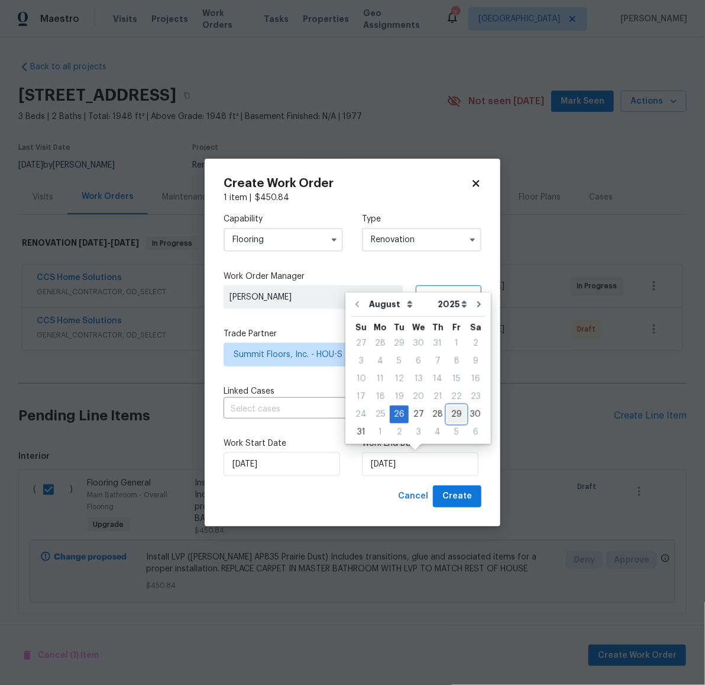
click at [447, 414] on div "29" at bounding box center [456, 414] width 19 height 17
type input "8/29/2025"
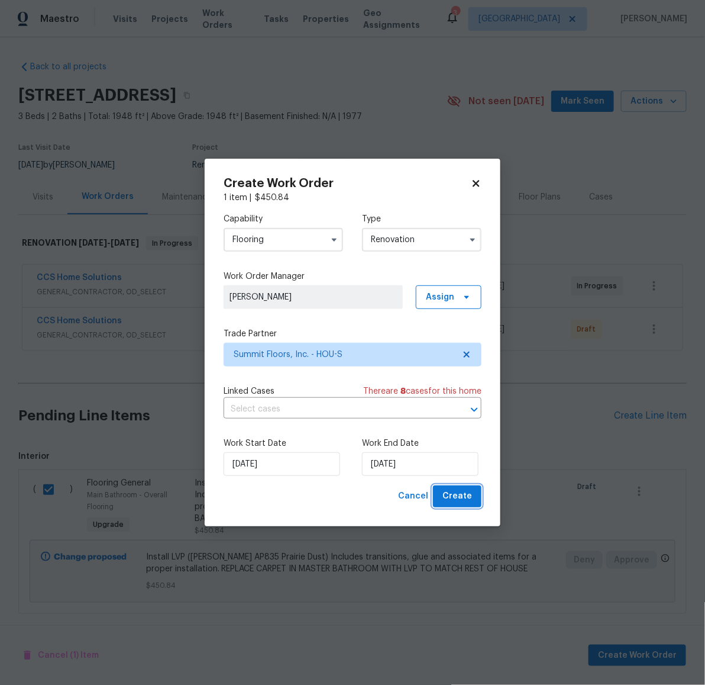
click at [464, 495] on span "Create" at bounding box center [458, 496] width 30 height 15
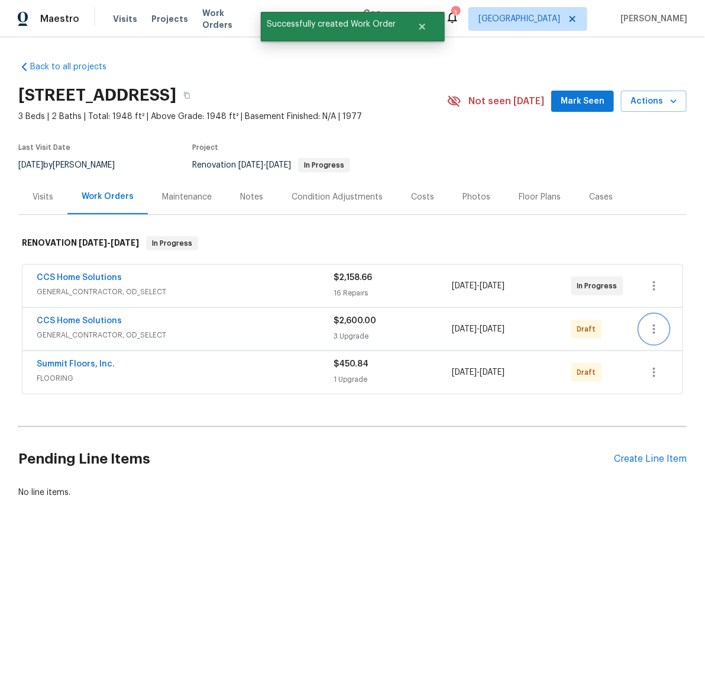
click at [652, 328] on icon "button" at bounding box center [654, 329] width 14 height 14
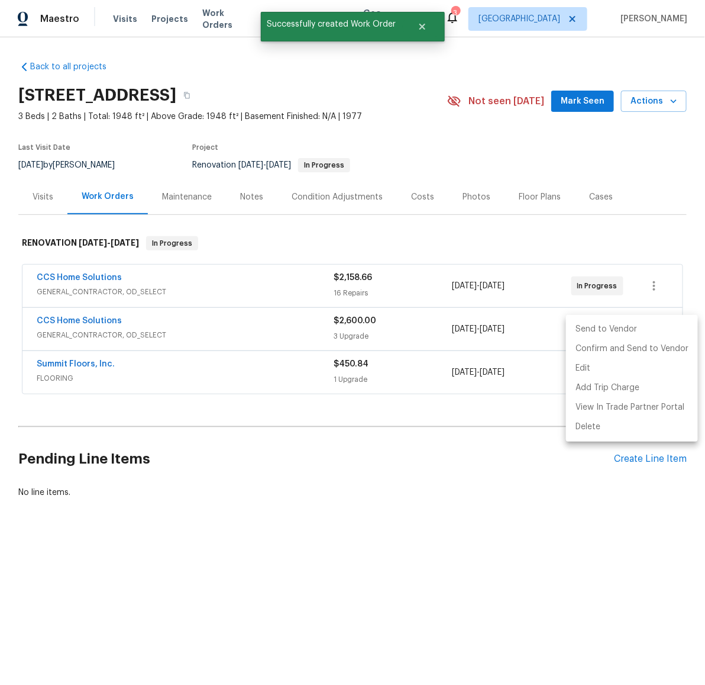
click at [604, 326] on li "Send to Vendor" at bounding box center [632, 330] width 132 height 20
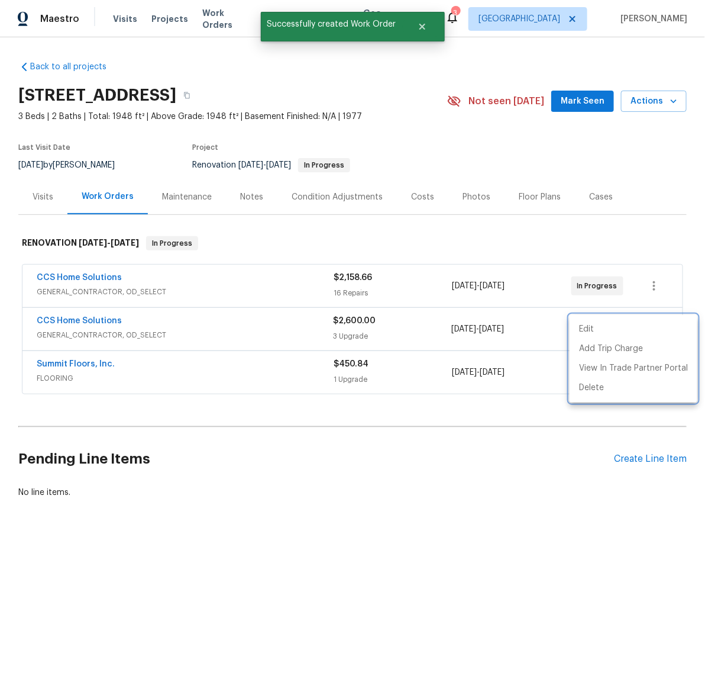
click at [572, 420] on div at bounding box center [352, 342] width 705 height 685
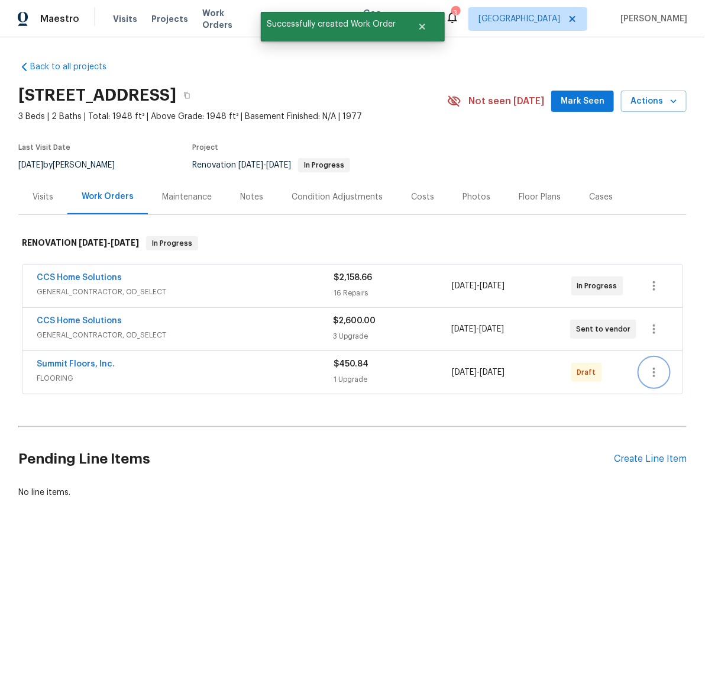
click at [649, 380] on button "button" at bounding box center [654, 372] width 28 height 28
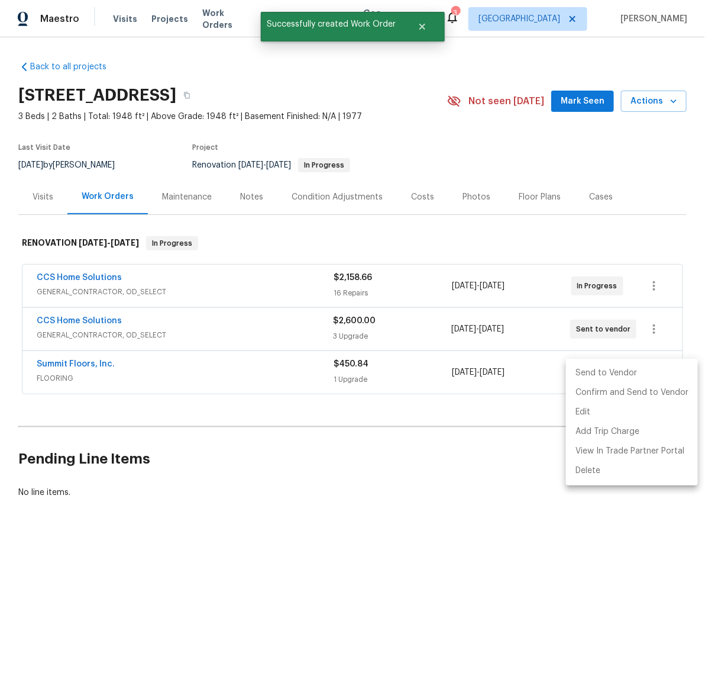
click at [582, 379] on li "Send to Vendor" at bounding box center [632, 373] width 132 height 20
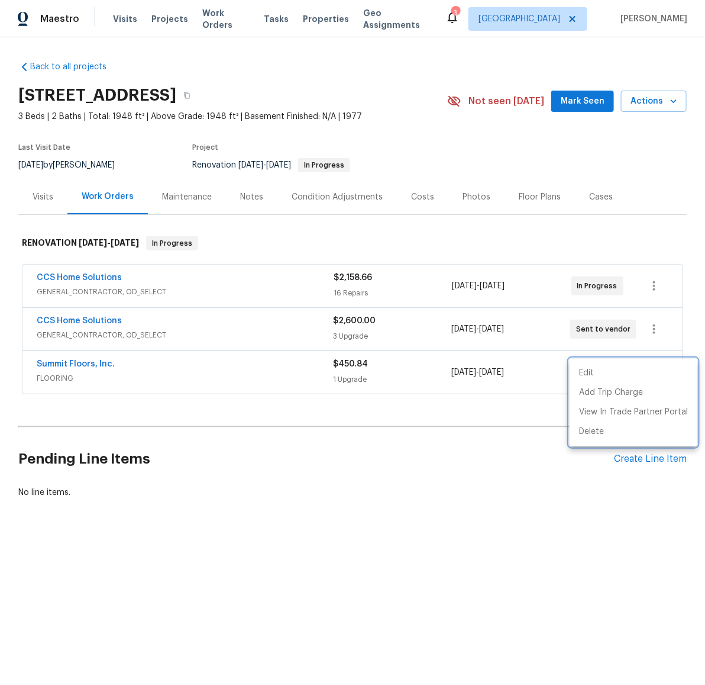
click at [462, 444] on div at bounding box center [352, 342] width 705 height 685
